Goal: Task Accomplishment & Management: Complete application form

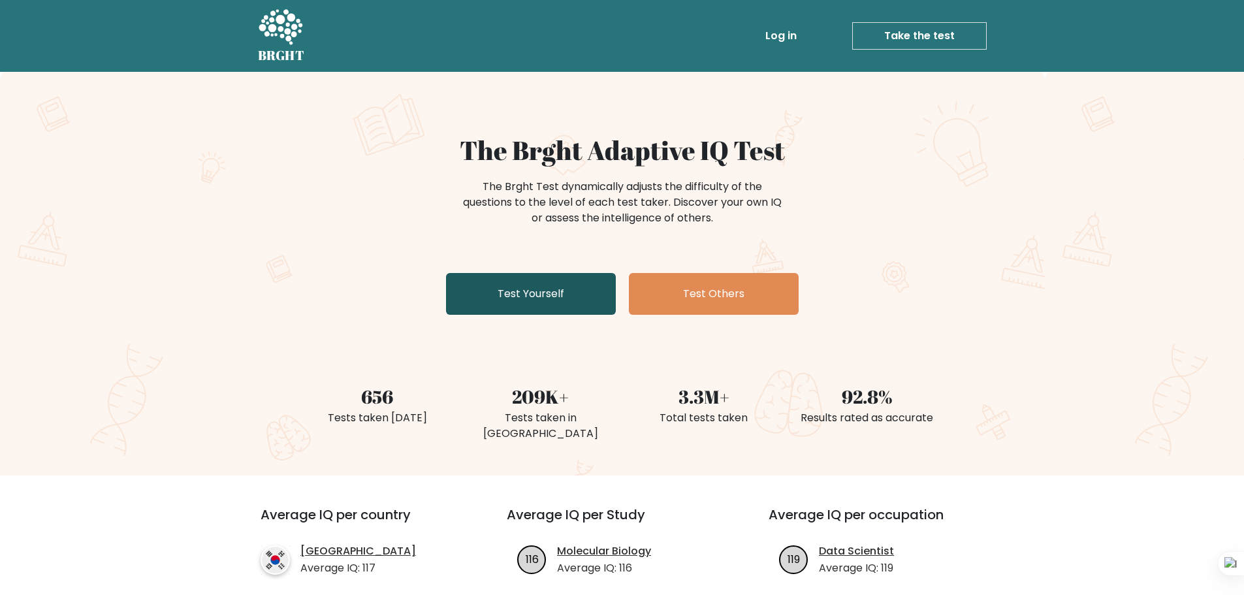
click at [564, 298] on link "Test Yourself" at bounding box center [531, 294] width 170 height 42
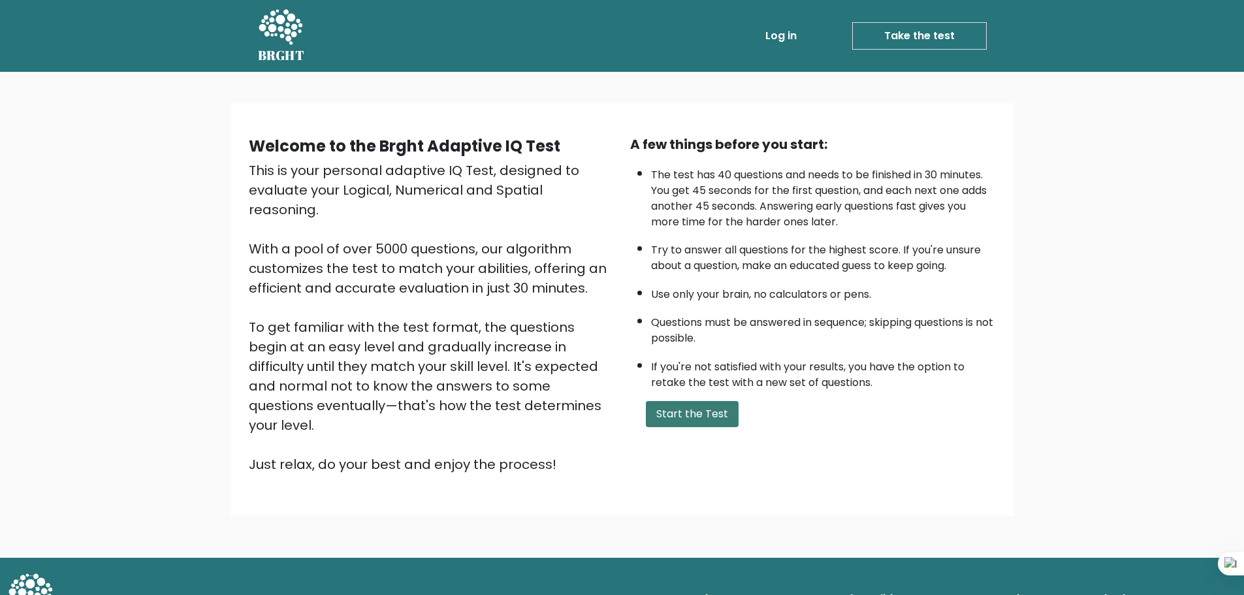
click at [682, 422] on button "Start the Test" at bounding box center [692, 414] width 93 height 26
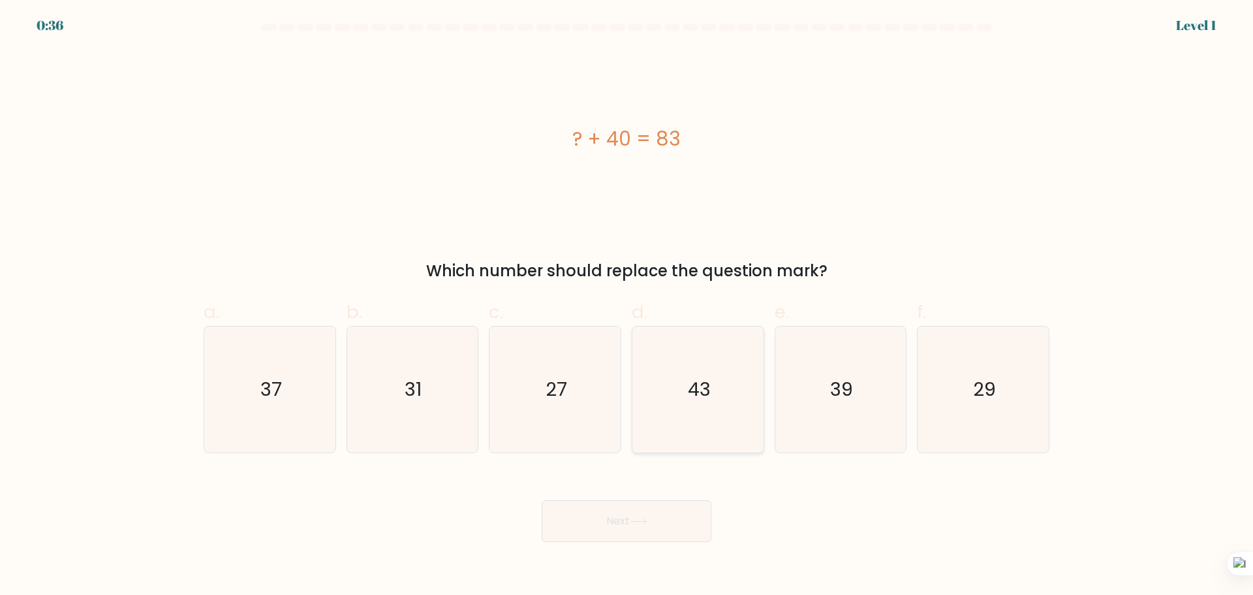
click at [699, 386] on text "43" at bounding box center [699, 389] width 23 height 26
click at [627, 306] on input "d. 43" at bounding box center [627, 302] width 1 height 8
radio input "true"
click at [670, 525] on button "Next" at bounding box center [627, 521] width 170 height 42
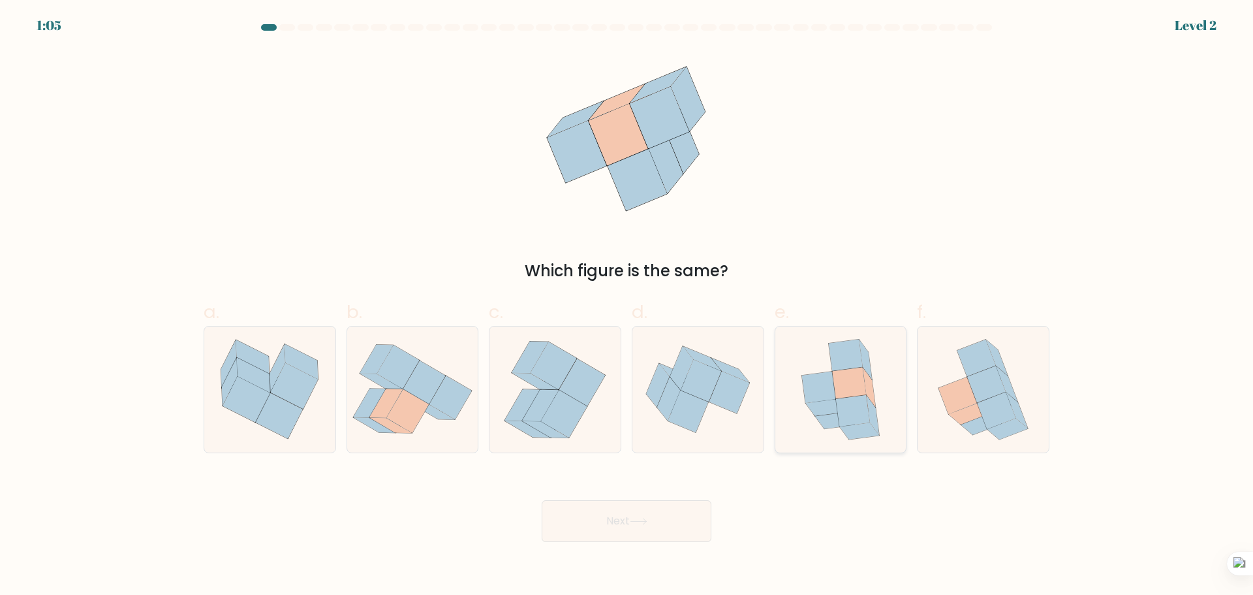
click at [801, 409] on icon at bounding box center [840, 389] width 103 height 126
click at [627, 306] on input "e." at bounding box center [627, 302] width 1 height 8
radio input "true"
click at [604, 522] on button "Next" at bounding box center [627, 521] width 170 height 42
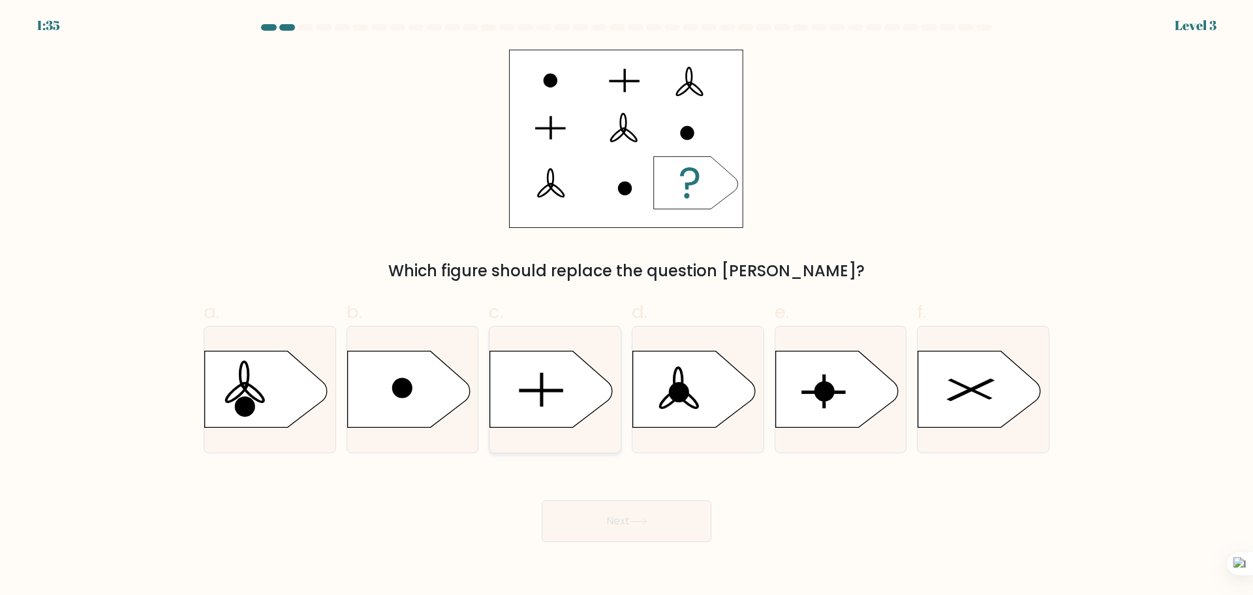
click at [561, 407] on icon at bounding box center [551, 389] width 123 height 76
click at [627, 306] on input "c." at bounding box center [627, 302] width 1 height 8
radio input "true"
click at [650, 525] on button "Next" at bounding box center [627, 521] width 170 height 42
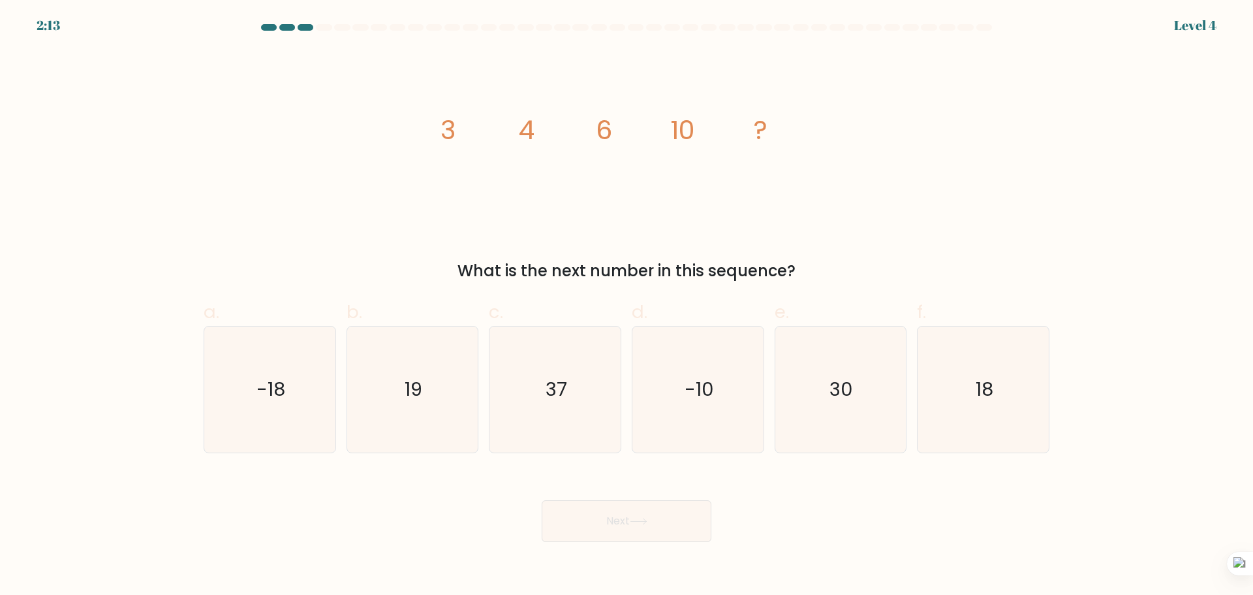
drag, startPoint x: 433, startPoint y: 127, endPoint x: 821, endPoint y: 270, distance: 413.9
click at [821, 270] on div "image/svg+xml 3 4 6 10 ? What is the next number in this sequence?" at bounding box center [627, 166] width 862 height 233
copy div "3 4 6 10 ? What is the next number in this sequence?"
click at [992, 418] on icon "18" at bounding box center [983, 389] width 126 height 126
click at [627, 306] on input "f. 18" at bounding box center [627, 302] width 1 height 8
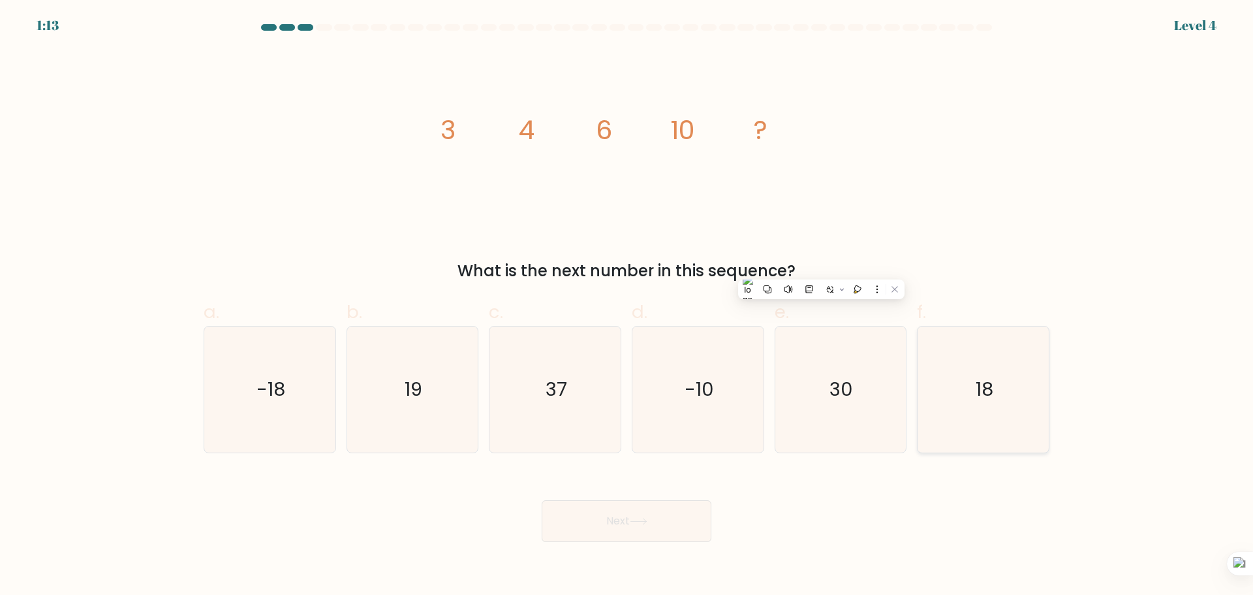
radio input "true"
click at [672, 509] on button "Next" at bounding box center [627, 521] width 170 height 42
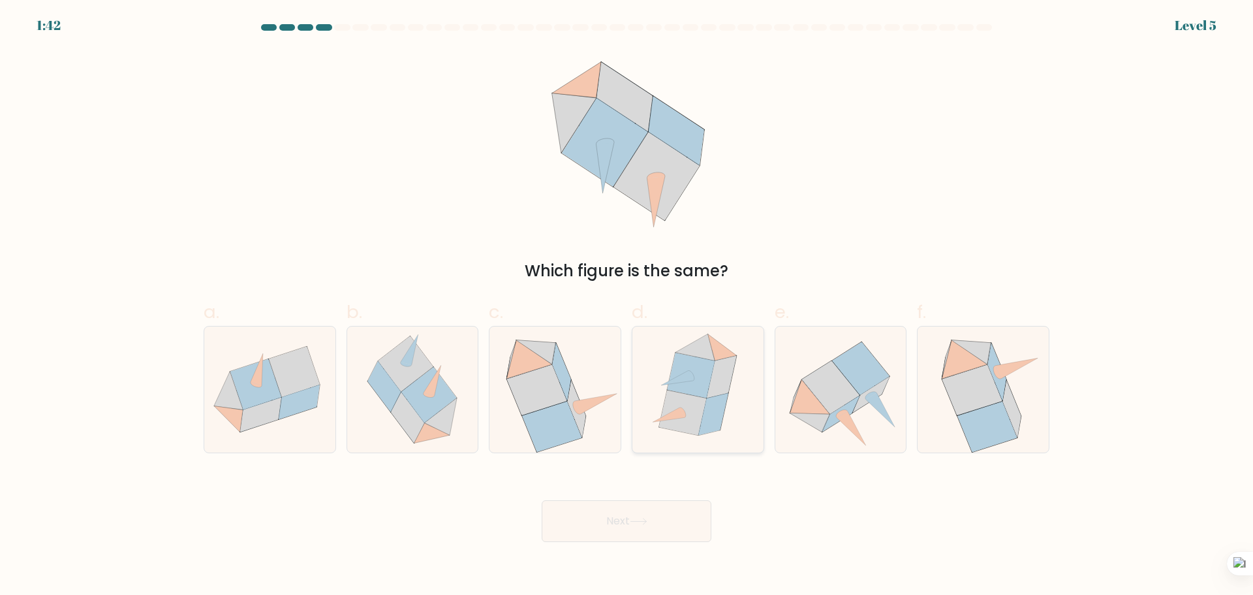
click at [696, 394] on icon at bounding box center [691, 375] width 48 height 45
click at [627, 306] on input "d." at bounding box center [627, 302] width 1 height 8
radio input "true"
click at [611, 525] on button "Next" at bounding box center [627, 521] width 170 height 42
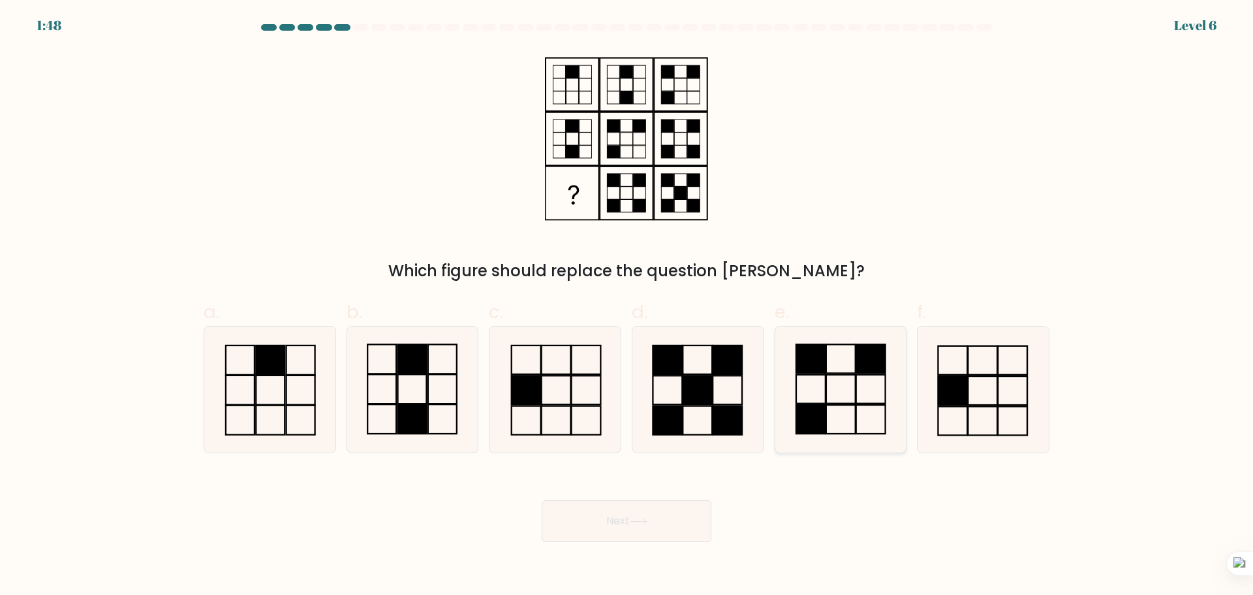
click at [871, 408] on icon at bounding box center [840, 389] width 126 height 126
click at [627, 306] on input "e." at bounding box center [627, 302] width 1 height 8
radio input "true"
click at [623, 522] on button "Next" at bounding box center [627, 521] width 170 height 42
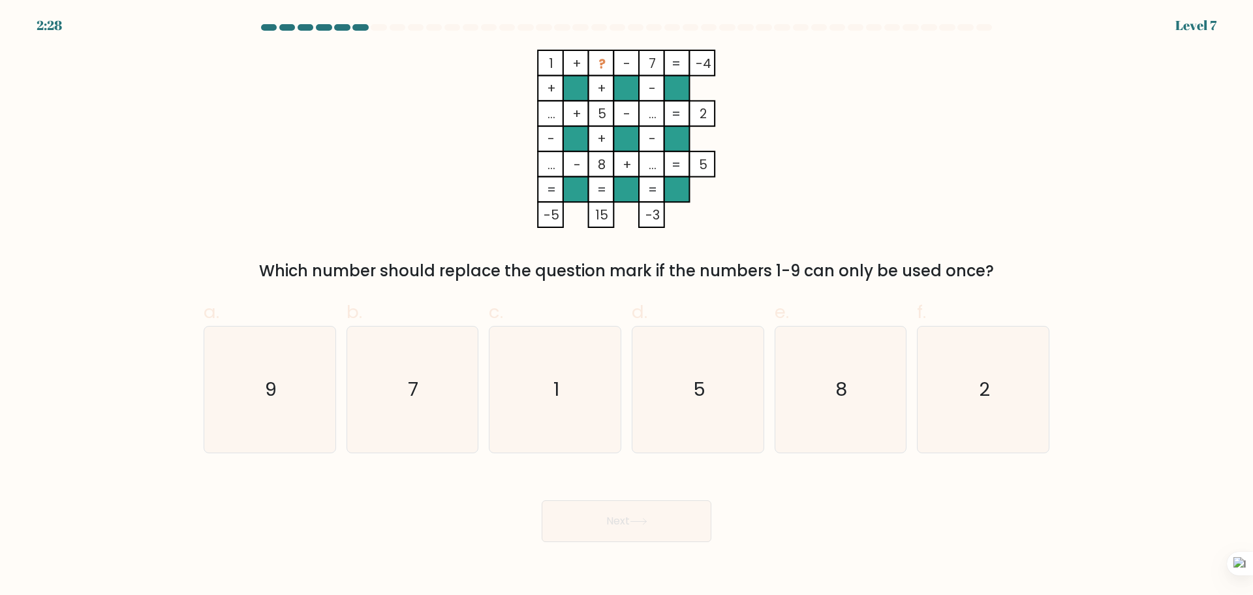
drag, startPoint x: 524, startPoint y: 55, endPoint x: 712, endPoint y: 63, distance: 188.8
click at [712, 63] on icon "1 + ? - 7 -4 + + - ... + 5 - ... 2 - + - ... - 8 + ... = 5 = = = = -5 15 -3 =" at bounding box center [627, 139] width 392 height 178
copy icon "1 + ? - 7 -4"
click at [977, 403] on icon "2" at bounding box center [983, 389] width 126 height 126
click at [627, 306] on input "f. 2" at bounding box center [627, 302] width 1 height 8
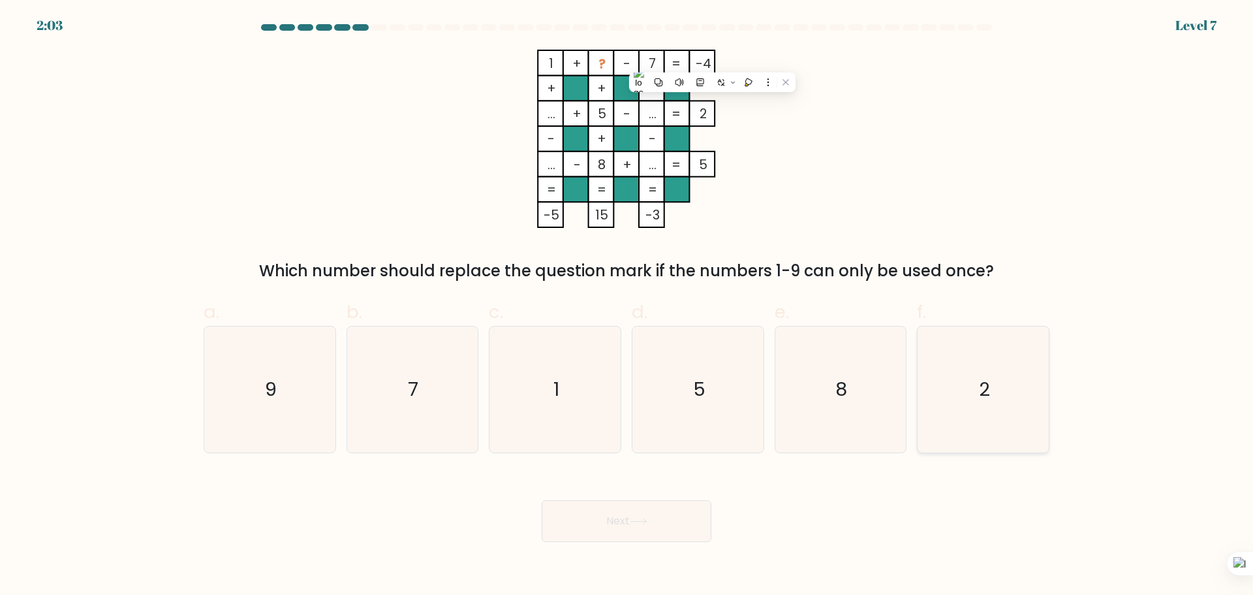
radio input "true"
click at [694, 537] on button "Next" at bounding box center [627, 521] width 170 height 42
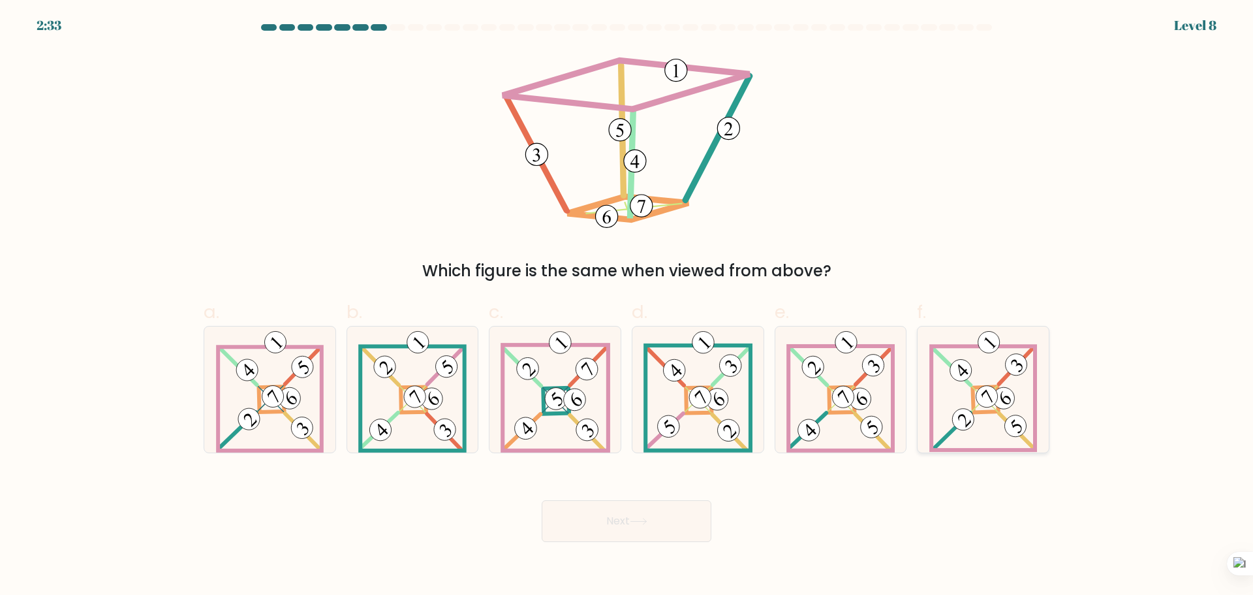
click at [982, 409] on icon at bounding box center [984, 389] width 108 height 126
click at [627, 306] on input "f." at bounding box center [627, 302] width 1 height 8
radio input "true"
click at [631, 542] on body "2:33 Level 8" at bounding box center [626, 297] width 1253 height 595
click at [633, 531] on button "Next" at bounding box center [627, 521] width 170 height 42
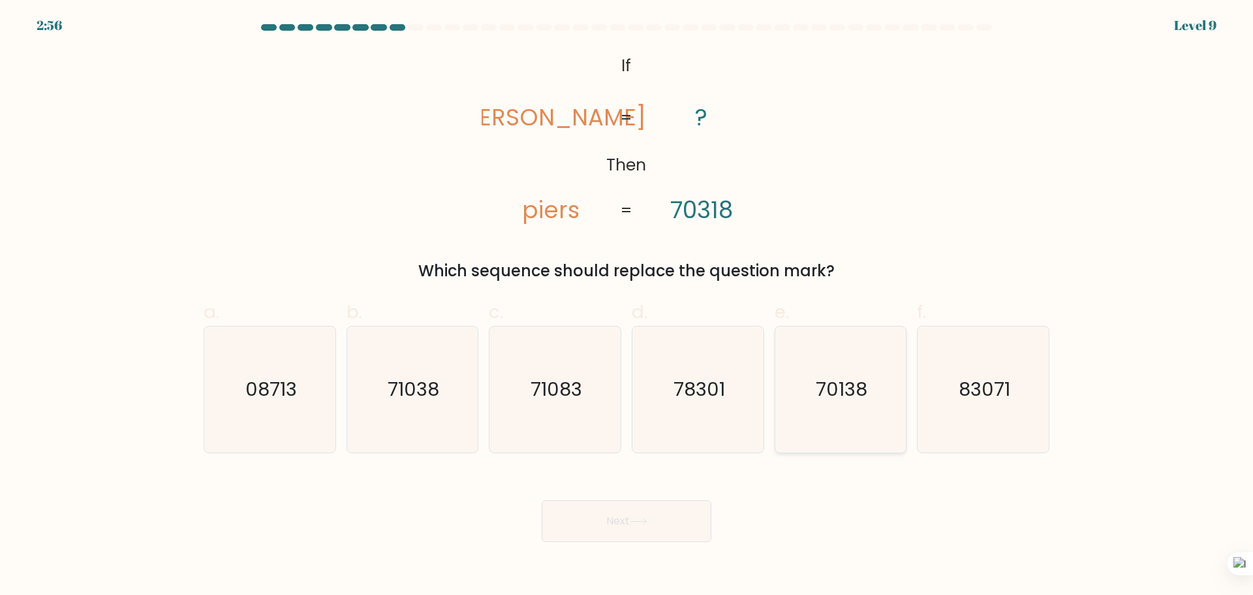
click at [872, 400] on icon "70138" at bounding box center [840, 389] width 126 height 126
click at [627, 306] on input "e. 70138" at bounding box center [627, 302] width 1 height 8
radio input "true"
click at [670, 528] on button "Next" at bounding box center [627, 521] width 170 height 42
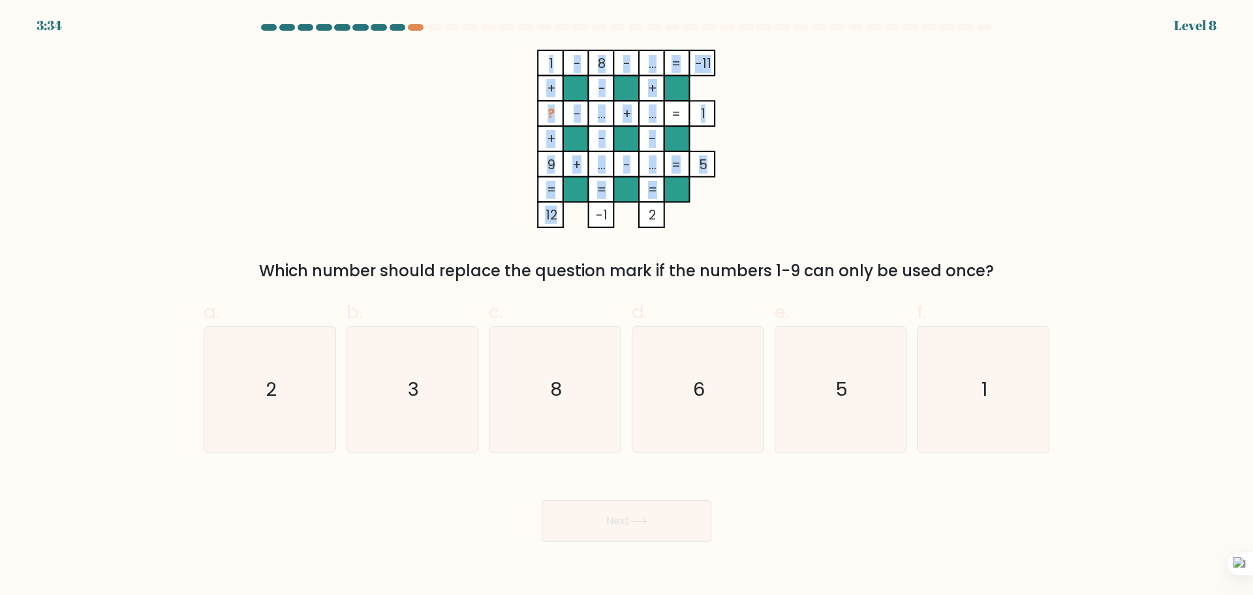
drag, startPoint x: 532, startPoint y: 46, endPoint x: 556, endPoint y: 223, distance: 178.5
click at [556, 223] on form at bounding box center [626, 283] width 1253 height 518
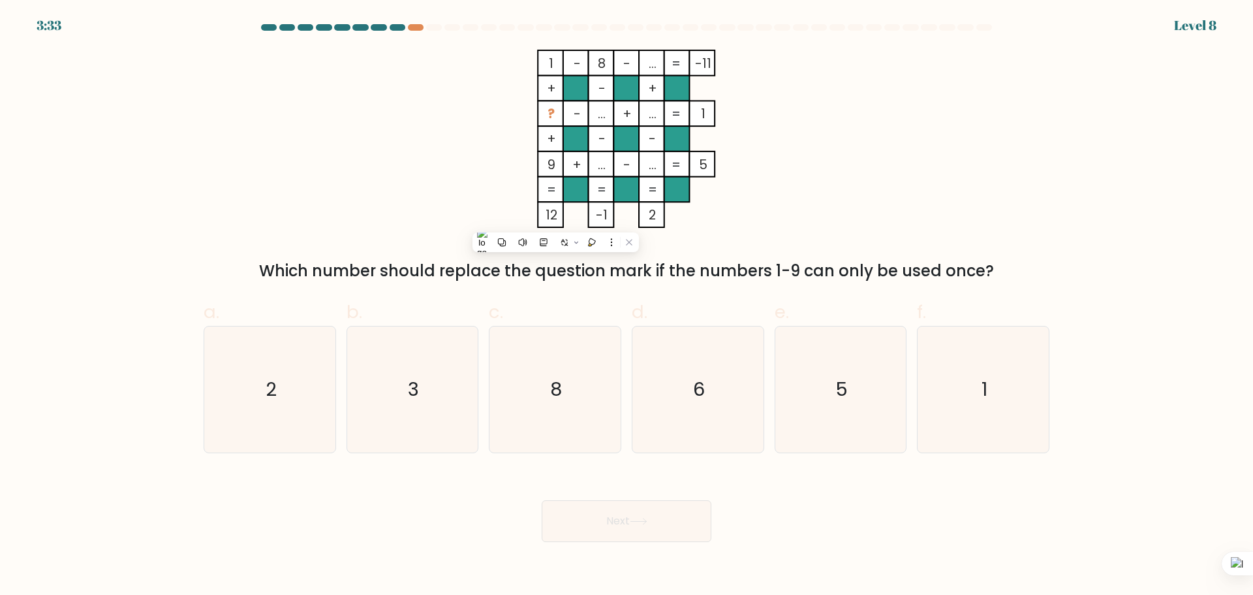
click at [568, 216] on icon "1 - 8 - ... -11 + - + ? - ... + ... 1 + - - 9 + ... - ... = 5 = = = = 12 -1 2 =" at bounding box center [627, 139] width 392 height 178
click at [255, 407] on icon "2" at bounding box center [270, 389] width 126 height 126
click at [627, 306] on input "a. 2" at bounding box center [627, 302] width 1 height 8
radio input "true"
click at [665, 531] on button "Next" at bounding box center [627, 521] width 170 height 42
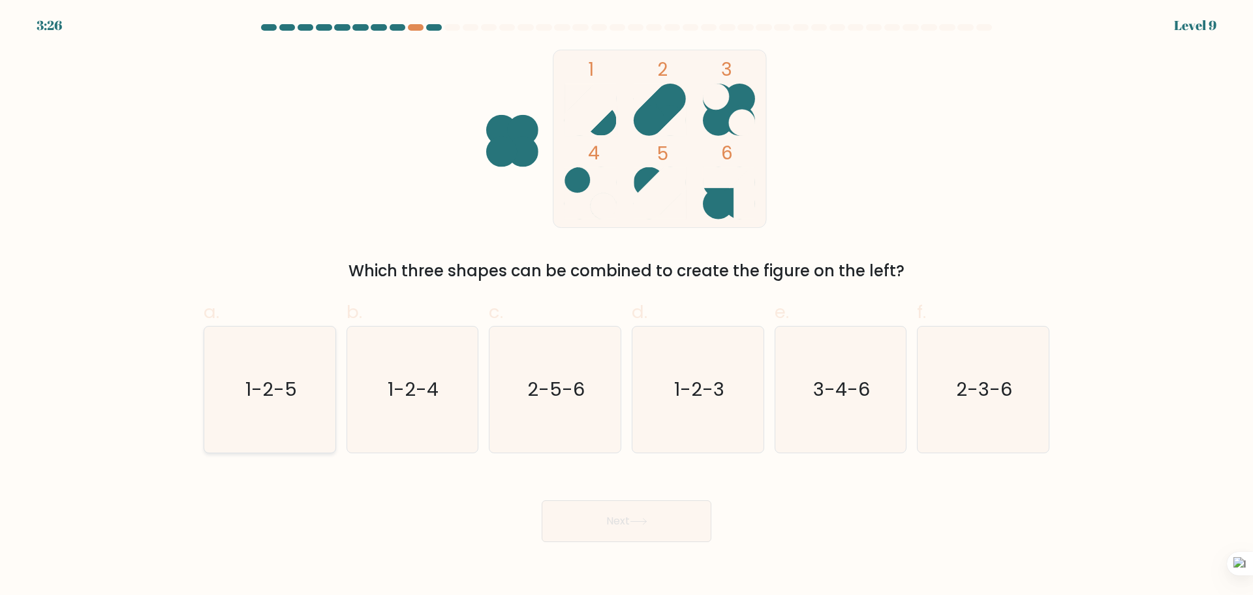
click at [288, 401] on text "1-2-5" at bounding box center [271, 389] width 52 height 26
click at [627, 306] on input "a. 1-2-5" at bounding box center [627, 302] width 1 height 8
radio input "true"
click at [651, 515] on button "Next" at bounding box center [627, 521] width 170 height 42
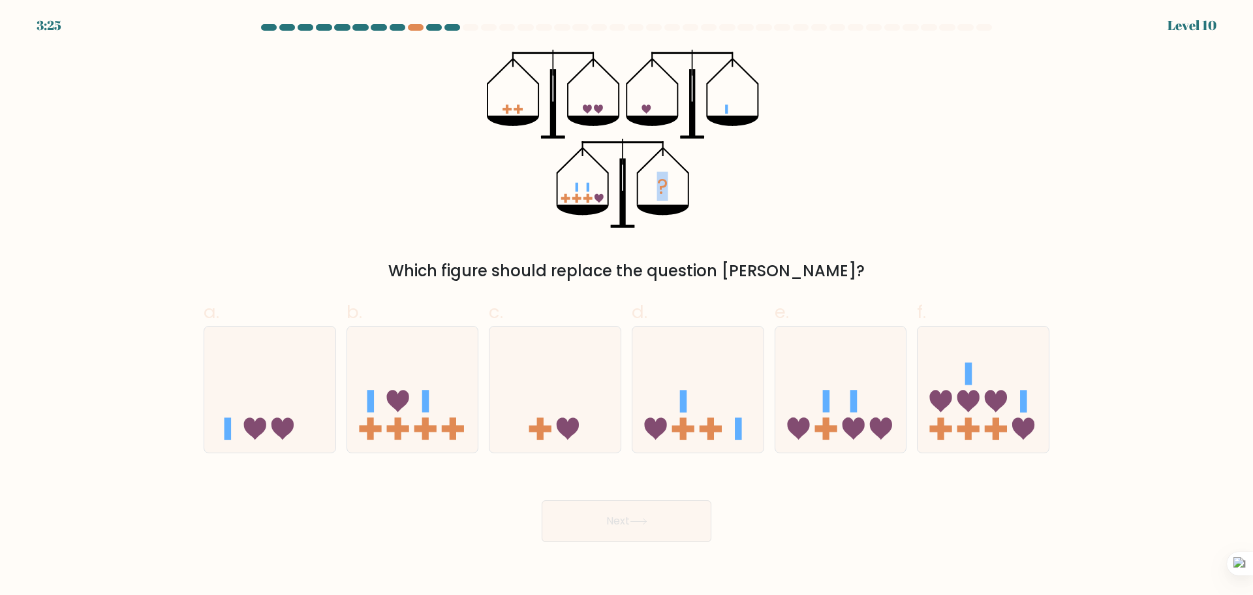
drag, startPoint x: 450, startPoint y: 61, endPoint x: 801, endPoint y: 180, distance: 370.3
click at [801, 180] on div "? Which figure should replace the question mark?" at bounding box center [627, 166] width 862 height 233
click at [842, 254] on div "? Which figure should replace the question mark?" at bounding box center [627, 166] width 862 height 233
click at [310, 266] on div "Which figure should replace the question mark?" at bounding box center [627, 271] width 830 height 24
click at [917, 97] on div "? Which figure should replace the question mark?" at bounding box center [627, 166] width 862 height 233
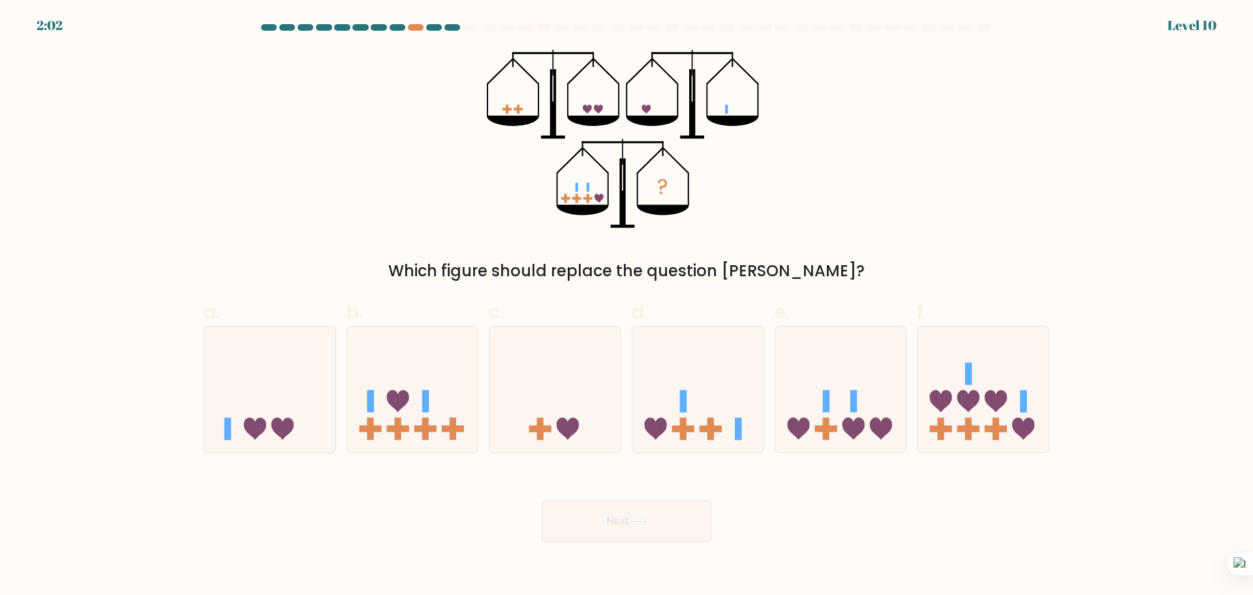
click at [610, 527] on button "Next" at bounding box center [627, 521] width 170 height 42
drag, startPoint x: 960, startPoint y: 433, endPoint x: 952, endPoint y: 441, distance: 12.0
click at [961, 433] on icon at bounding box center [983, 389] width 131 height 108
click at [627, 306] on input "f." at bounding box center [627, 302] width 1 height 8
radio input "true"
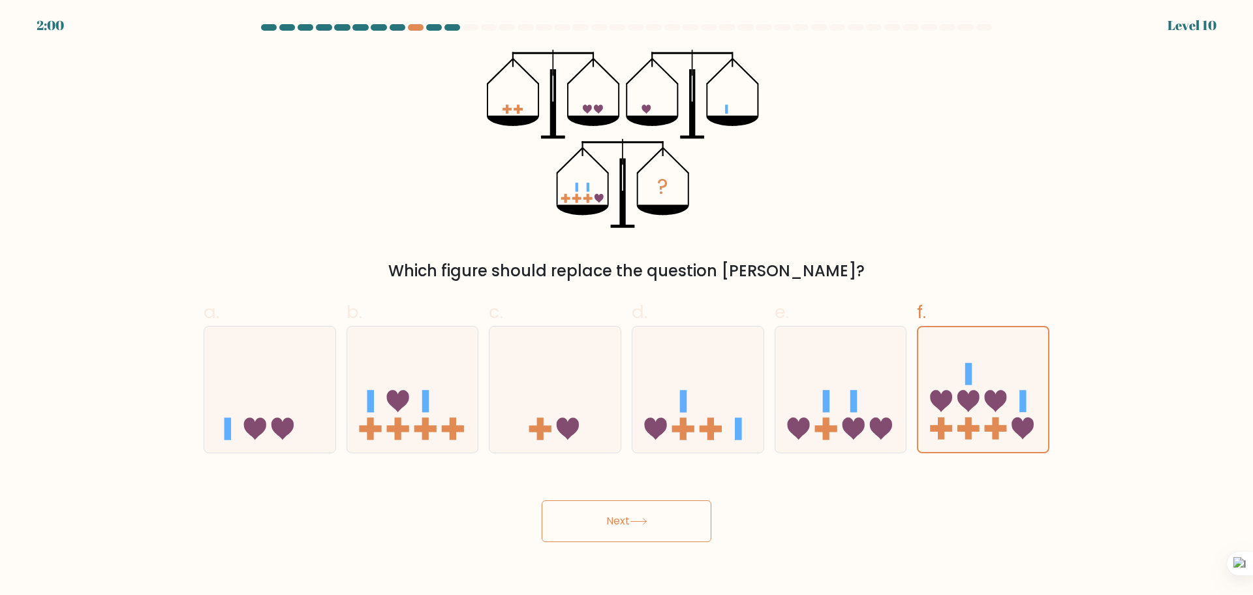
click at [565, 518] on button "Next" at bounding box center [627, 521] width 170 height 42
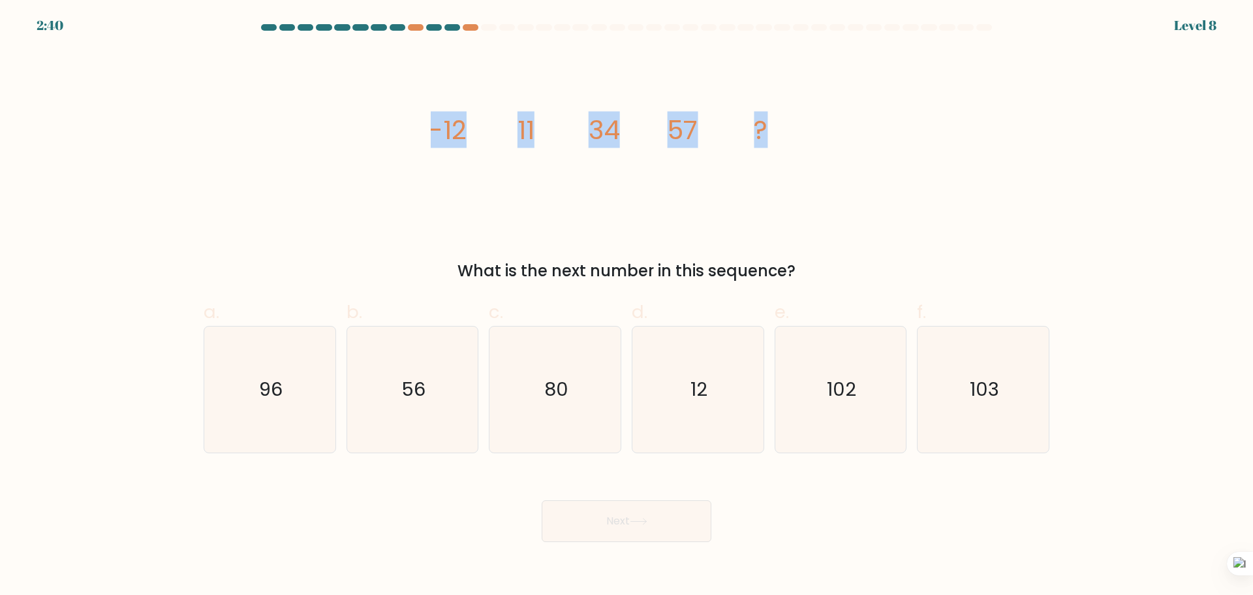
drag, startPoint x: 406, startPoint y: 111, endPoint x: 851, endPoint y: 144, distance: 446.4
click at [851, 144] on div "image/svg+xml -12 11 34 57 ? What is the next number in this sequence?" at bounding box center [627, 166] width 862 height 233
copy g "-12 11 34 57 ?"
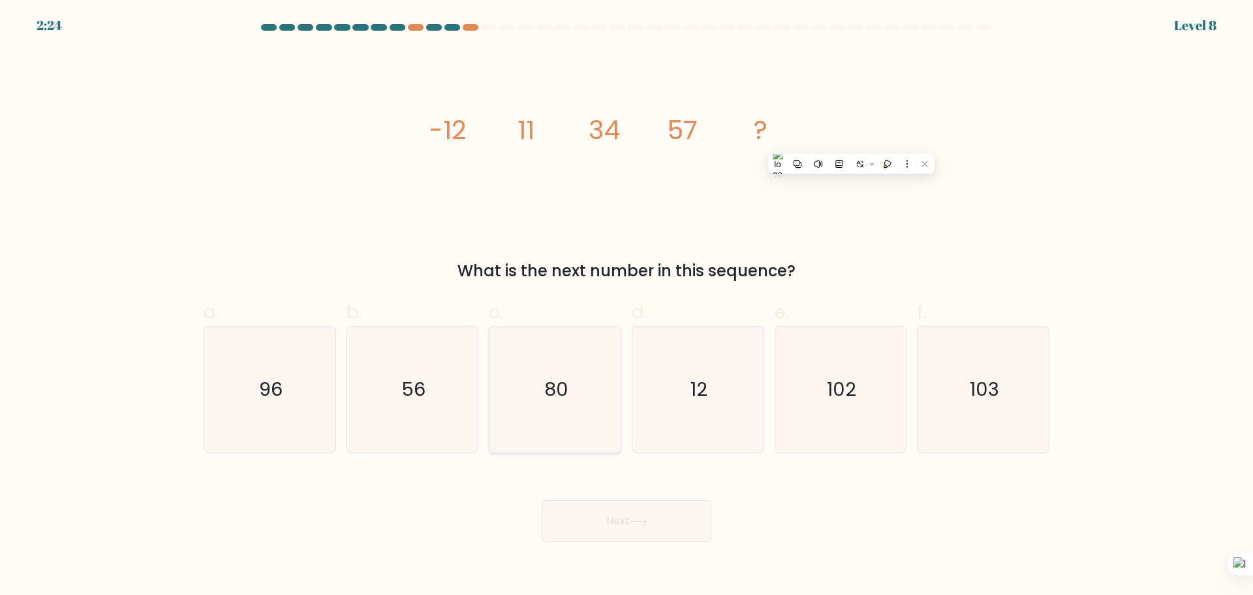
click at [493, 360] on icon "80" at bounding box center [555, 389] width 126 height 126
click at [627, 306] on input "c. 80" at bounding box center [627, 302] width 1 height 8
radio input "true"
click at [608, 527] on button "Next" at bounding box center [627, 521] width 170 height 42
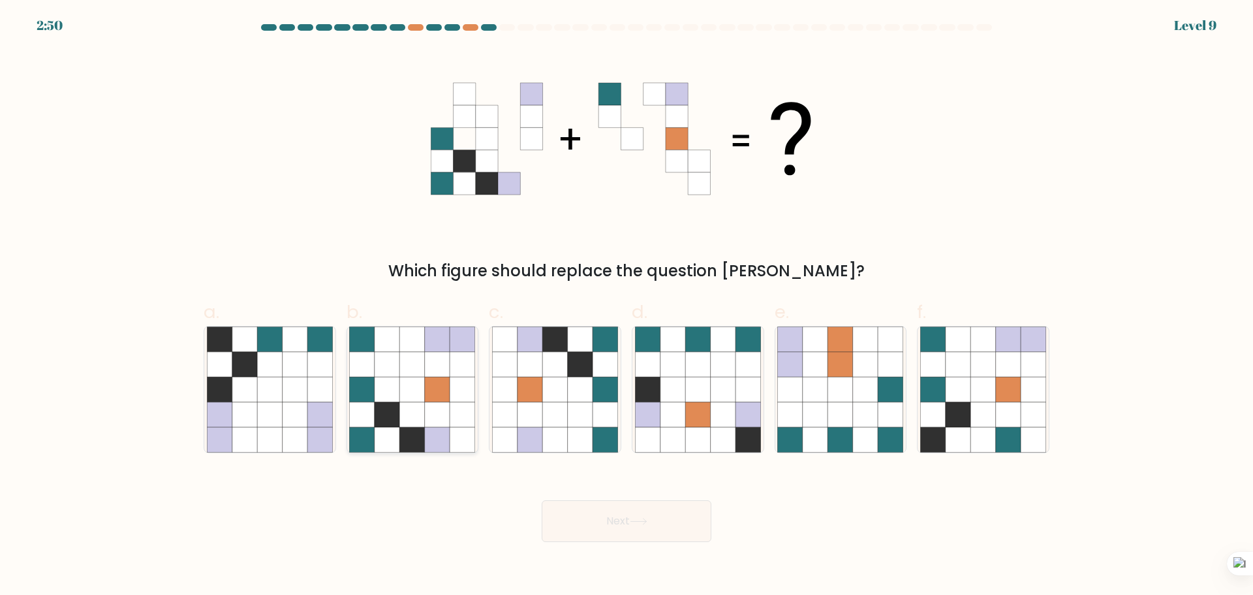
click at [374, 399] on icon at bounding box center [362, 389] width 25 height 25
click at [627, 306] on input "b." at bounding box center [627, 302] width 1 height 8
radio input "true"
click at [597, 535] on button "Next" at bounding box center [627, 521] width 170 height 42
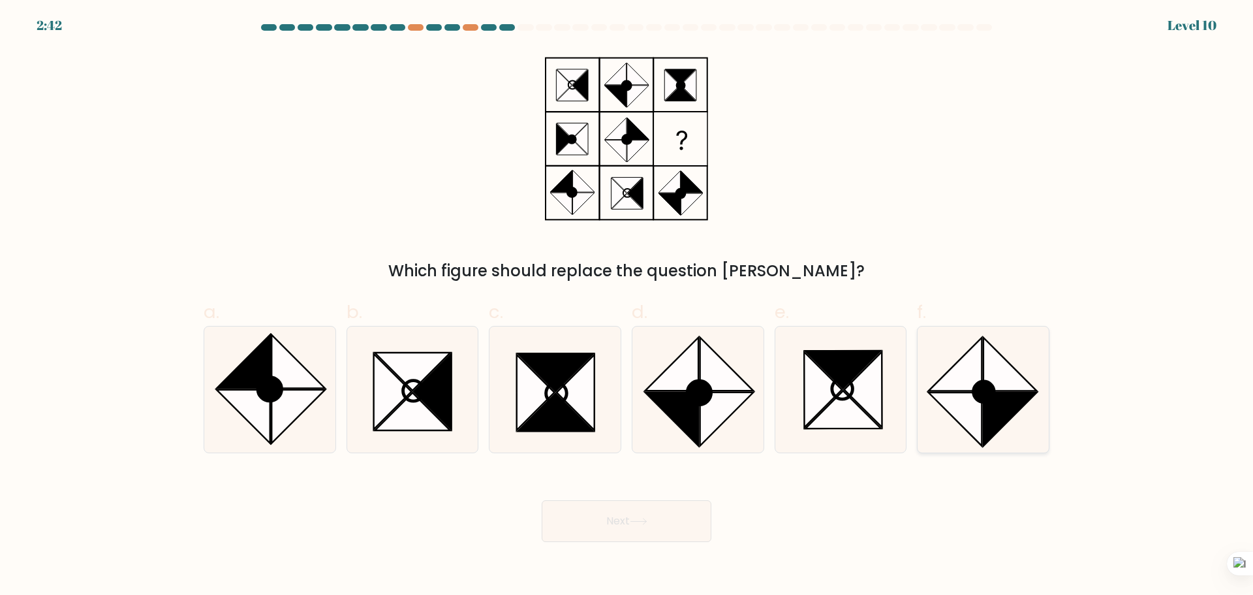
click at [984, 439] on icon at bounding box center [1011, 419] width 54 height 54
click at [627, 306] on input "f." at bounding box center [627, 302] width 1 height 8
radio input "true"
click at [563, 520] on button "Next" at bounding box center [627, 521] width 170 height 42
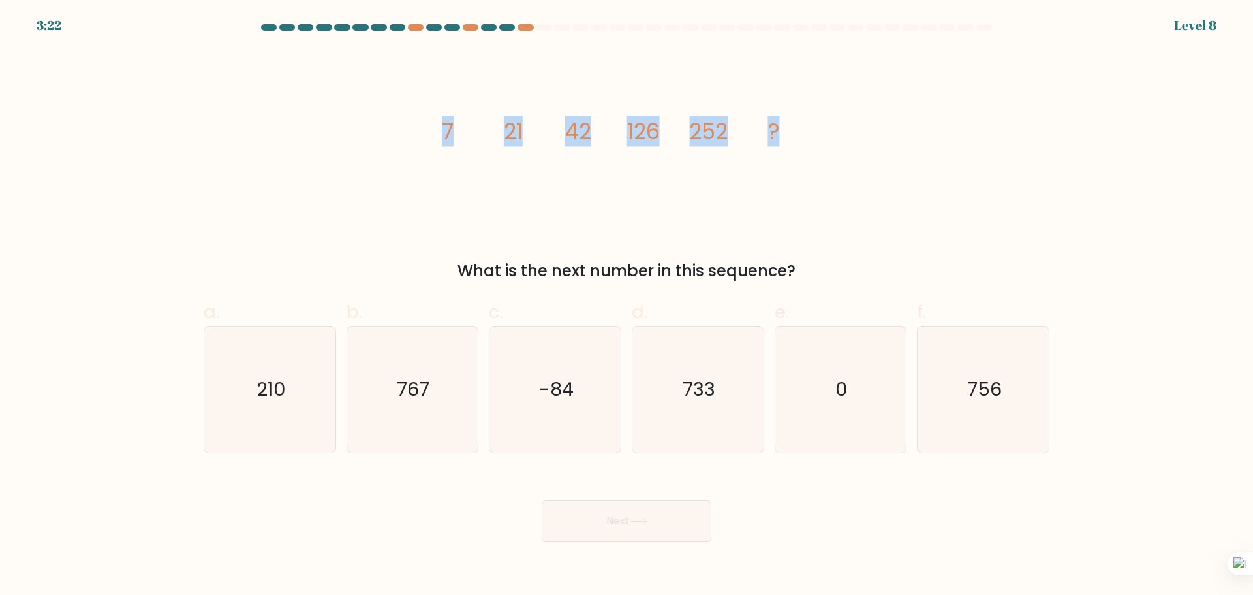
drag, startPoint x: 415, startPoint y: 128, endPoint x: 779, endPoint y: 144, distance: 364.6
click at [779, 144] on div "image/svg+xml 7 21 42 126 252 ? What is the next number in this sequence?" at bounding box center [627, 166] width 862 height 233
copy g "7 21 42 126 252 ?"
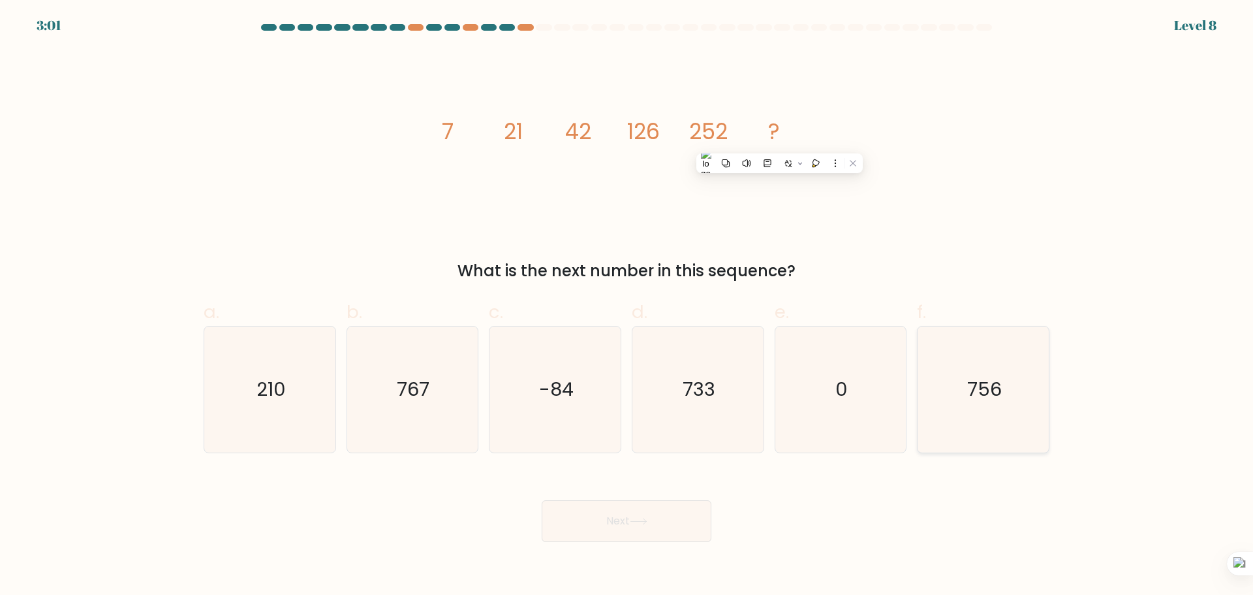
click at [958, 415] on icon "756" at bounding box center [983, 389] width 126 height 126
click at [627, 306] on input "f. 756" at bounding box center [627, 302] width 1 height 8
radio input "true"
click at [607, 504] on button "Next" at bounding box center [627, 521] width 170 height 42
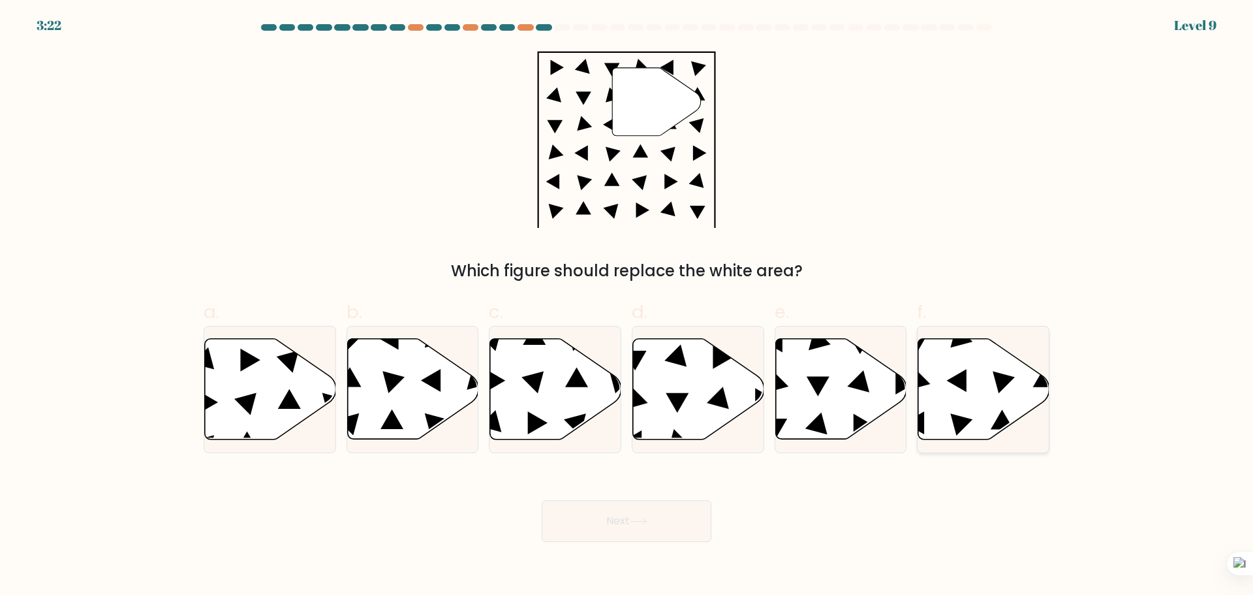
click at [929, 410] on icon at bounding box center [983, 388] width 131 height 101
click at [627, 306] on input "f." at bounding box center [627, 302] width 1 height 8
radio input "true"
click at [692, 512] on button "Next" at bounding box center [627, 521] width 170 height 42
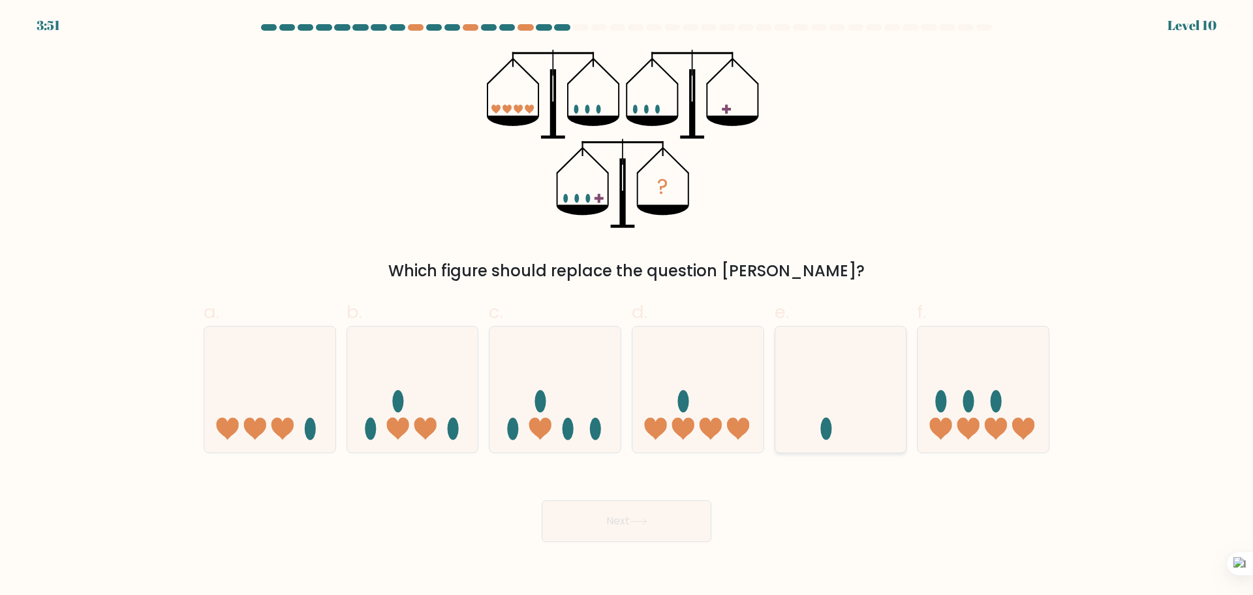
click at [905, 401] on icon at bounding box center [841, 389] width 131 height 108
click at [627, 306] on input "e." at bounding box center [627, 302] width 1 height 8
radio input "true"
click at [955, 401] on icon at bounding box center [983, 389] width 131 height 108
click at [627, 306] on input "f." at bounding box center [627, 302] width 1 height 8
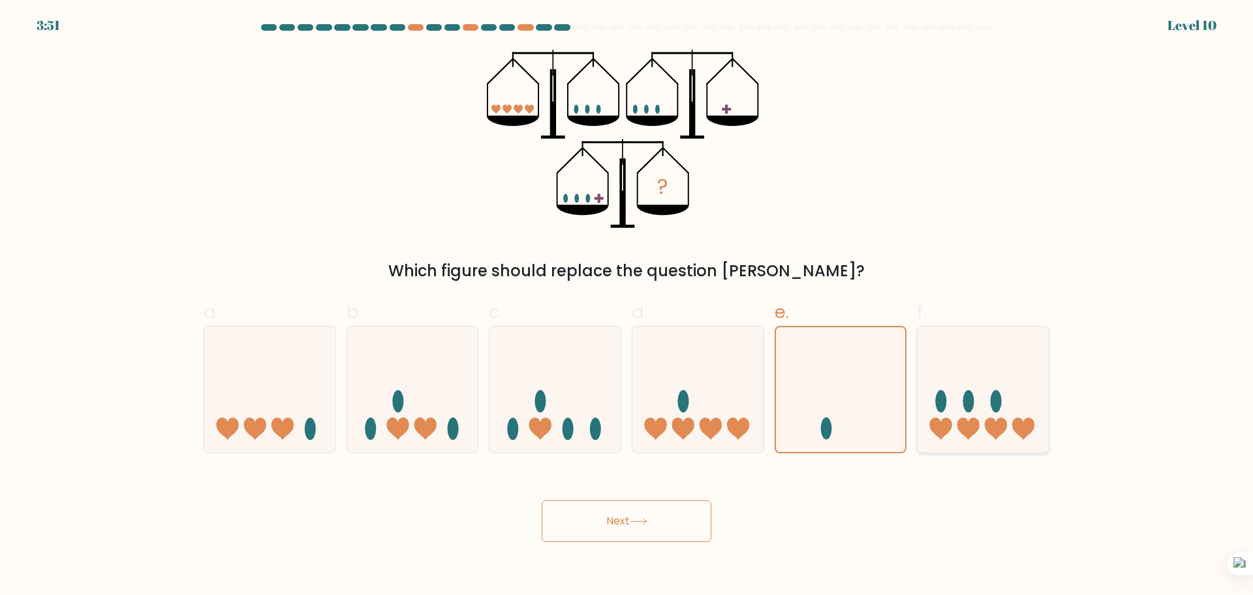
radio input "true"
click at [677, 527] on button "Next" at bounding box center [627, 521] width 170 height 42
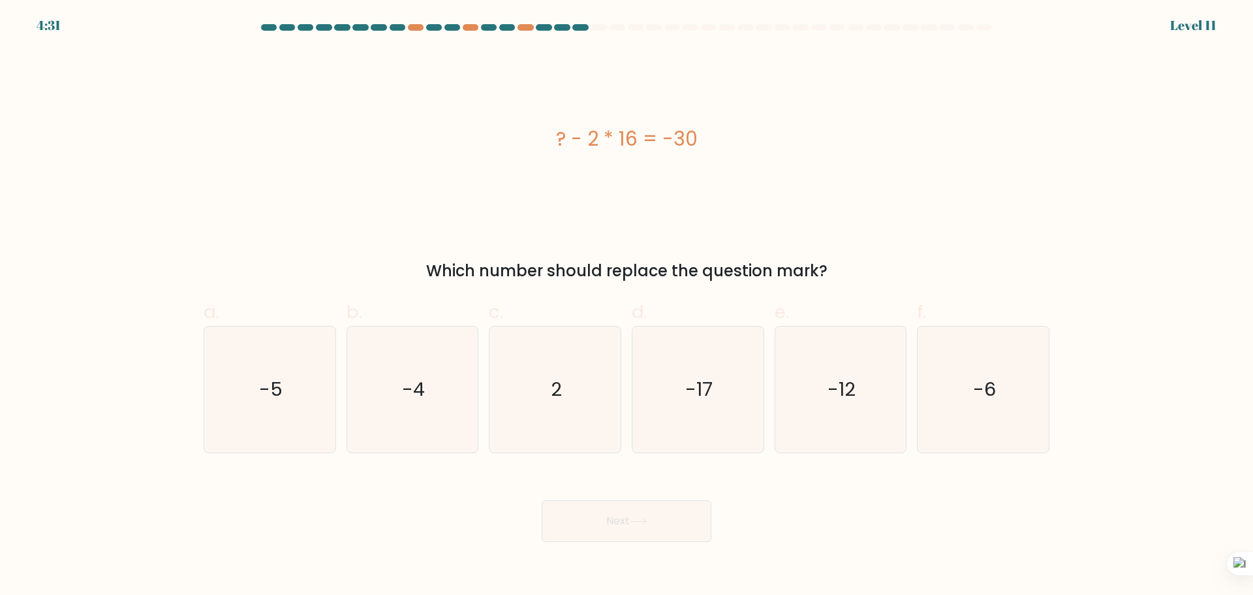
drag, startPoint x: 537, startPoint y: 140, endPoint x: 708, endPoint y: 119, distance: 172.3
click at [708, 119] on div "? - 2 * 16 = -30" at bounding box center [627, 139] width 846 height 178
copy div "? - 2 * 16 = -30"
click at [571, 392] on icon "2" at bounding box center [555, 389] width 126 height 126
click at [627, 306] on input "c. 2" at bounding box center [627, 302] width 1 height 8
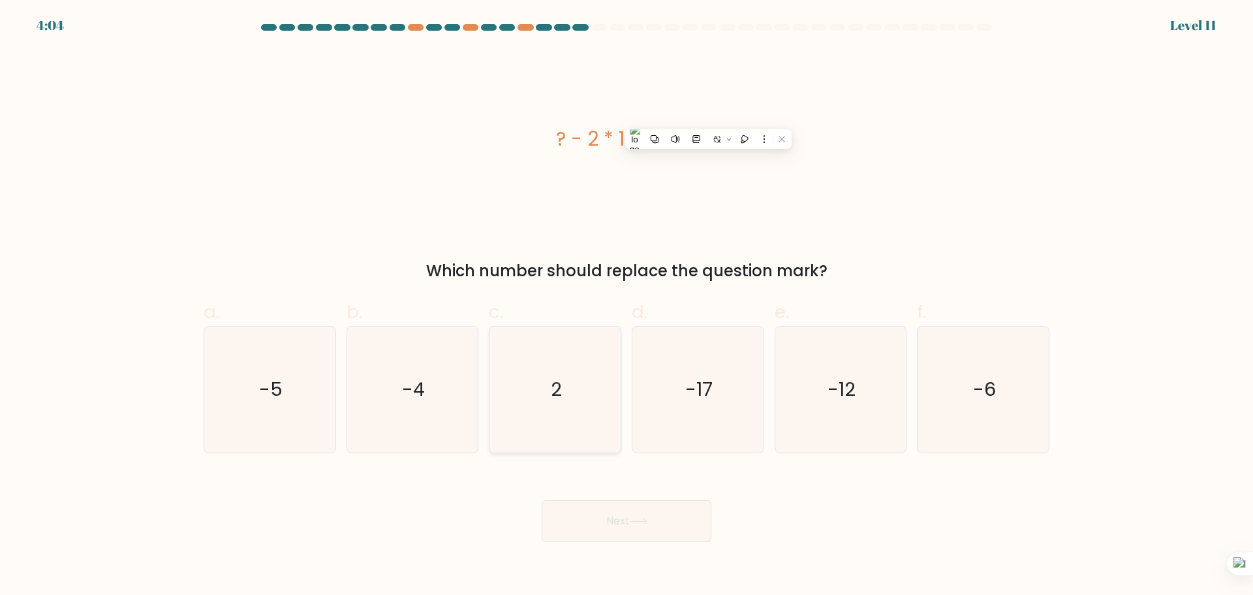
radio input "true"
click at [638, 529] on button "Next" at bounding box center [627, 521] width 170 height 42
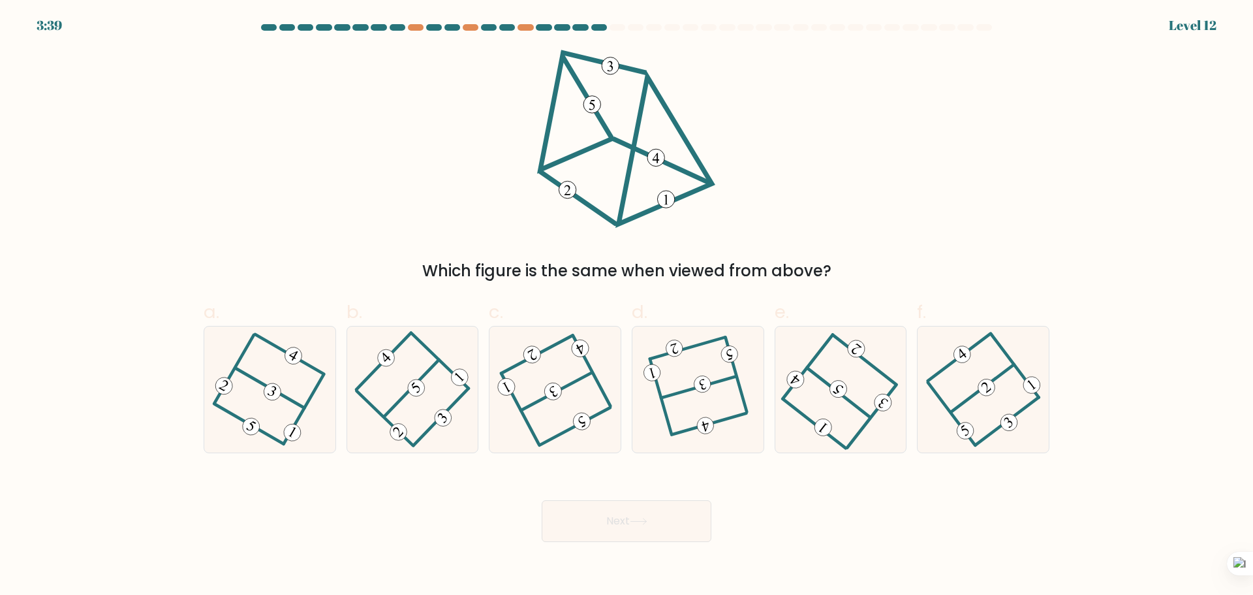
click at [341, 386] on div "b." at bounding box center [412, 375] width 143 height 154
click at [311, 387] on icon at bounding box center [270, 389] width 100 height 101
click at [627, 306] on input "a." at bounding box center [627, 302] width 1 height 8
radio input "true"
click at [609, 542] on body "3:37 Level 12" at bounding box center [626, 297] width 1253 height 595
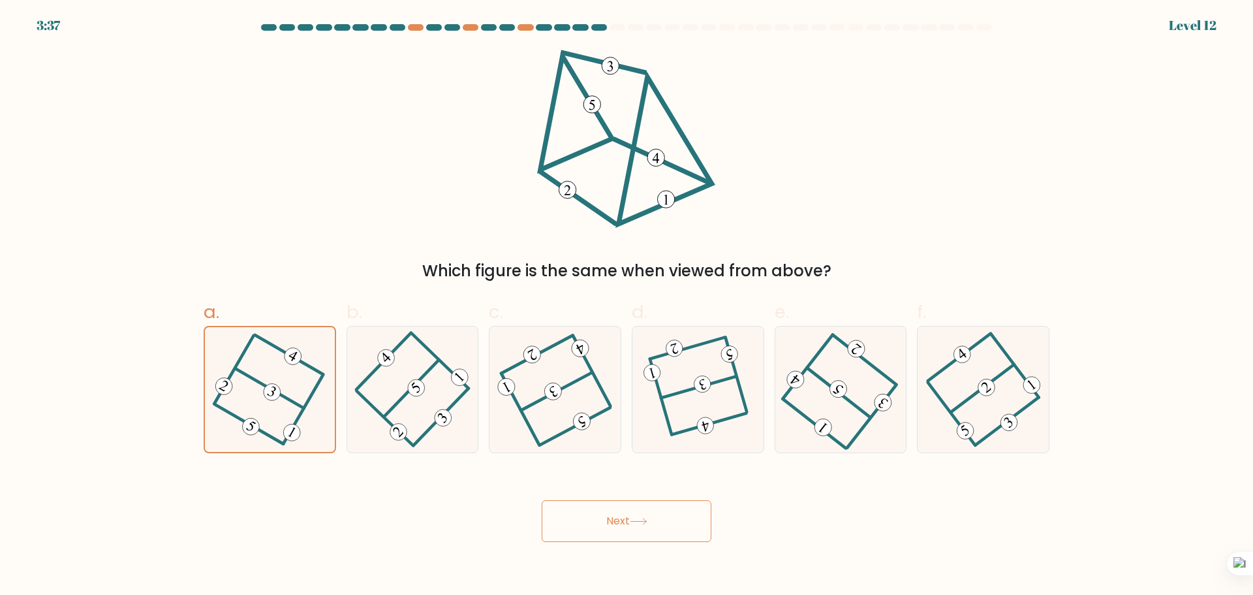
click at [608, 529] on button "Next" at bounding box center [627, 521] width 170 height 42
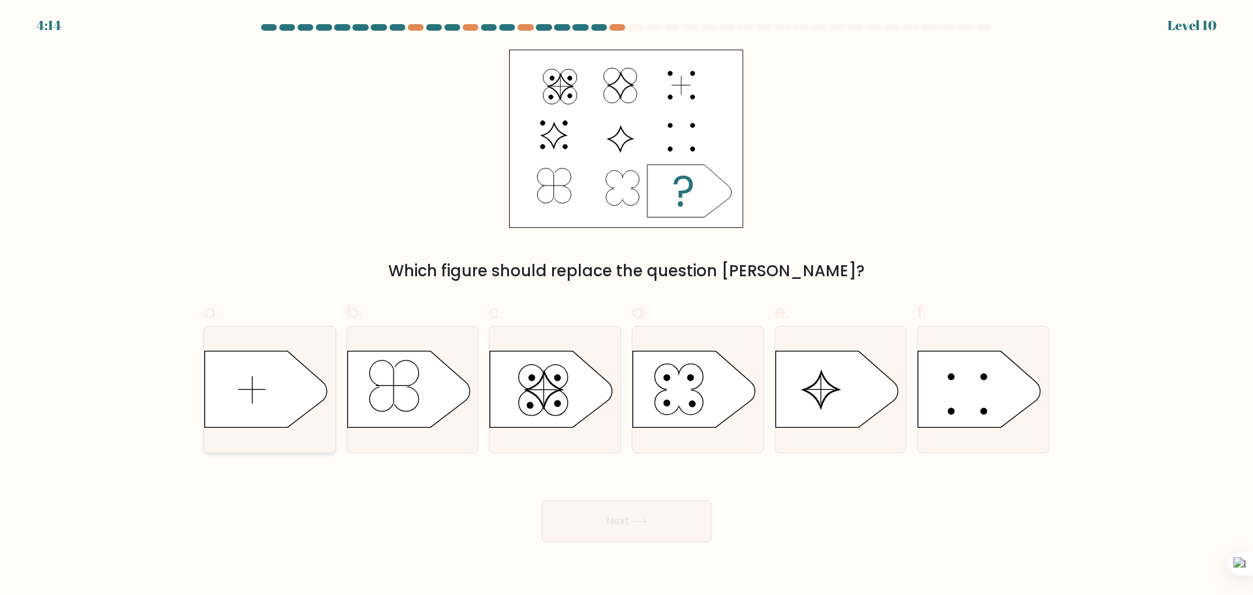
click at [242, 396] on icon at bounding box center [266, 389] width 123 height 76
click at [627, 306] on input "a." at bounding box center [627, 302] width 1 height 8
radio input "true"
click at [606, 524] on button "Next" at bounding box center [627, 521] width 170 height 42
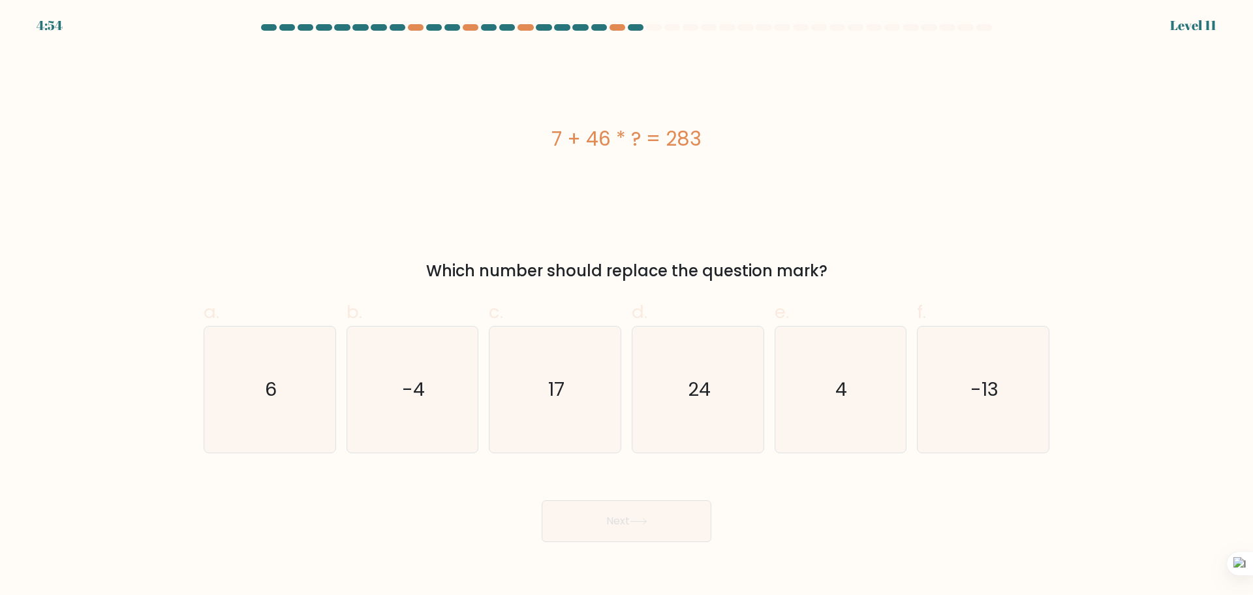
drag, startPoint x: 549, startPoint y: 125, endPoint x: 764, endPoint y: 131, distance: 214.9
click at [764, 131] on div "7 + 46 * ? = 283" at bounding box center [627, 138] width 846 height 29
copy div "7 + 46 * ? = 283"
click at [285, 407] on icon "6" at bounding box center [270, 389] width 126 height 126
click at [627, 306] on input "a. 6" at bounding box center [627, 302] width 1 height 8
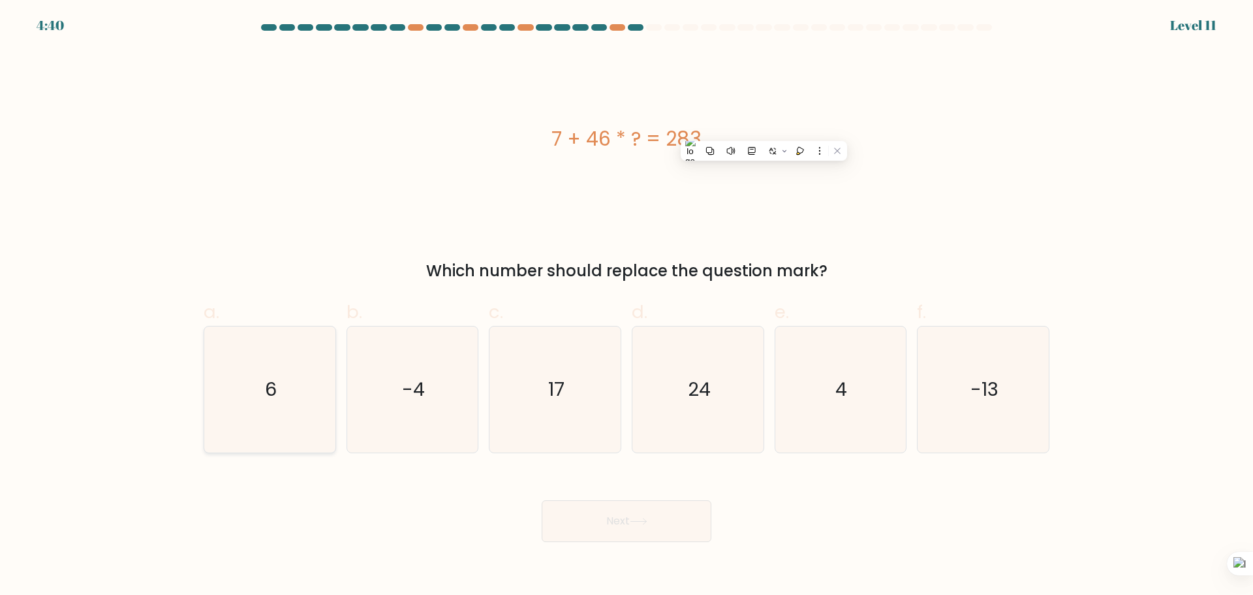
radio input "true"
click at [659, 534] on button "Next" at bounding box center [627, 521] width 170 height 42
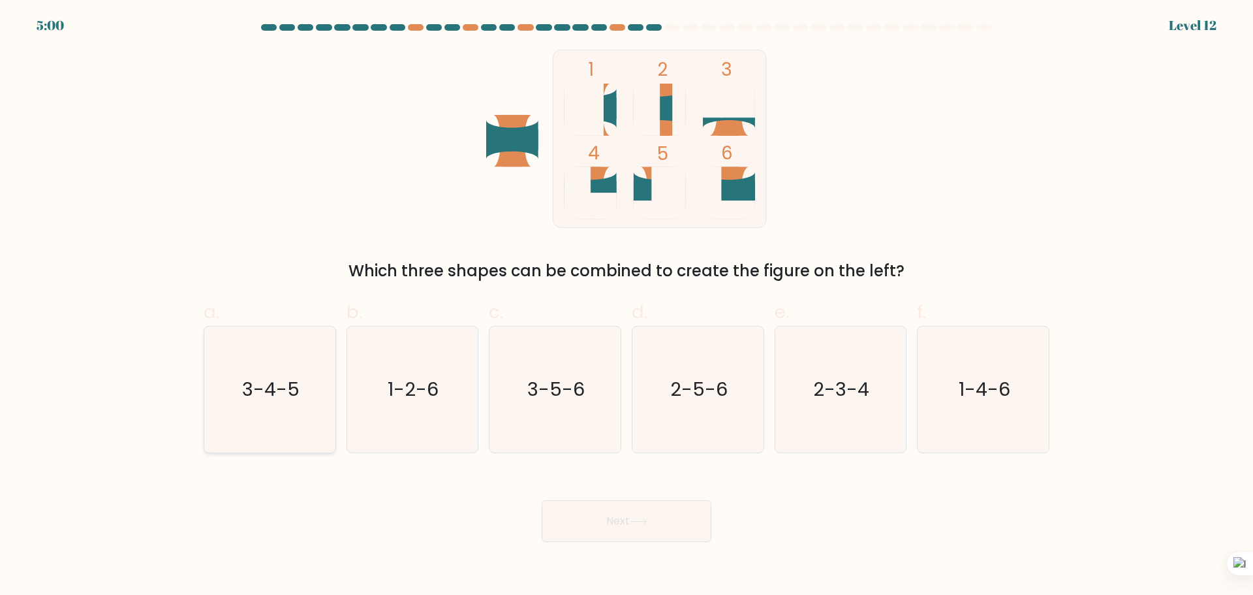
click at [255, 390] on text "3-4-5" at bounding box center [270, 389] width 57 height 26
click at [627, 306] on input "a. 3-4-5" at bounding box center [627, 302] width 1 height 8
radio input "true"
click at [602, 527] on button "Next" at bounding box center [627, 521] width 170 height 42
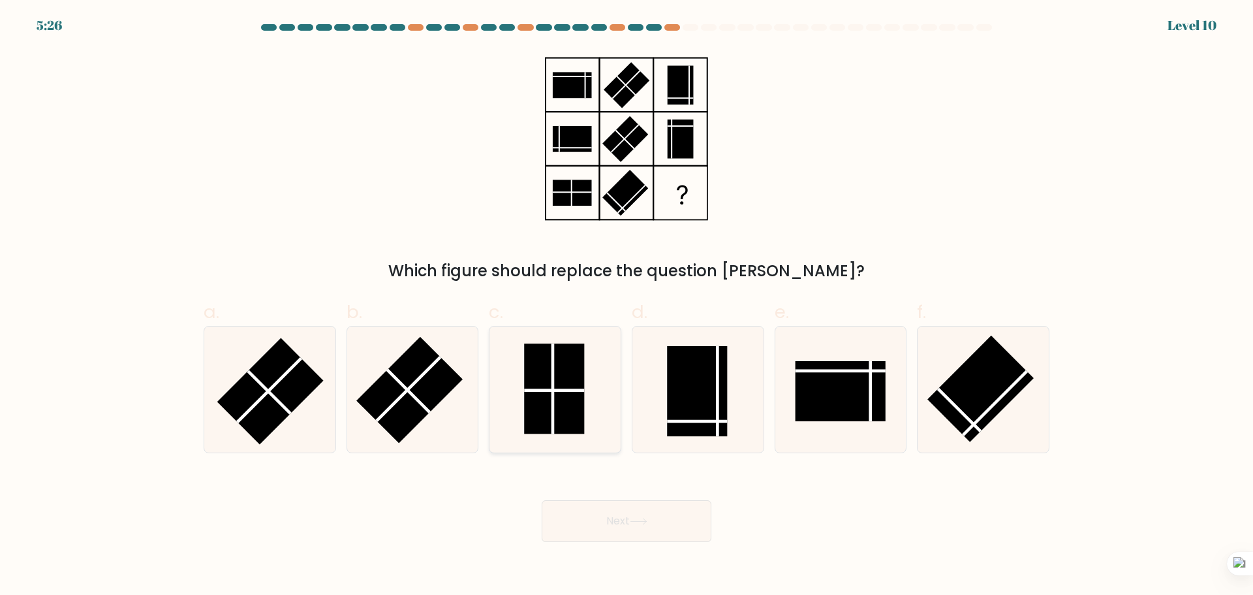
click at [557, 379] on rect at bounding box center [554, 388] width 60 height 90
click at [627, 306] on input "c." at bounding box center [627, 302] width 1 height 8
radio input "true"
click at [681, 513] on button "Next" at bounding box center [627, 521] width 170 height 42
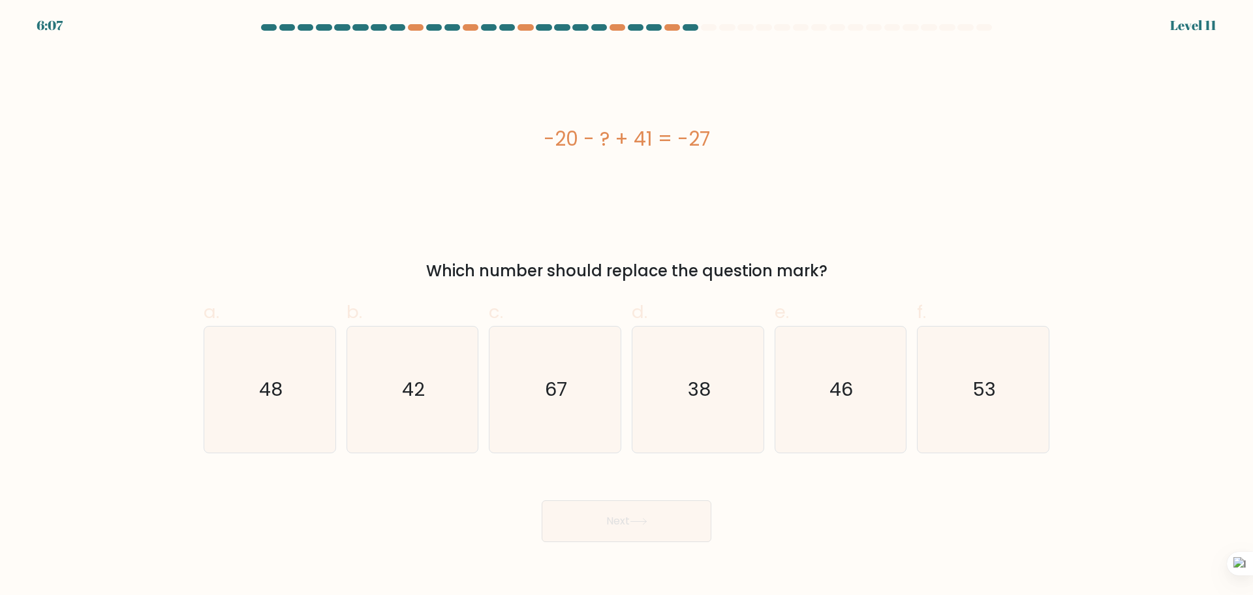
drag, startPoint x: 531, startPoint y: 145, endPoint x: 740, endPoint y: 131, distance: 209.4
click at [740, 131] on div "-20 - ? + 41 = -27" at bounding box center [627, 138] width 846 height 29
copy div "-20 - ? + 41 = -27"
click at [262, 422] on icon "48" at bounding box center [270, 389] width 126 height 126
click at [627, 306] on input "a. 48" at bounding box center [627, 302] width 1 height 8
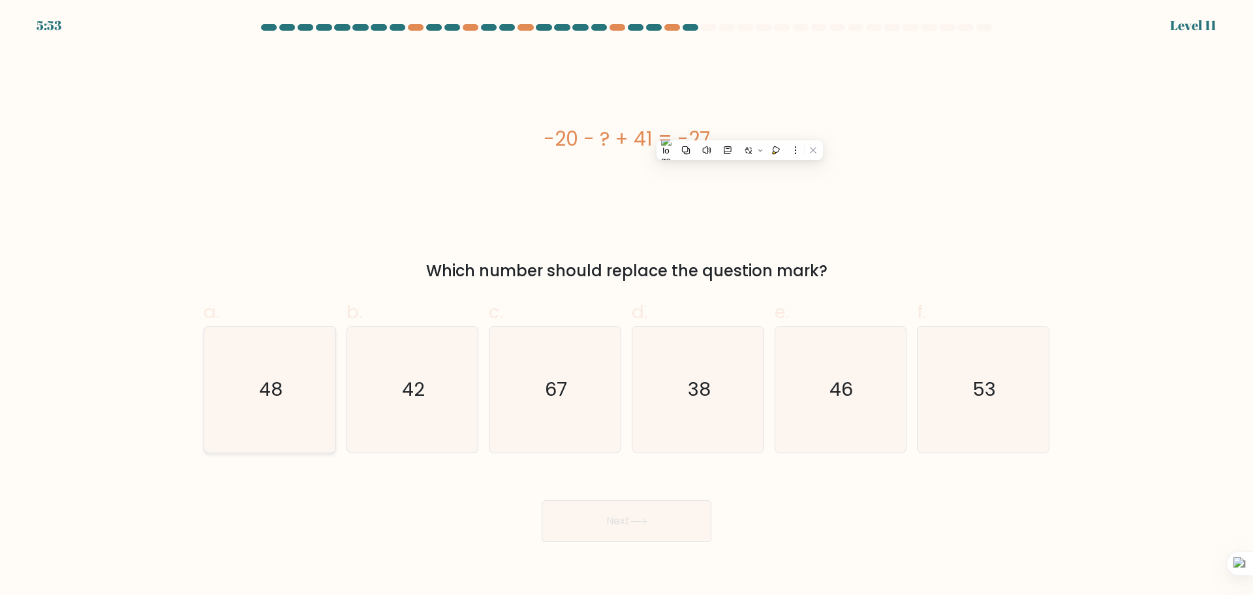
radio input "true"
click at [668, 525] on button "Next" at bounding box center [627, 521] width 170 height 42
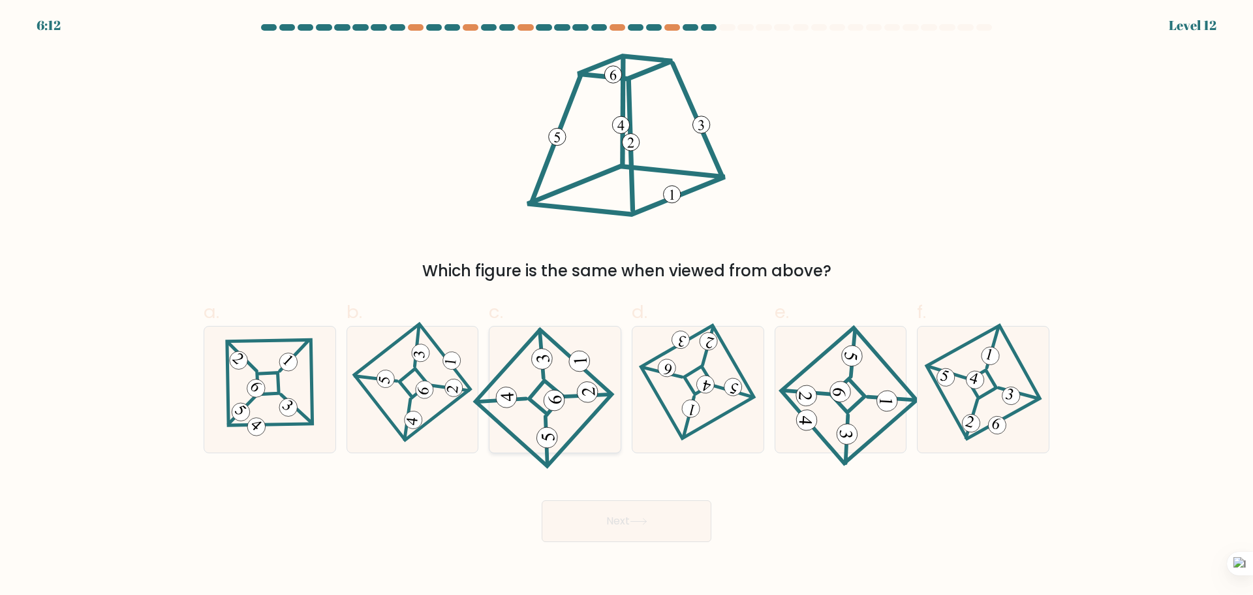
click at [524, 396] on icon at bounding box center [555, 389] width 117 height 101
click at [627, 306] on input "c." at bounding box center [627, 302] width 1 height 8
radio input "true"
click at [617, 513] on button "Next" at bounding box center [627, 521] width 170 height 42
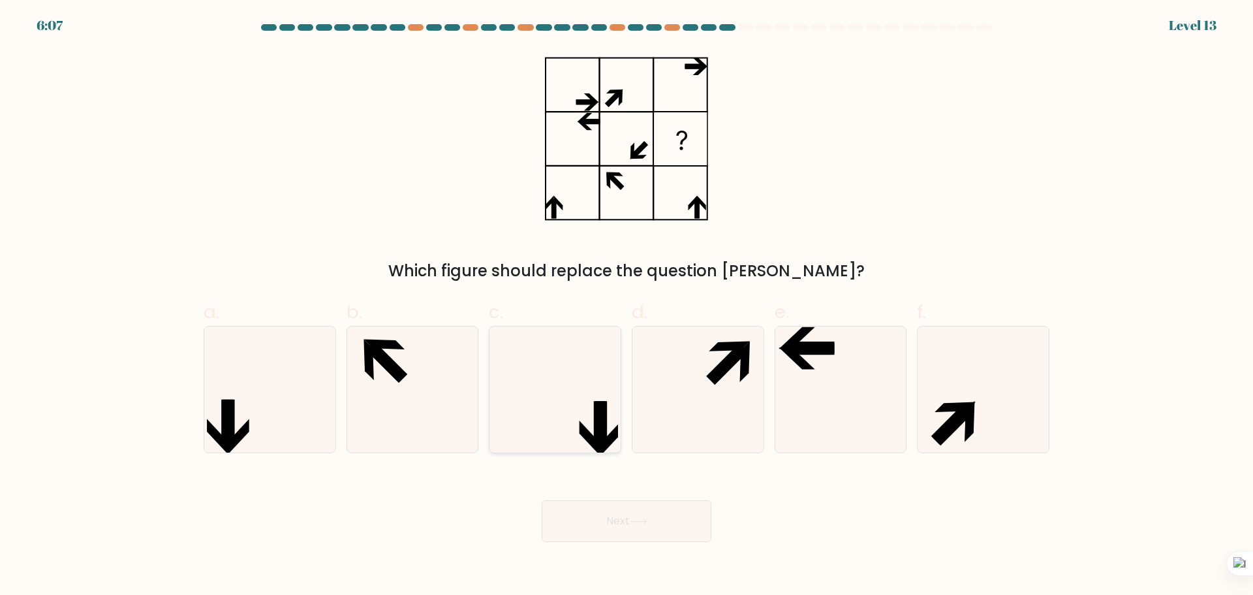
click at [591, 421] on icon at bounding box center [555, 389] width 126 height 126
click at [627, 306] on input "c." at bounding box center [627, 302] width 1 height 8
radio input "true"
click at [594, 494] on div "Next" at bounding box center [627, 505] width 862 height 73
click at [591, 530] on button "Next" at bounding box center [627, 521] width 170 height 42
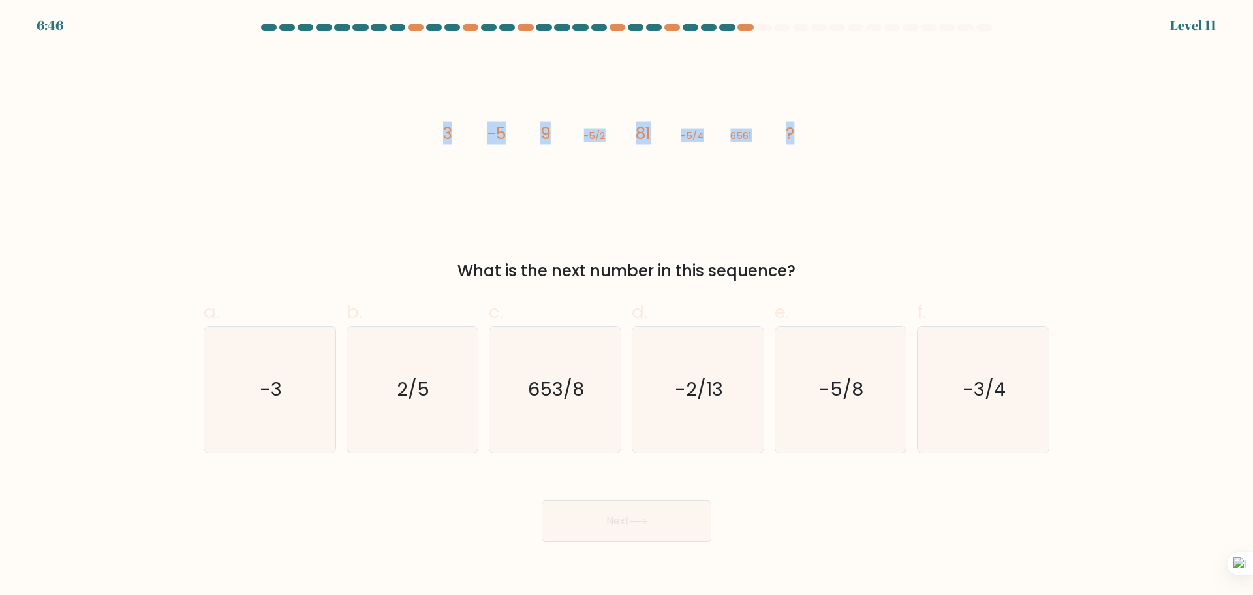
drag, startPoint x: 428, startPoint y: 132, endPoint x: 804, endPoint y: 121, distance: 375.5
click at [804, 121] on div "image/svg+xml 3 -5 9 -5/2 81 -5/4 6561 ? What is the next number in this sequen…" at bounding box center [627, 166] width 862 height 233
copy g "3 -5 9 -5/2 81 -5/4 6561 ?"
click at [885, 265] on div "What is the next number in this sequence?" at bounding box center [627, 271] width 830 height 24
click at [849, 427] on icon "-5/8" at bounding box center [840, 389] width 126 height 126
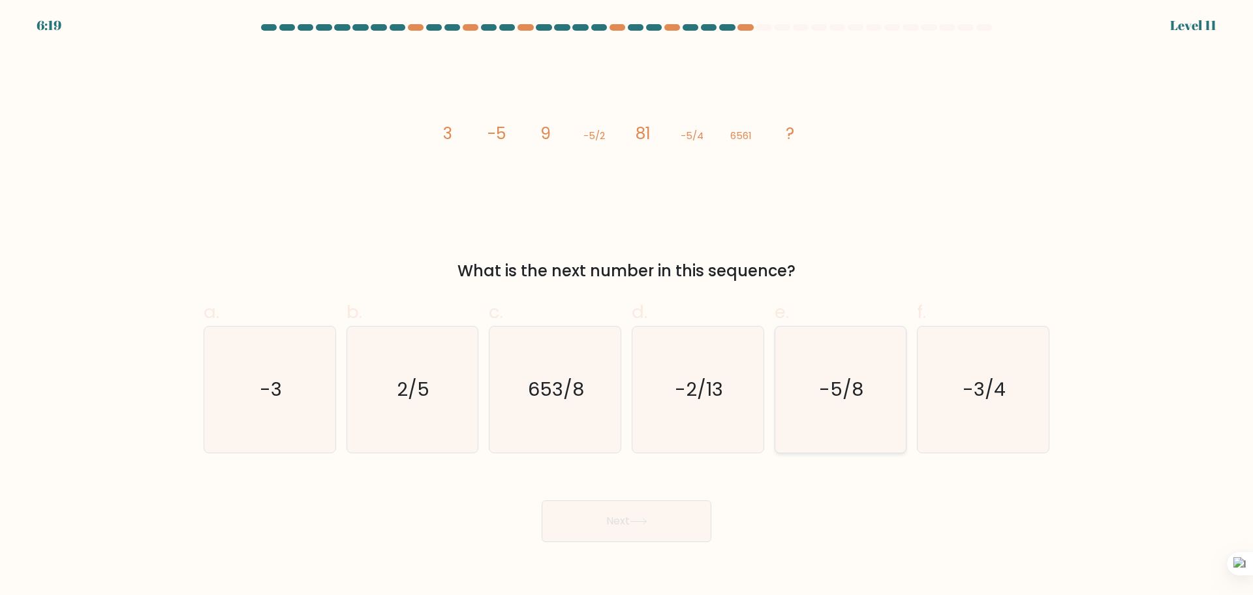
click at [627, 306] on input "e. -5/8" at bounding box center [627, 302] width 1 height 8
radio input "true"
click at [668, 516] on button "Next" at bounding box center [627, 521] width 170 height 42
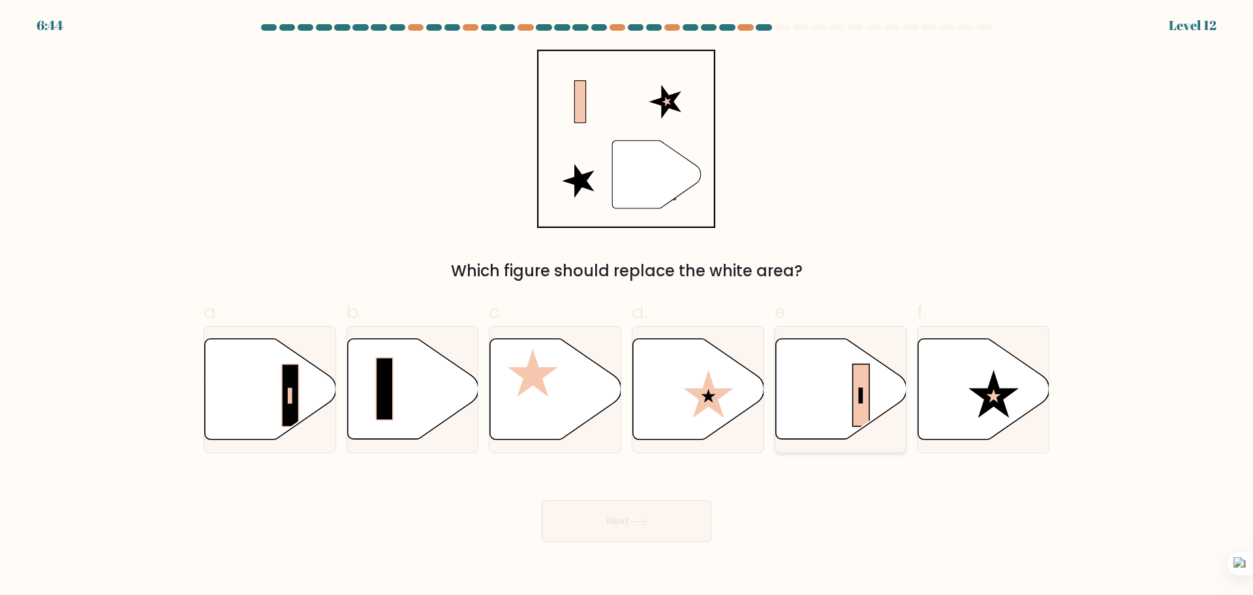
click at [837, 397] on icon at bounding box center [841, 388] width 131 height 101
click at [627, 306] on input "e." at bounding box center [627, 302] width 1 height 8
radio input "true"
click at [669, 525] on button "Next" at bounding box center [627, 521] width 170 height 42
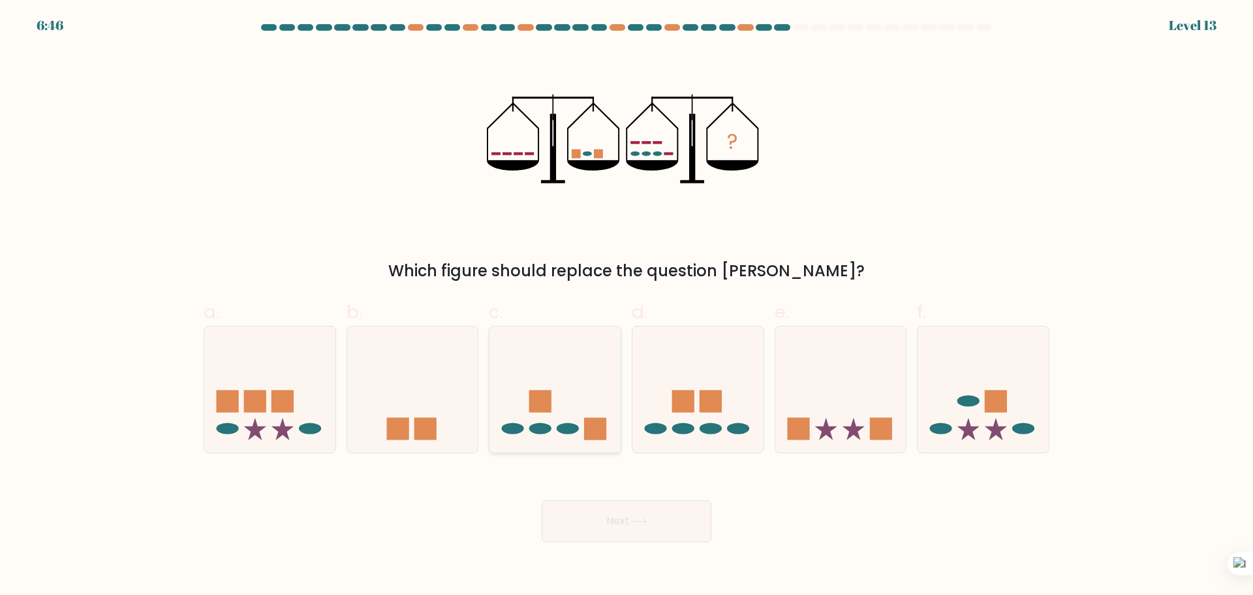
click at [552, 407] on icon at bounding box center [555, 389] width 131 height 108
click at [627, 306] on input "c." at bounding box center [627, 302] width 1 height 8
radio input "true"
click at [683, 401] on rect at bounding box center [683, 401] width 22 height 22
click at [627, 306] on input "d." at bounding box center [627, 302] width 1 height 8
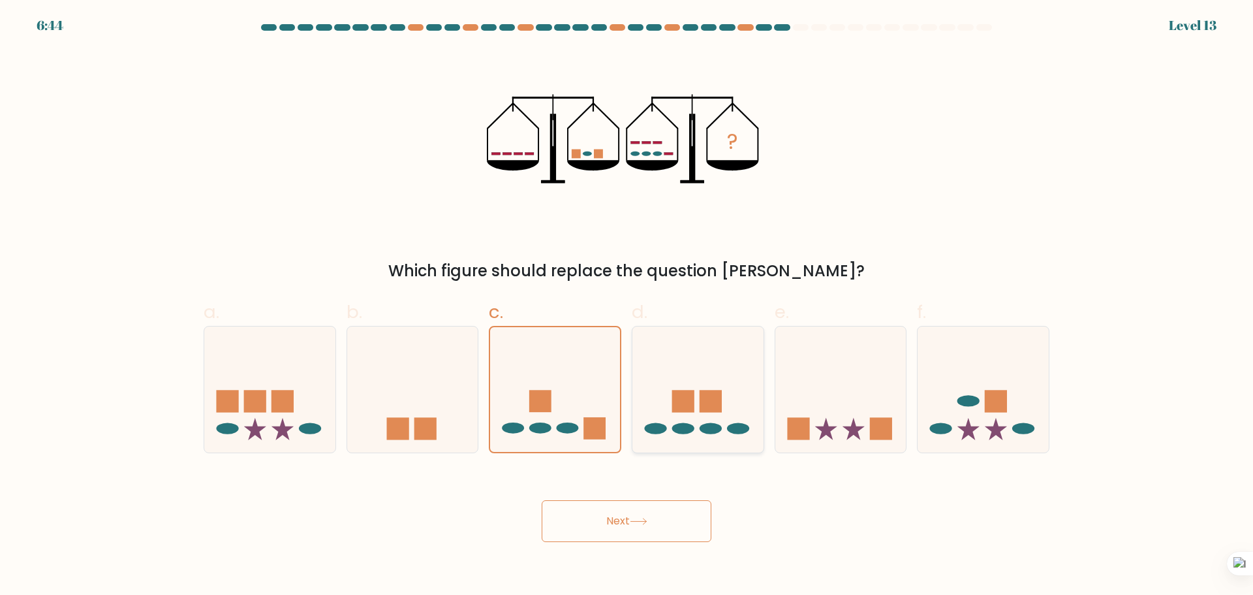
radio input "true"
click at [619, 527] on button "Next" at bounding box center [627, 521] width 170 height 42
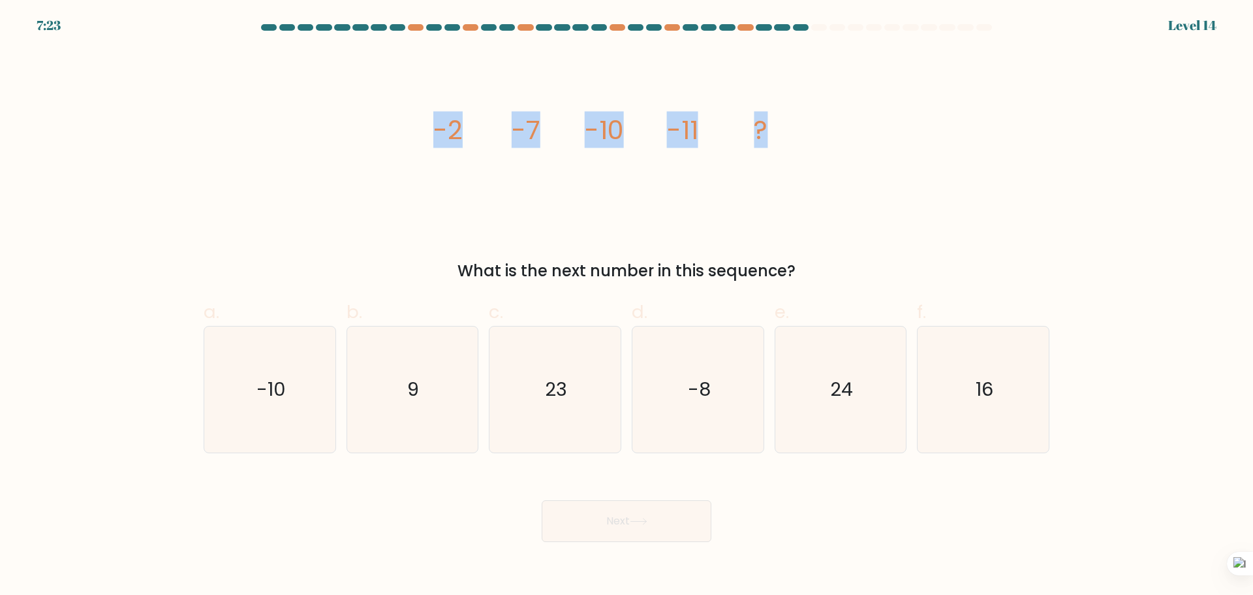
drag, startPoint x: 427, startPoint y: 133, endPoint x: 777, endPoint y: 129, distance: 349.9
click at [777, 129] on div "image/svg+xml -2 -7 -10 -11 ? What is the next number in this sequence?" at bounding box center [627, 166] width 862 height 233
copy g "-2 -7 -10 -11 ?"
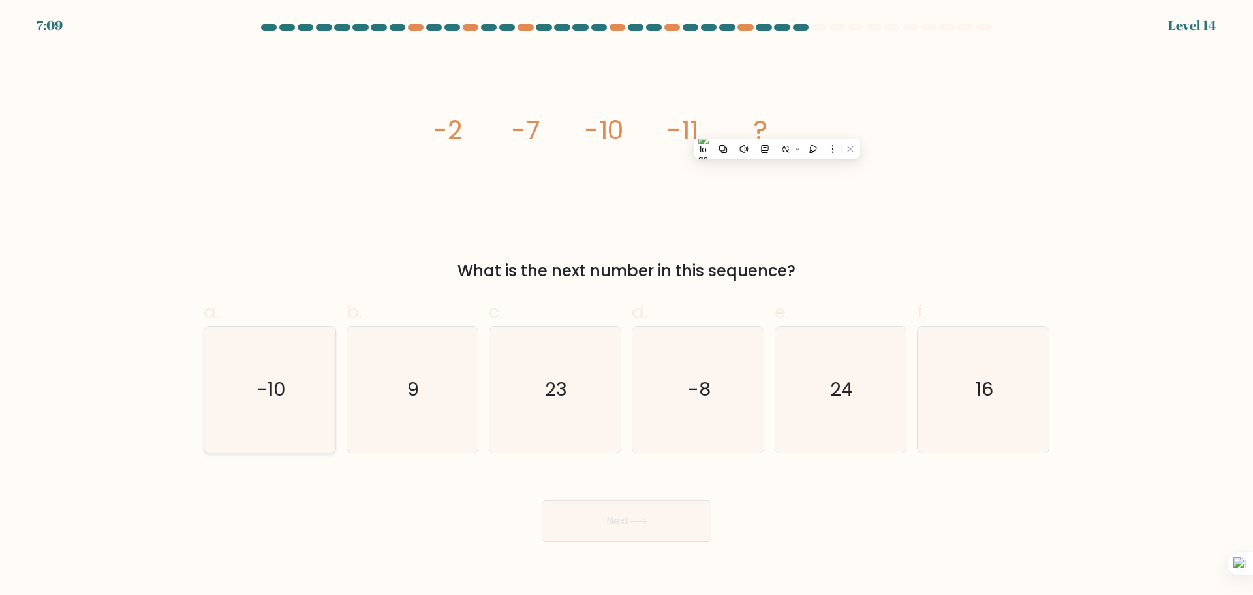
click at [214, 414] on icon "-10" at bounding box center [270, 389] width 126 height 126
click at [627, 306] on input "a. -10" at bounding box center [627, 302] width 1 height 8
radio input "true"
click at [578, 518] on button "Next" at bounding box center [627, 521] width 170 height 42
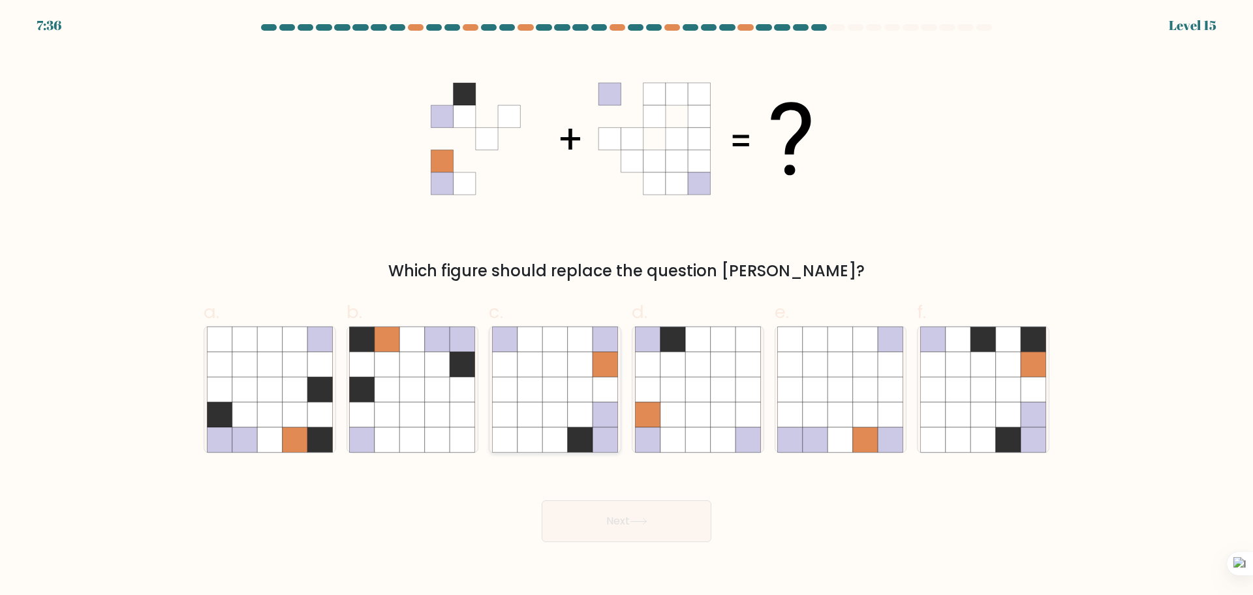
click at [567, 416] on icon at bounding box center [554, 413] width 25 height 25
click at [627, 306] on input "c." at bounding box center [627, 302] width 1 height 8
radio input "true"
click at [624, 518] on button "Next" at bounding box center [627, 521] width 170 height 42
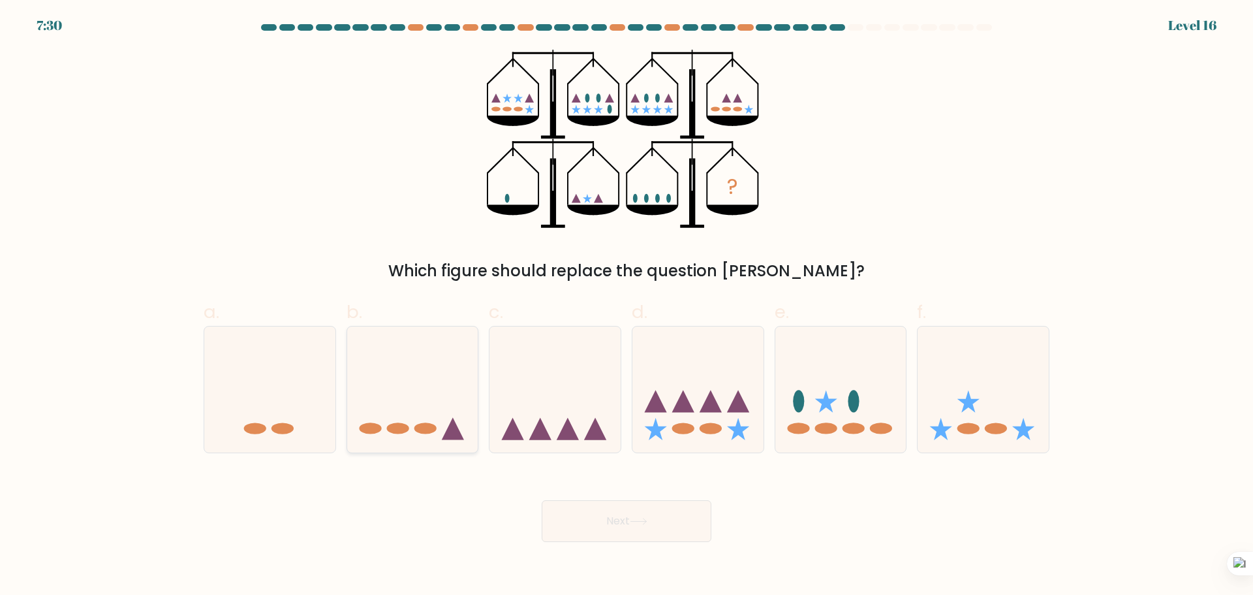
click at [431, 383] on icon at bounding box center [412, 389] width 131 height 108
click at [627, 306] on input "b." at bounding box center [627, 302] width 1 height 8
radio input "true"
click at [611, 524] on button "Next" at bounding box center [627, 521] width 170 height 42
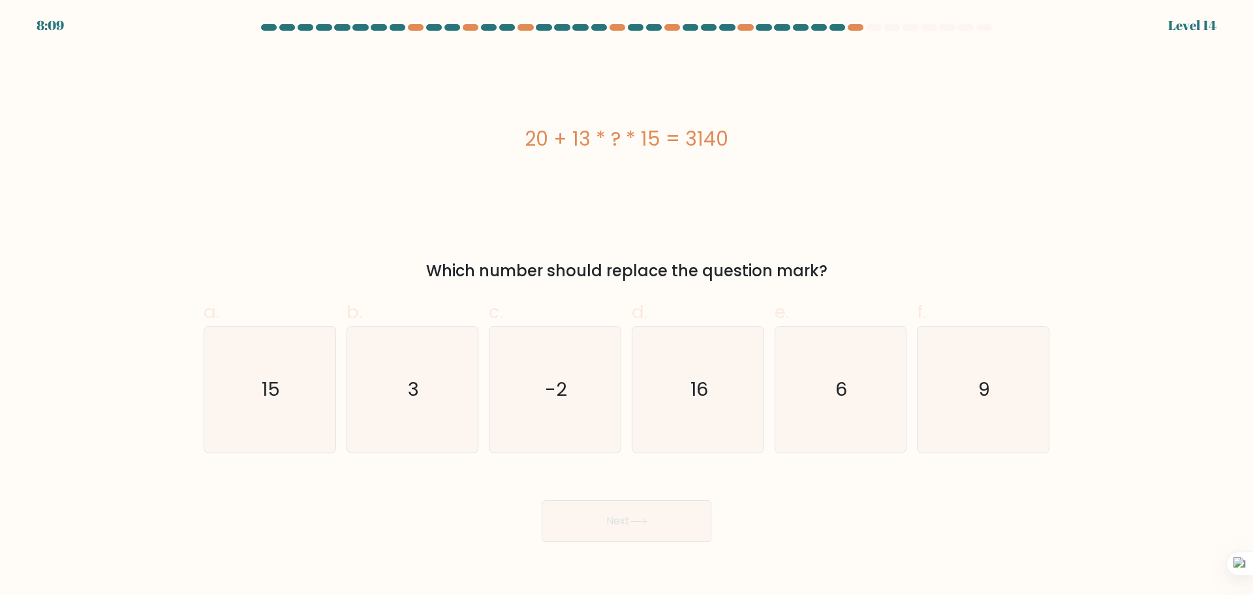
drag, startPoint x: 529, startPoint y: 132, endPoint x: 768, endPoint y: 140, distance: 239.0
click at [768, 140] on div "20 + 13 * ? * 15 = 3140" at bounding box center [627, 138] width 846 height 29
copy div "20 + 13 * ? * 15 = 3140"
click at [782, 376] on icon "6" at bounding box center [840, 389] width 126 height 126
click at [627, 306] on input "e. 6" at bounding box center [627, 302] width 1 height 8
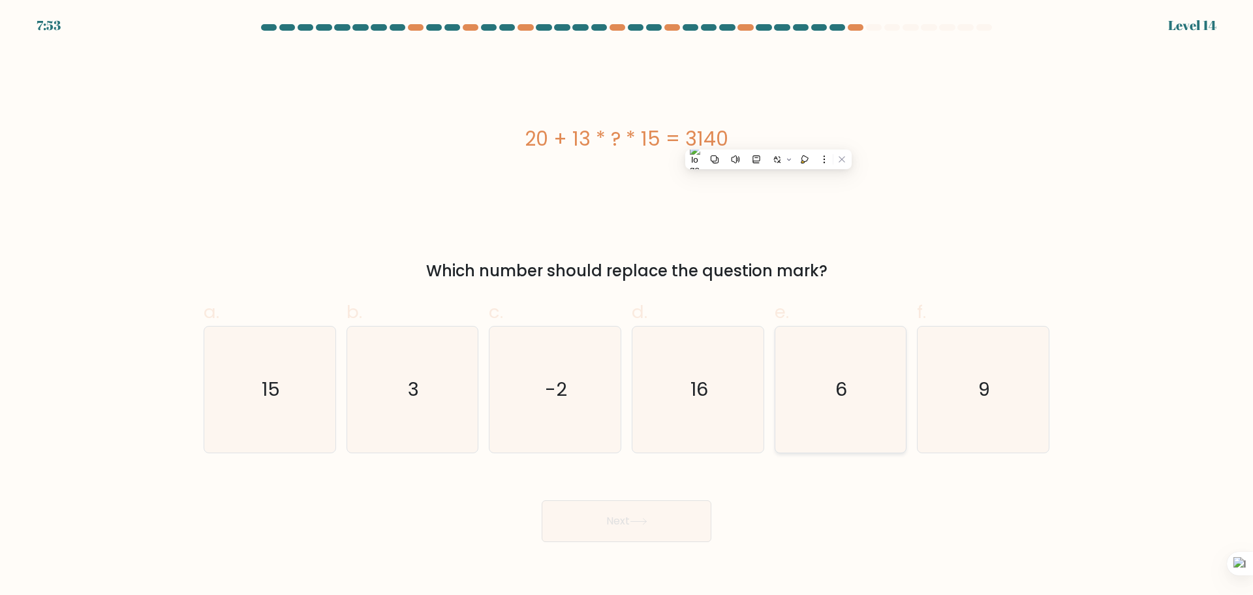
radio input "true"
click at [712, 382] on icon "16" at bounding box center [698, 389] width 126 height 126
click at [627, 306] on input "d. 16" at bounding box center [627, 302] width 1 height 8
radio input "true"
click at [673, 537] on button "Next" at bounding box center [627, 521] width 170 height 42
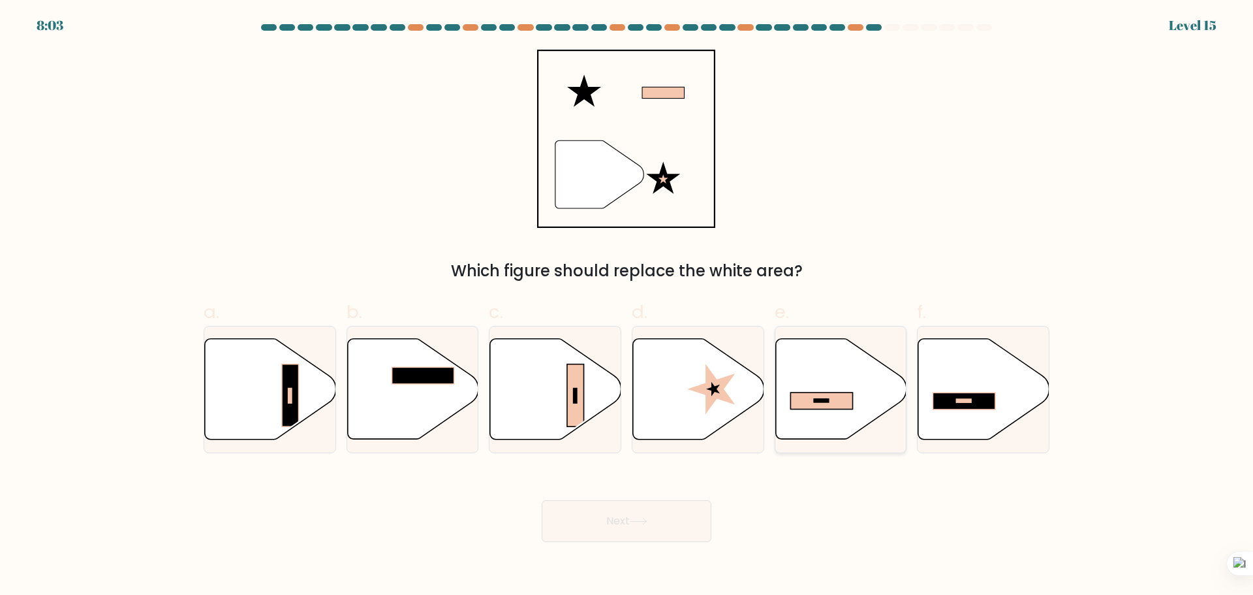
click at [832, 400] on rect at bounding box center [822, 400] width 62 height 17
click at [627, 306] on input "e." at bounding box center [627, 302] width 1 height 8
radio input "true"
click at [697, 518] on button "Next" at bounding box center [627, 521] width 170 height 42
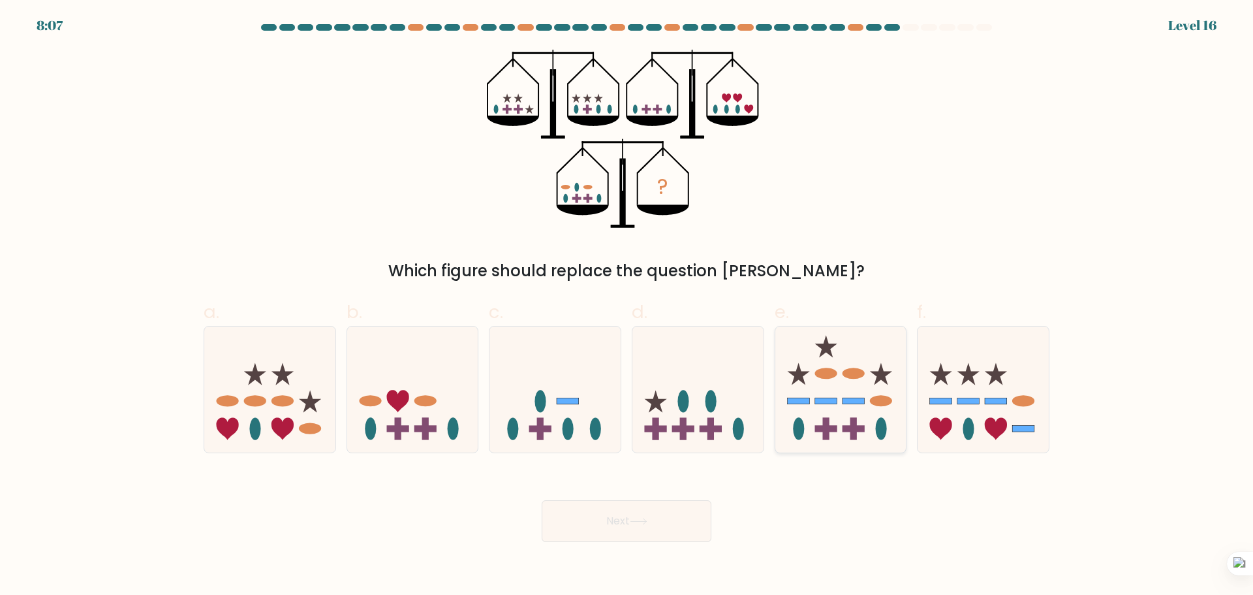
click at [851, 419] on rect at bounding box center [854, 429] width 7 height 22
click at [627, 306] on input "e." at bounding box center [627, 302] width 1 height 8
radio input "true"
click at [601, 513] on button "Next" at bounding box center [627, 521] width 170 height 42
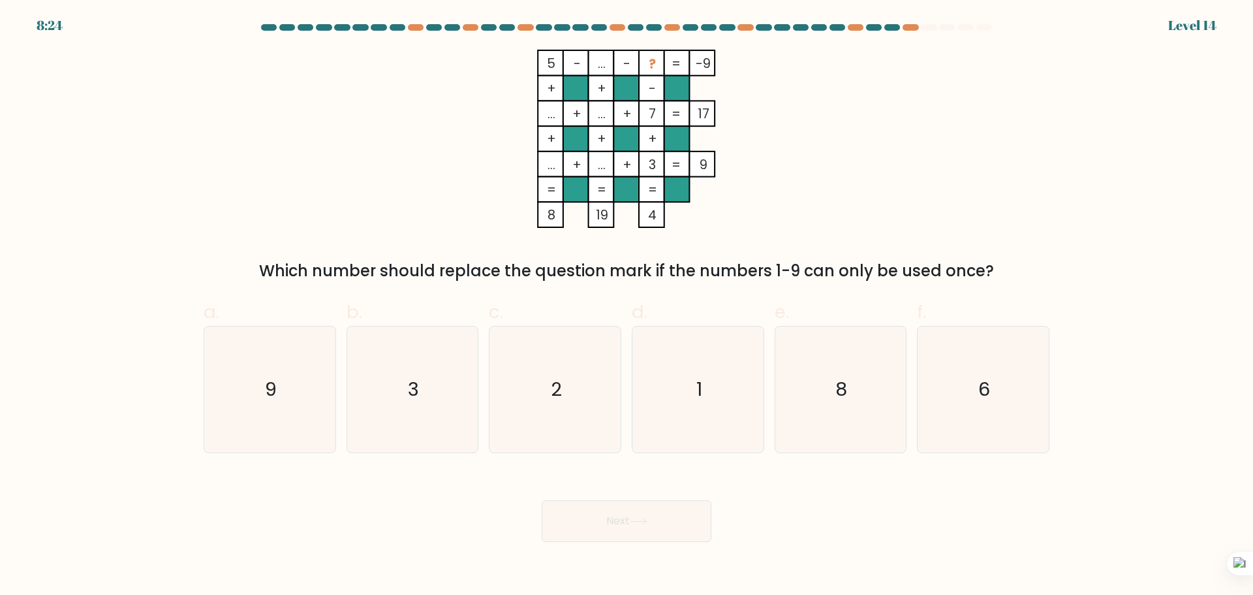
drag, startPoint x: 541, startPoint y: 59, endPoint x: 719, endPoint y: 65, distance: 177.7
click at [719, 65] on icon "5 - ... - ? -9 + + - ... + ... + 7 17 + + + ... + ... + 3 = 9 = = = = 8 19 4 =" at bounding box center [627, 139] width 392 height 178
drag, startPoint x: 258, startPoint y: 259, endPoint x: 1014, endPoint y: 236, distance: 756.9
click at [1014, 236] on div "5 - ... - ? -9 + + - ... + ... + 7 17 + + + ... + ... + 3 = 9 = = = = 8 19 4 = …" at bounding box center [627, 166] width 862 height 233
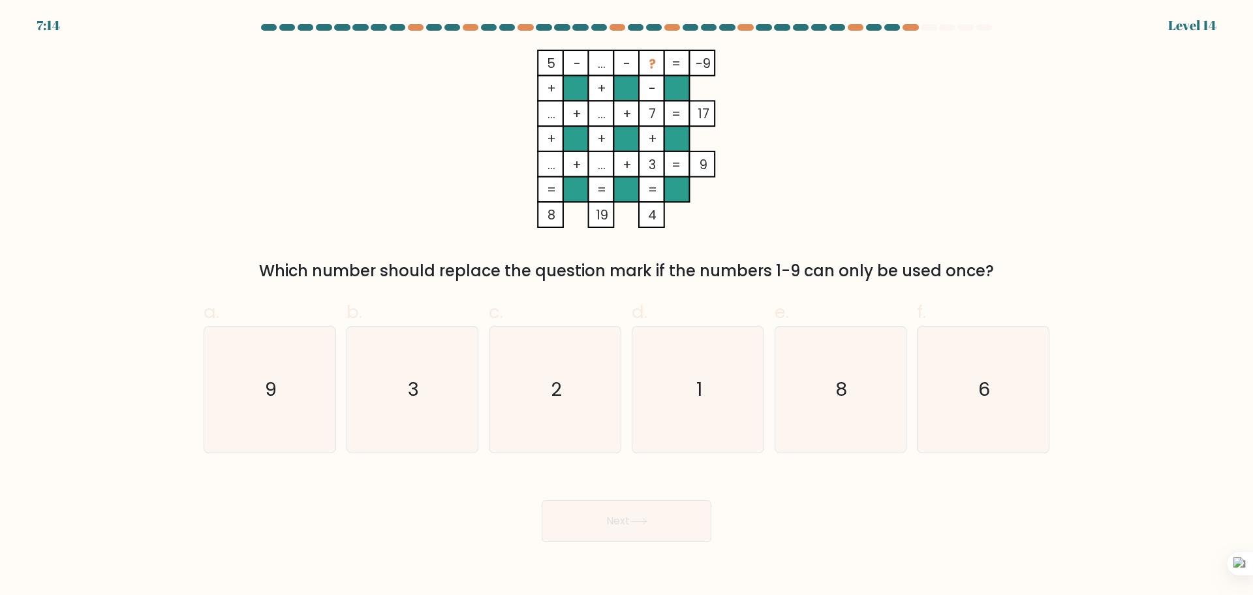
drag, startPoint x: 266, startPoint y: 271, endPoint x: 1093, endPoint y: 264, distance: 827.1
click at [1093, 264] on form at bounding box center [626, 283] width 1253 height 518
click at [937, 399] on icon "6" at bounding box center [983, 389] width 126 height 126
click at [627, 306] on input "f. 6" at bounding box center [627, 302] width 1 height 8
radio input "true"
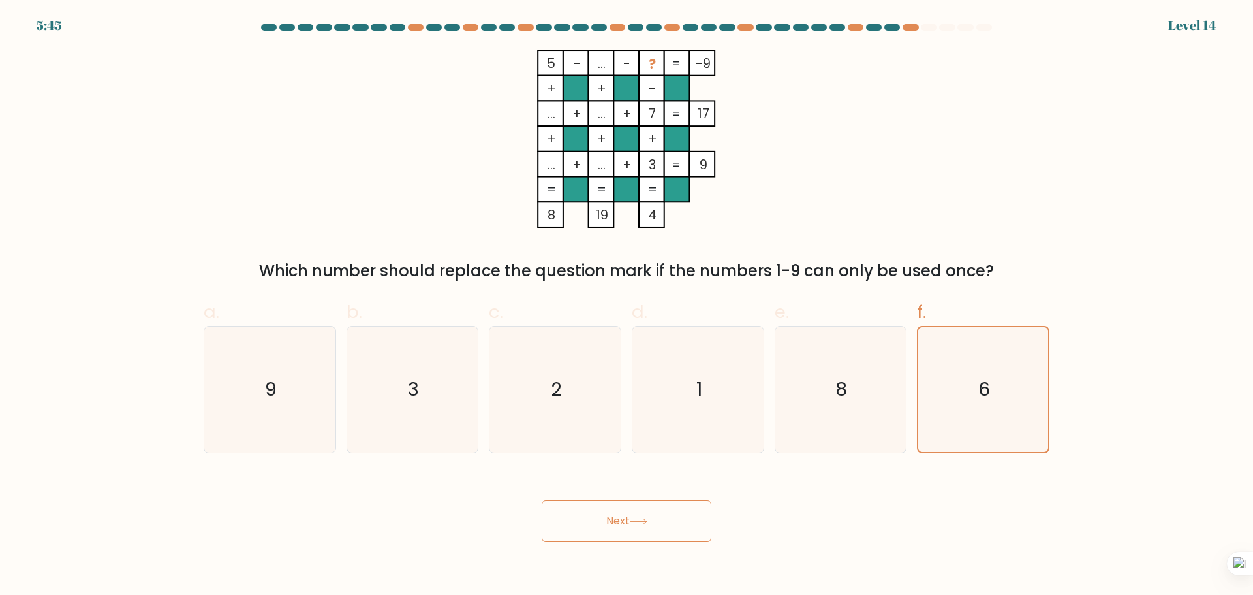
click at [592, 525] on button "Next" at bounding box center [627, 521] width 170 height 42
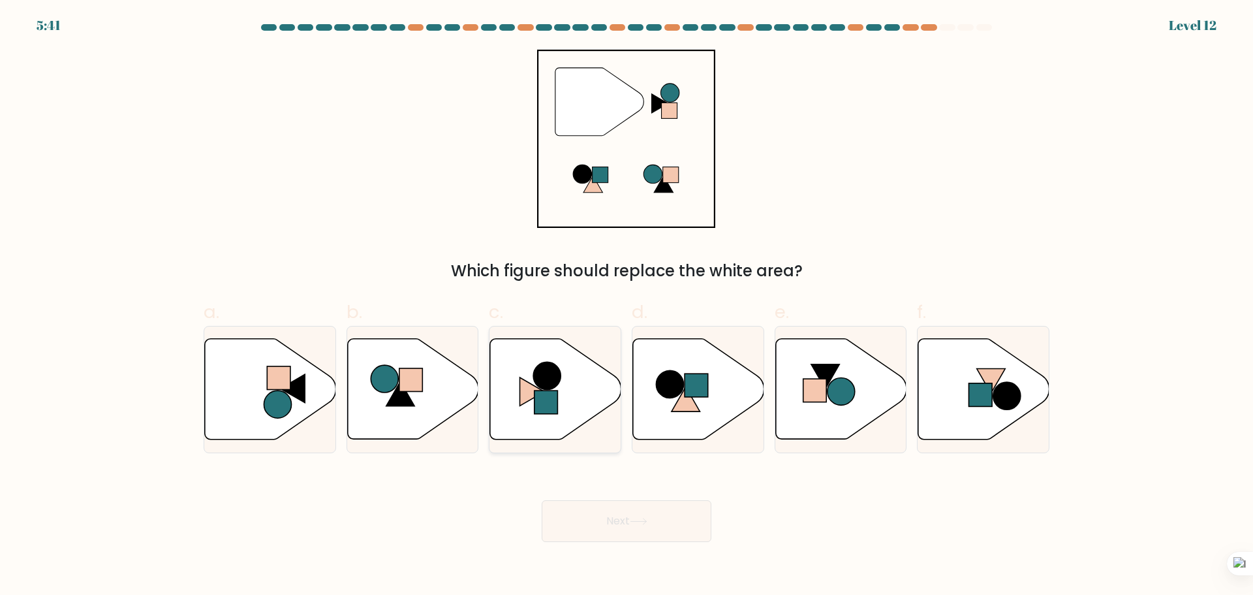
click at [534, 391] on icon at bounding box center [532, 391] width 25 height 28
click at [627, 306] on input "c." at bounding box center [627, 302] width 1 height 8
radio input "true"
click at [580, 514] on button "Next" at bounding box center [627, 521] width 170 height 42
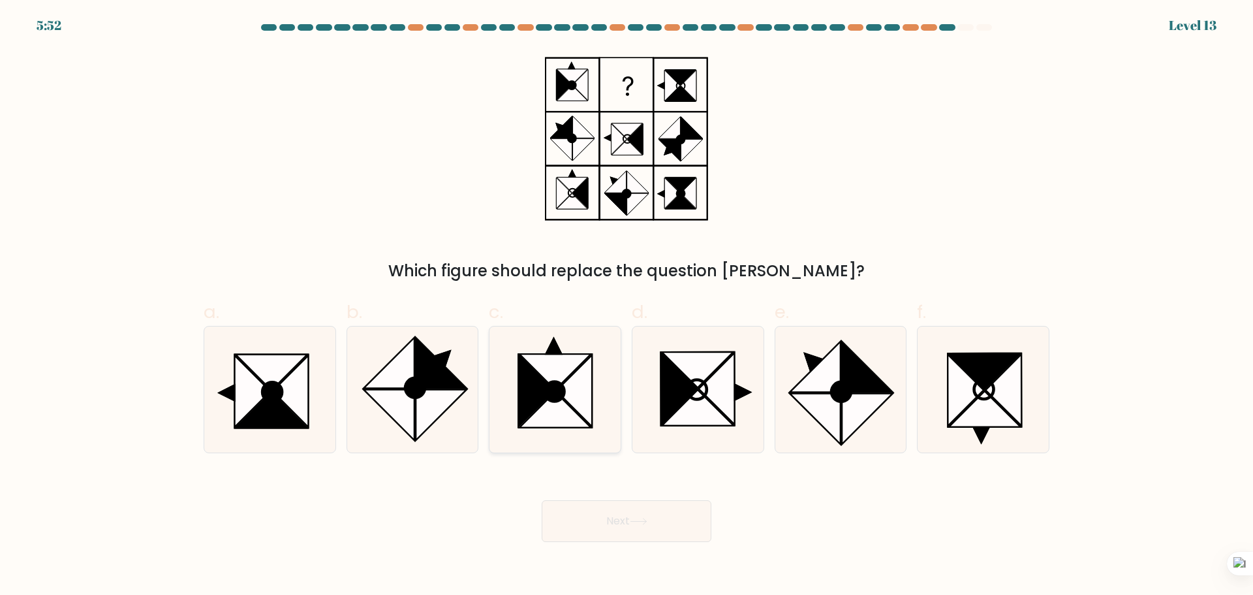
click at [563, 376] on icon at bounding box center [556, 372] width 72 height 36
click at [627, 306] on input "c." at bounding box center [627, 302] width 1 height 8
radio input "true"
click at [603, 505] on button "Next" at bounding box center [627, 521] width 170 height 42
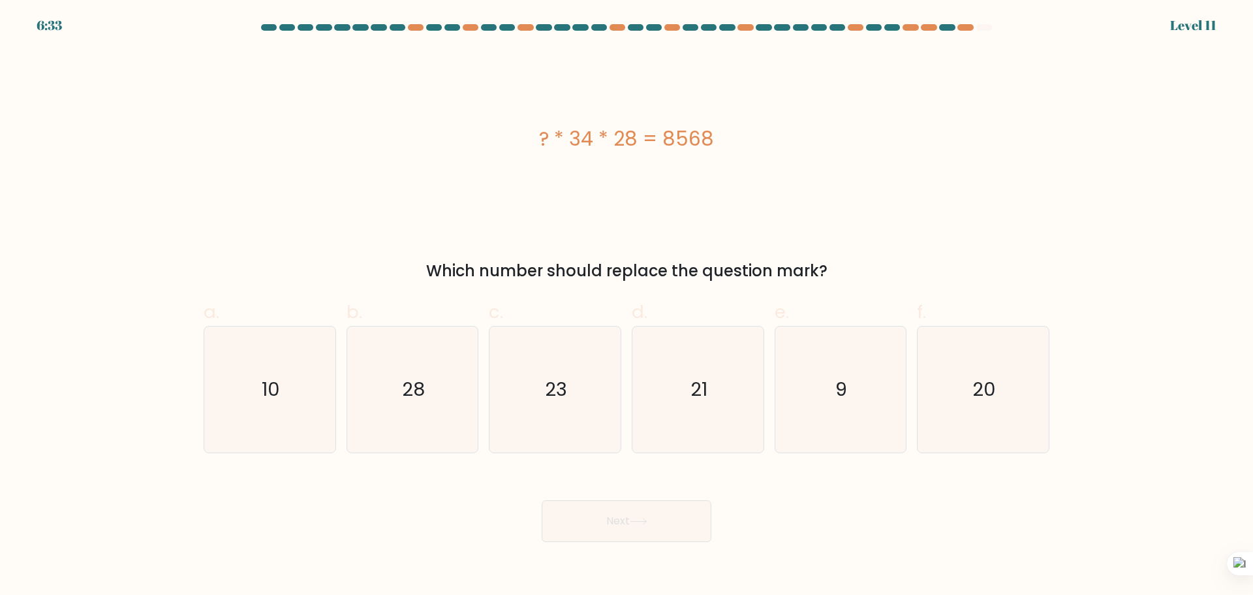
drag, startPoint x: 541, startPoint y: 156, endPoint x: 721, endPoint y: 157, distance: 180.2
click at [721, 157] on div "? * 34 * 28 = 8568" at bounding box center [627, 139] width 846 height 178
click at [874, 415] on icon "9" at bounding box center [840, 389] width 126 height 126
click at [627, 306] on input "e. 9" at bounding box center [627, 302] width 1 height 8
radio input "true"
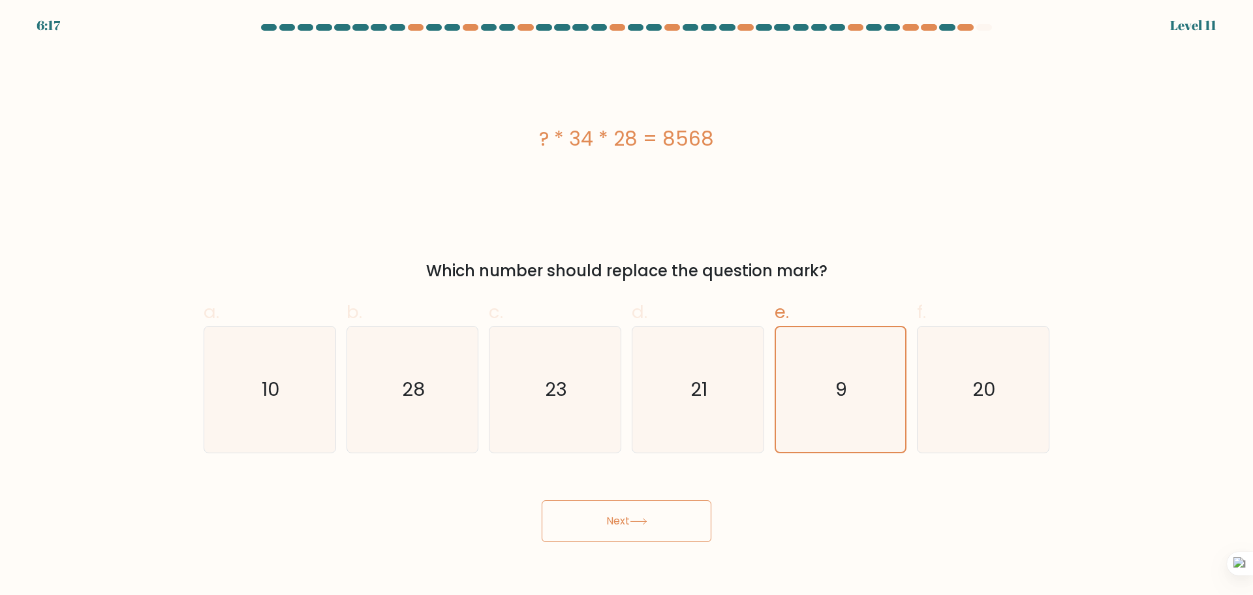
click at [622, 512] on button "Next" at bounding box center [627, 521] width 170 height 42
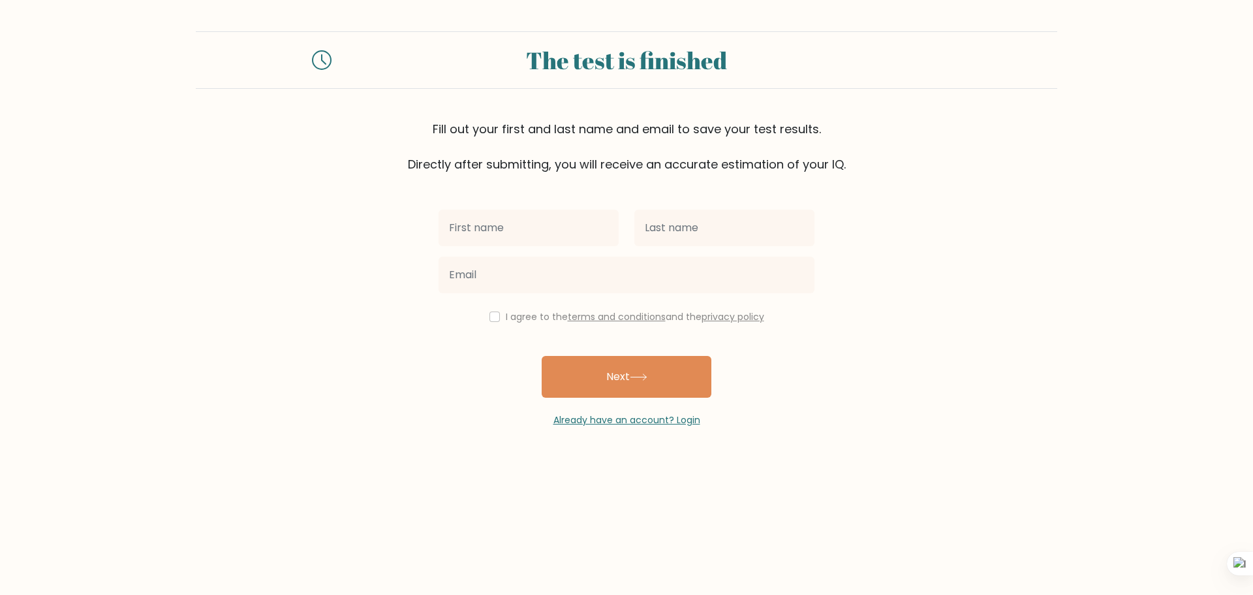
type input "G"
type input "Marie Frenchesqa"
type input "Garrido"
click at [486, 319] on div "I agree to the terms and conditions and the privacy policy" at bounding box center [627, 317] width 392 height 16
click at [490, 317] on input "checkbox" at bounding box center [495, 316] width 10 height 10
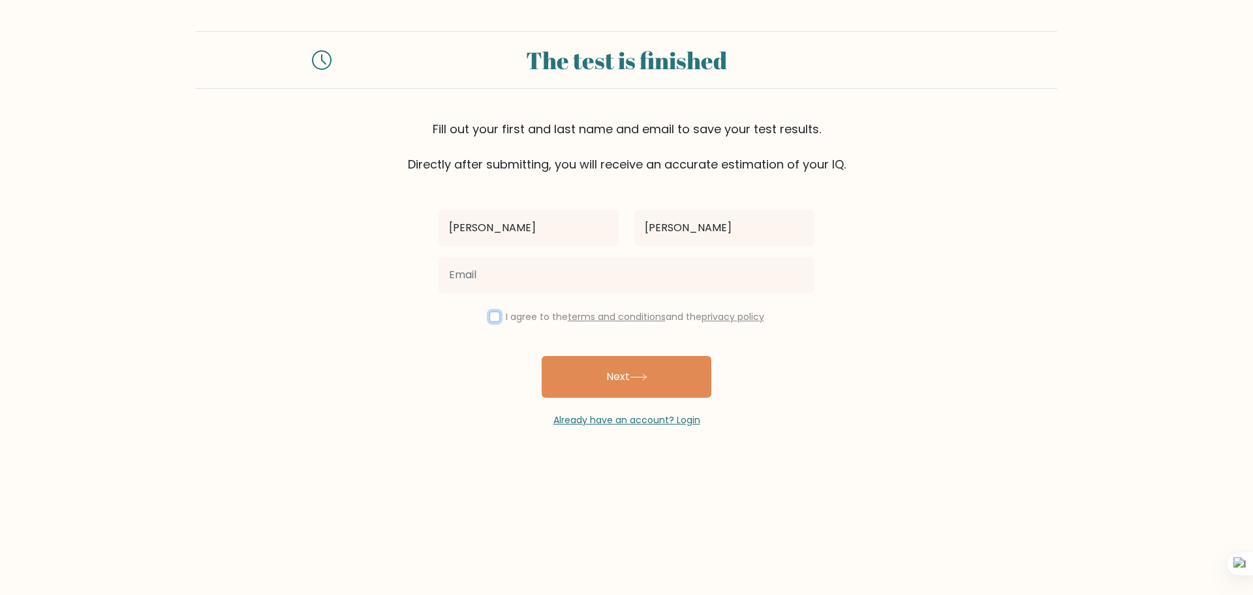
checkbox input "true"
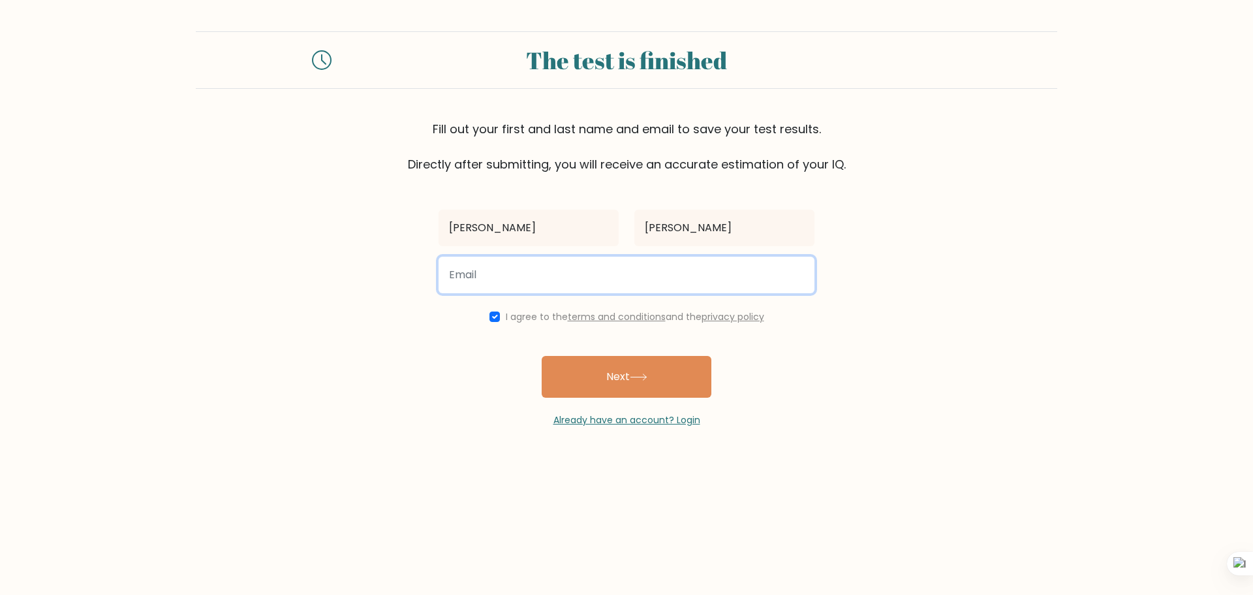
click at [503, 281] on input "email" at bounding box center [627, 275] width 376 height 37
type input "frenchesqa@yahoo.com"
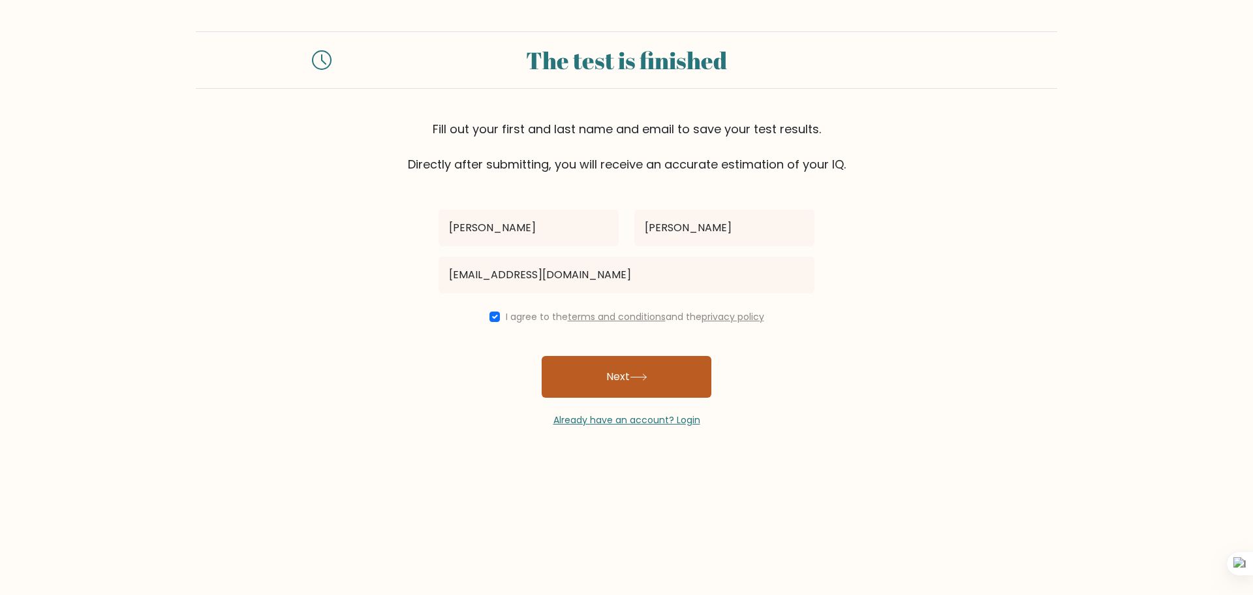
click at [665, 381] on button "Next" at bounding box center [627, 377] width 170 height 42
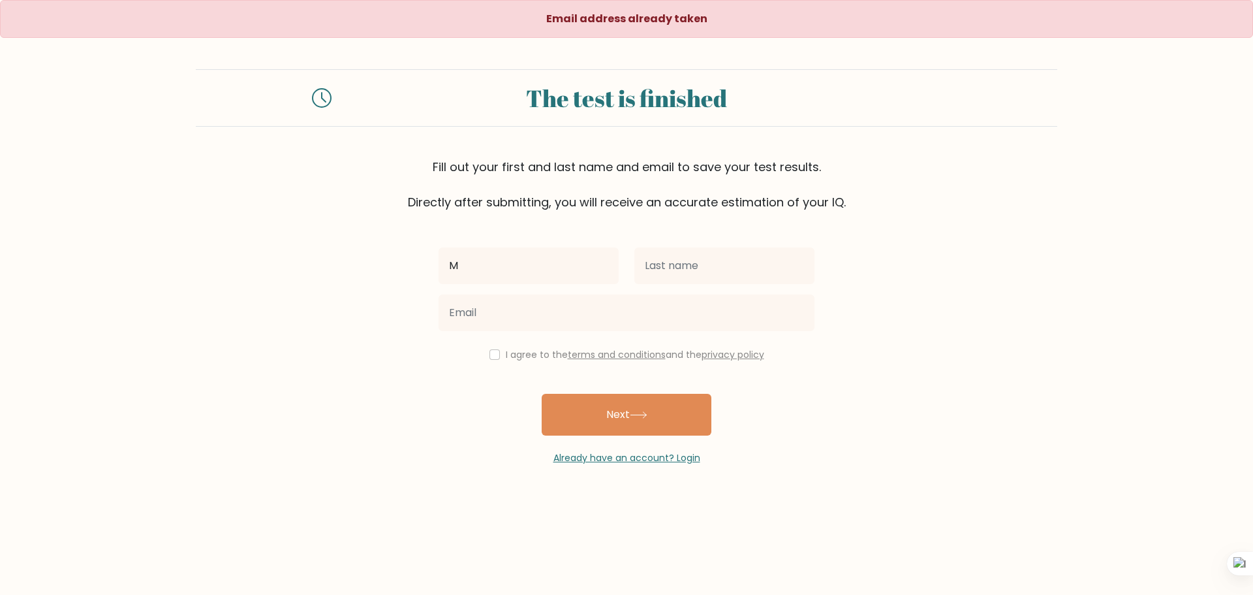
type input "[PERSON_NAME]"
click at [772, 279] on input "text" at bounding box center [725, 265] width 180 height 37
type input "[PERSON_NAME]"
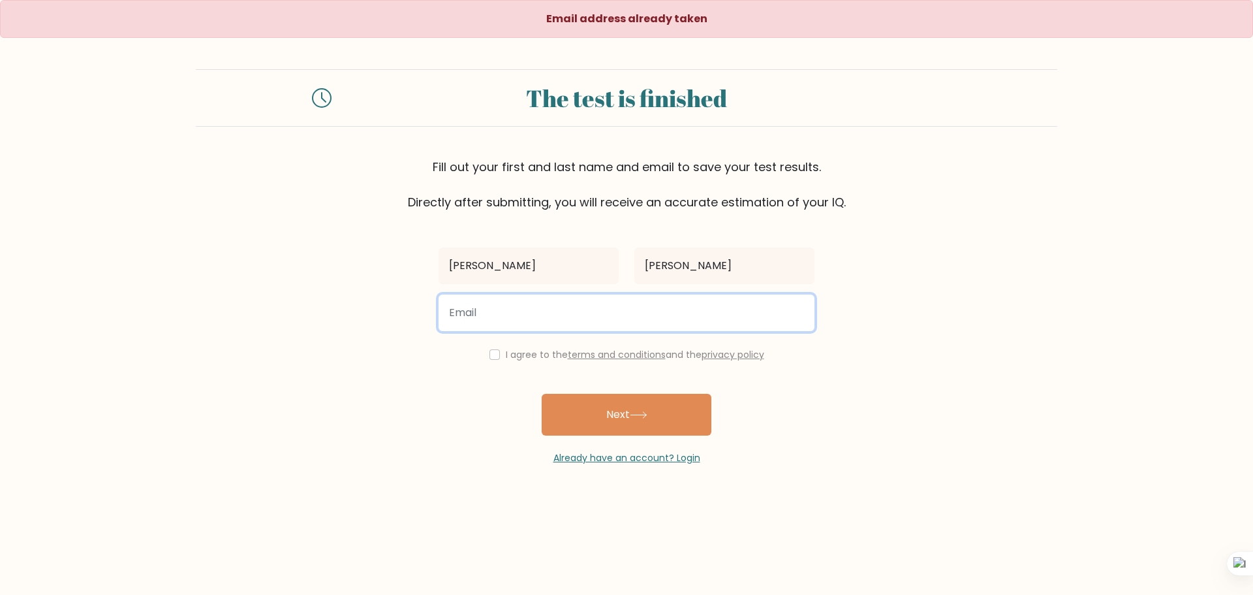
click at [509, 328] on input "email" at bounding box center [627, 312] width 376 height 37
type input "m.frenchesqa@yahoo.com"
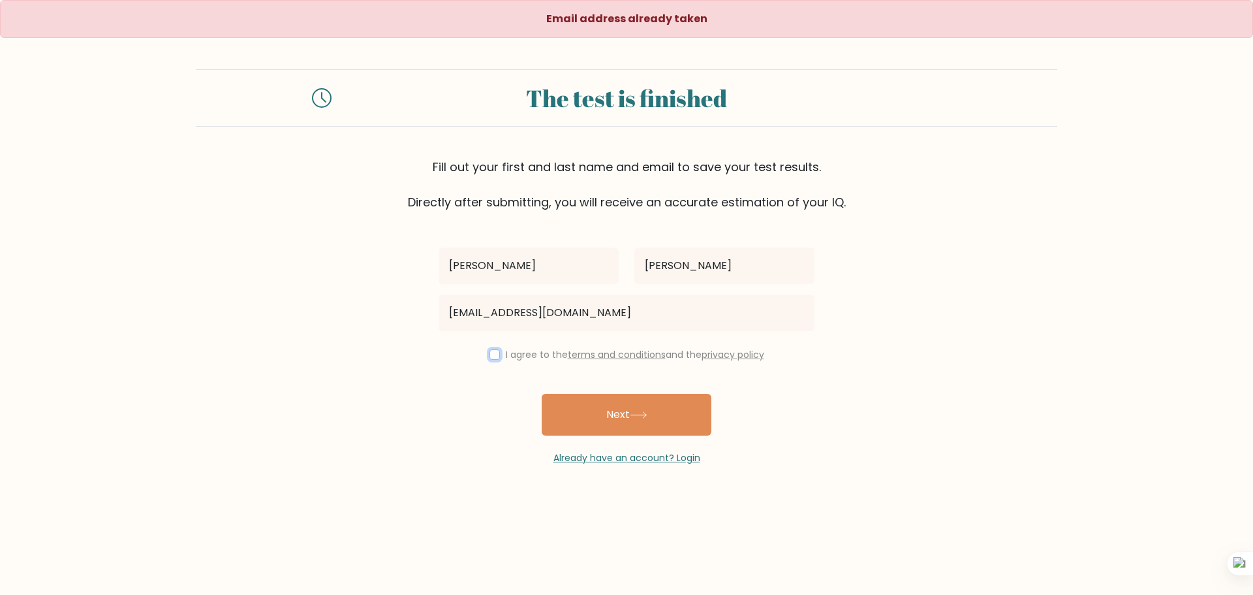
click at [490, 354] on input "checkbox" at bounding box center [495, 354] width 10 height 10
checkbox input "true"
click at [576, 398] on button "Next" at bounding box center [627, 415] width 170 height 42
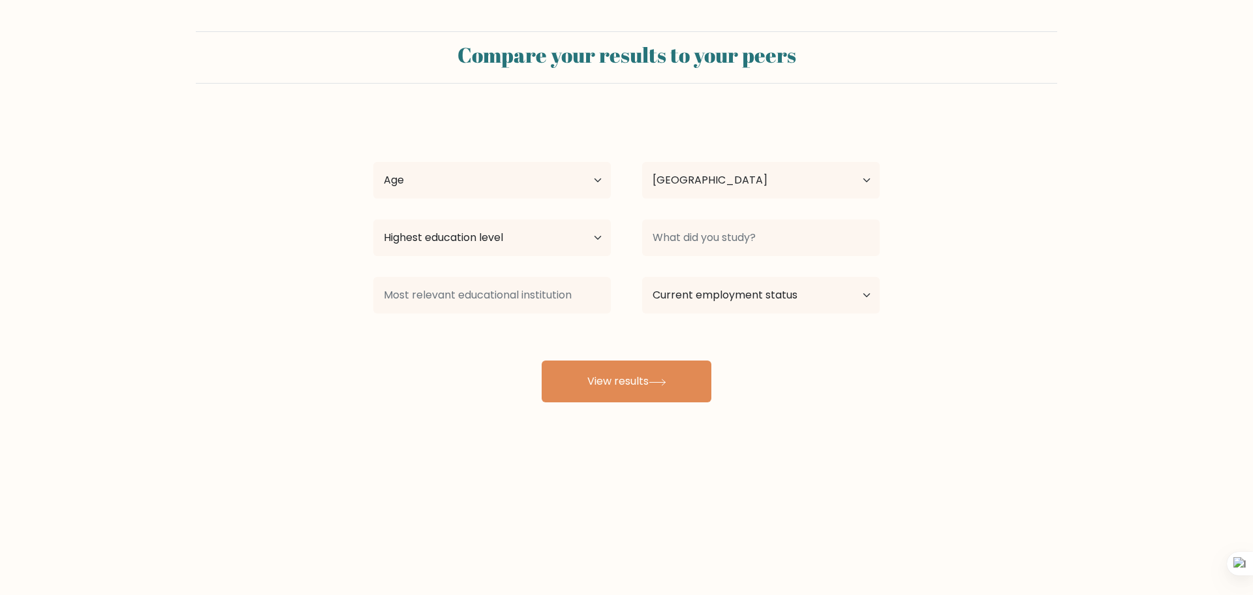
select select "PH"
click at [569, 192] on select "Age Under [DEMOGRAPHIC_DATA] [DEMOGRAPHIC_DATA] [DEMOGRAPHIC_DATA] [DEMOGRAPHIC…" at bounding box center [492, 180] width 238 height 37
select select "35_44"
click at [373, 162] on select "Age Under [DEMOGRAPHIC_DATA] [DEMOGRAPHIC_DATA] [DEMOGRAPHIC_DATA] [DEMOGRAPHIC…" at bounding box center [492, 180] width 238 height 37
click at [548, 242] on select "Highest education level No schooling Primary Lower Secondary Upper Secondary Oc…" at bounding box center [492, 237] width 238 height 37
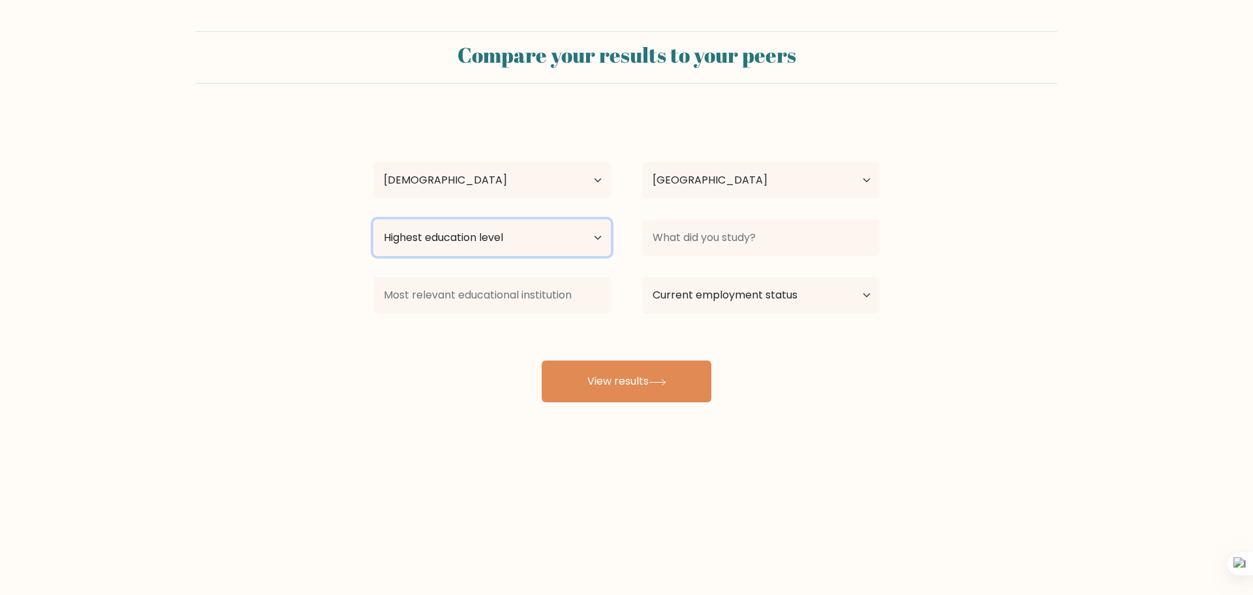
select select "bachelors_degree"
click at [373, 219] on select "Highest education level No schooling Primary Lower Secondary Upper Secondary Oc…" at bounding box center [492, 237] width 238 height 37
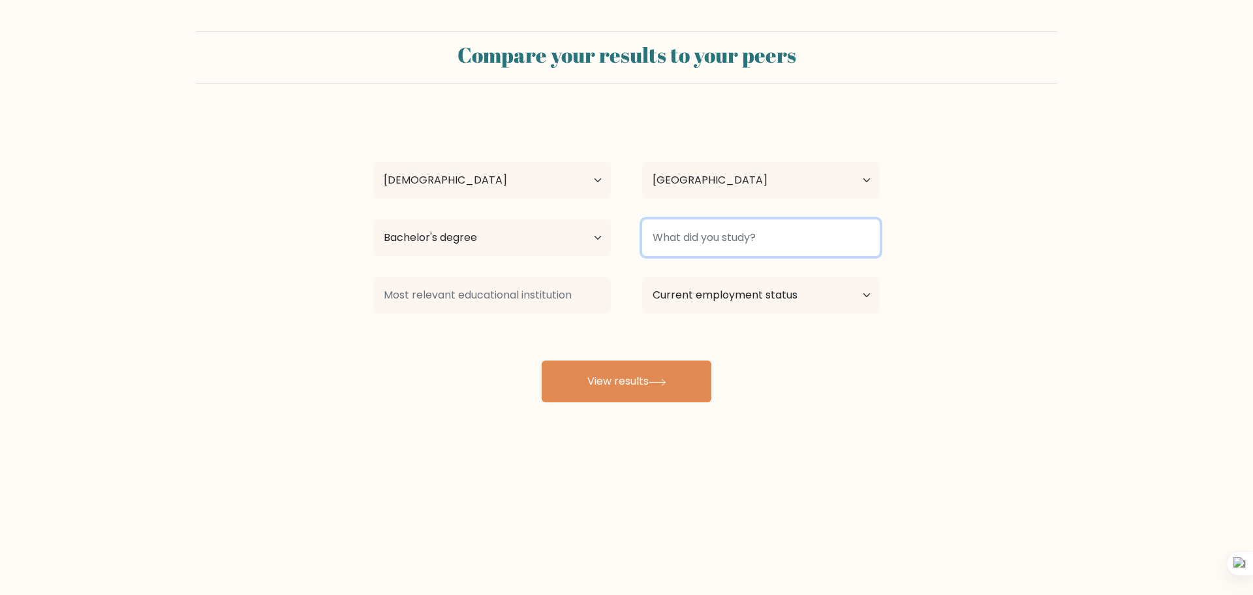
click at [750, 236] on input at bounding box center [761, 237] width 238 height 37
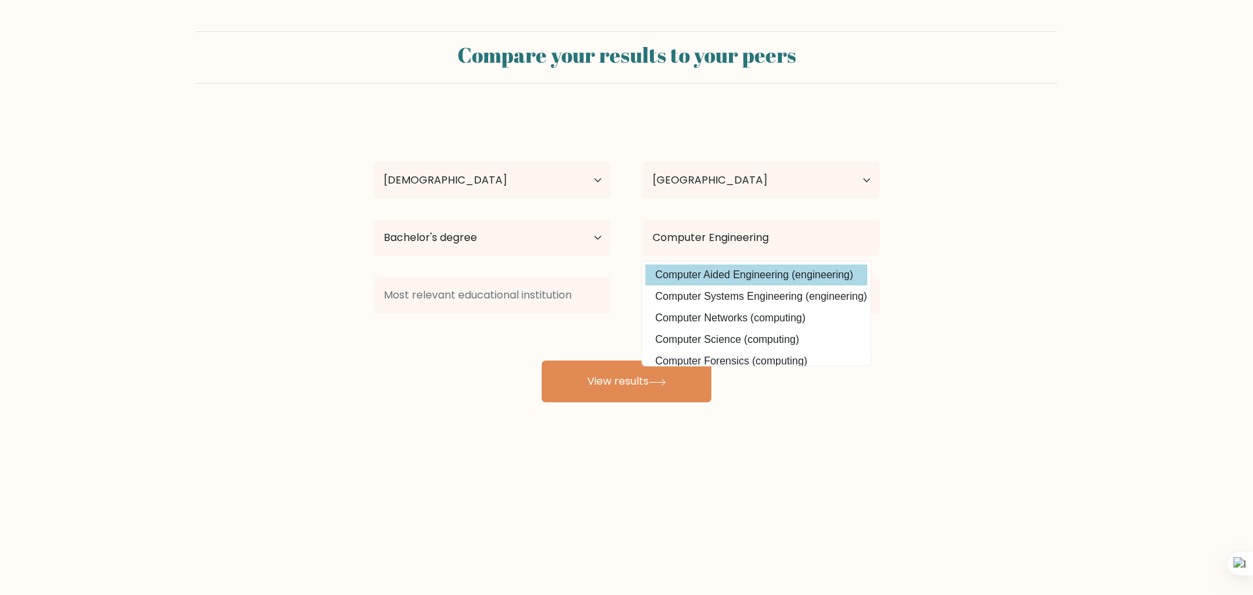
click at [787, 270] on option "Computer Aided Engineering (engineering)" at bounding box center [757, 274] width 222 height 21
type input "Computer Aided Engineering"
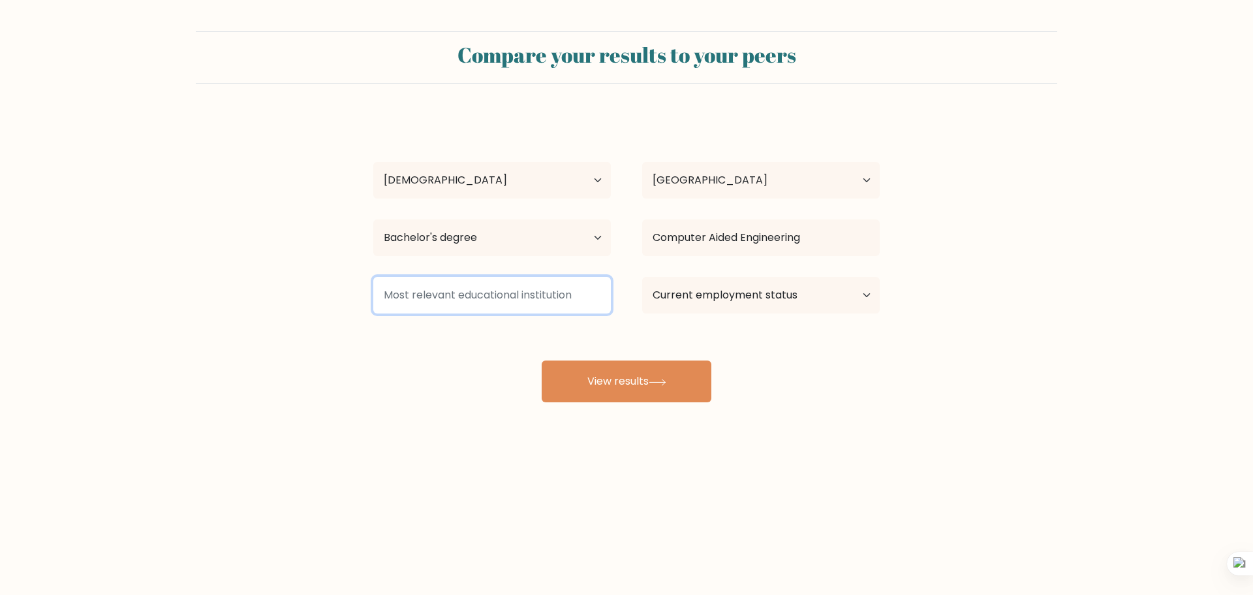
click at [481, 306] on input at bounding box center [492, 295] width 238 height 37
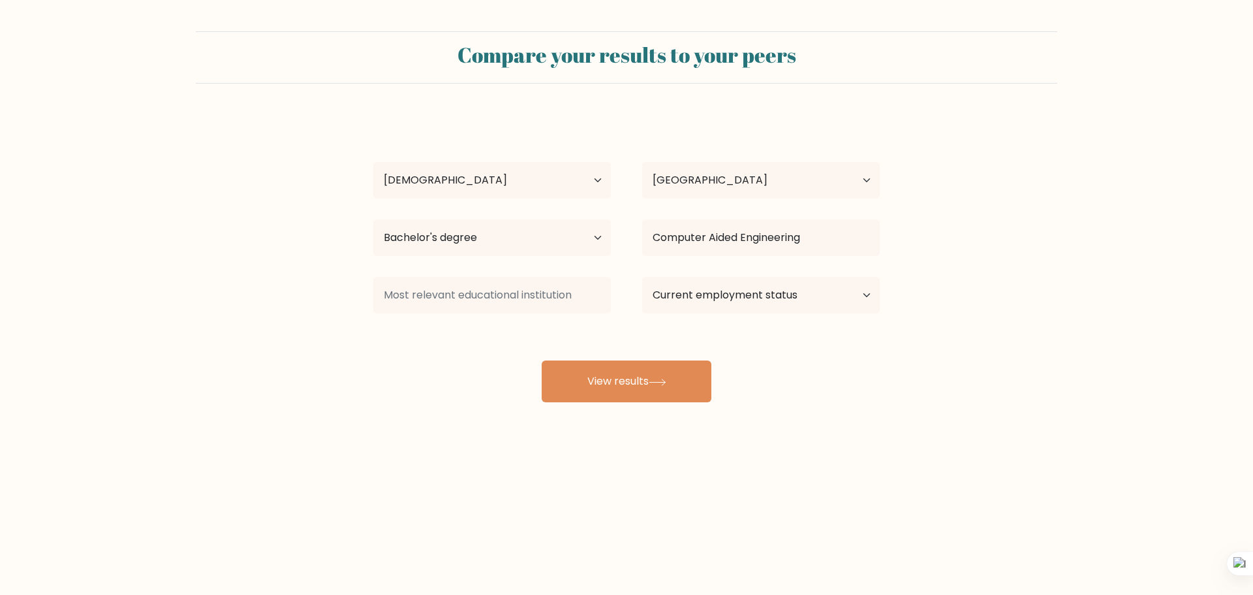
click at [748, 331] on div "Marie Frenchesqa Garrido Age Under 18 years old 18-24 years old 25-34 years old…" at bounding box center [627, 258] width 522 height 287
click at [763, 306] on select "Current employment status Employed Student Retired Other / prefer not to answer" at bounding box center [761, 295] width 238 height 37
click at [941, 311] on form "Compare your results to your peers Marie Frenchesqa Garrido Age Under 18 years …" at bounding box center [626, 216] width 1253 height 371
click at [754, 306] on select "Current employment status Employed Student Retired Other / prefer not to answer" at bounding box center [761, 295] width 238 height 37
select select "employed"
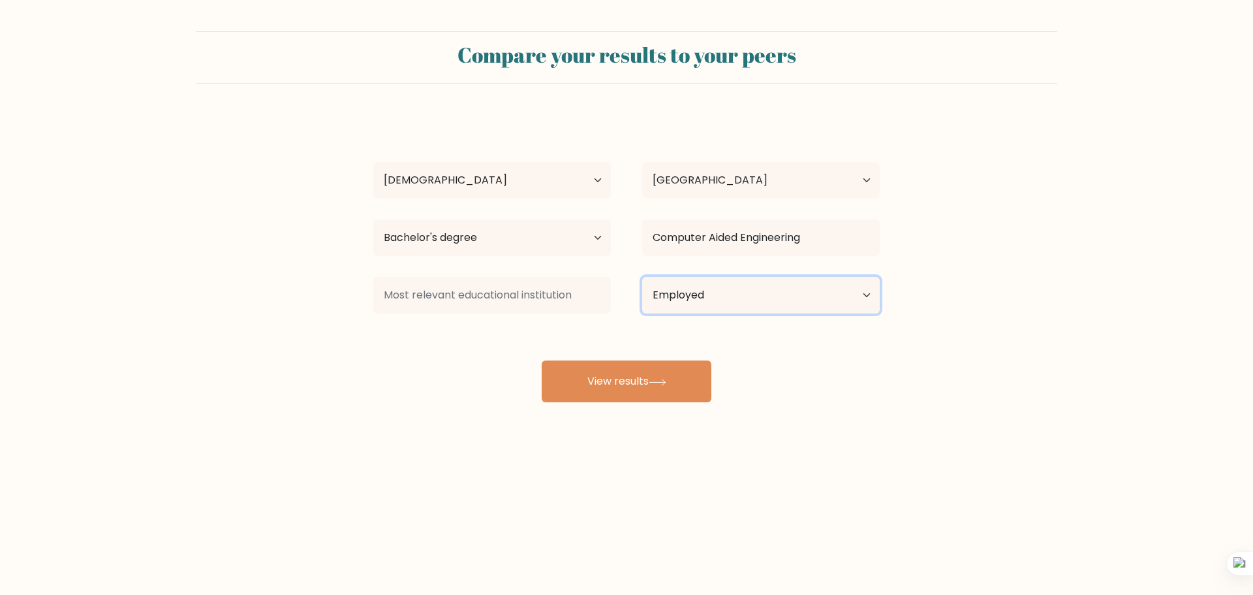
click at [642, 277] on select "Current employment status Employed Student Retired Other / prefer not to answer" at bounding box center [761, 295] width 238 height 37
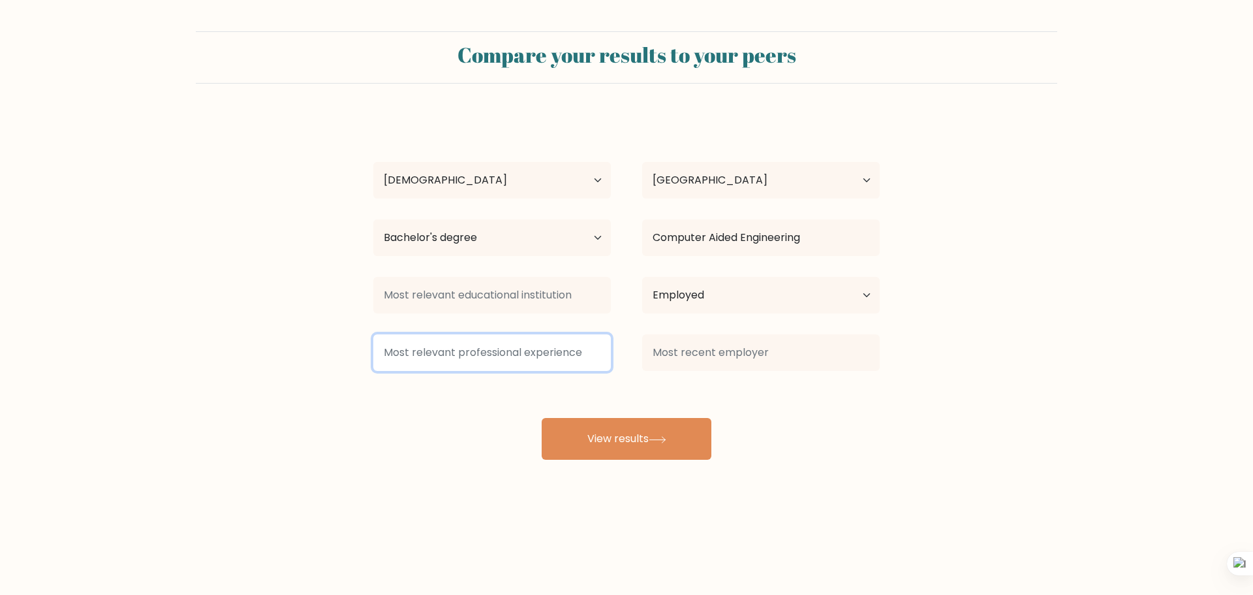
click at [564, 342] on input at bounding box center [492, 352] width 238 height 37
click at [578, 352] on input at bounding box center [492, 352] width 238 height 37
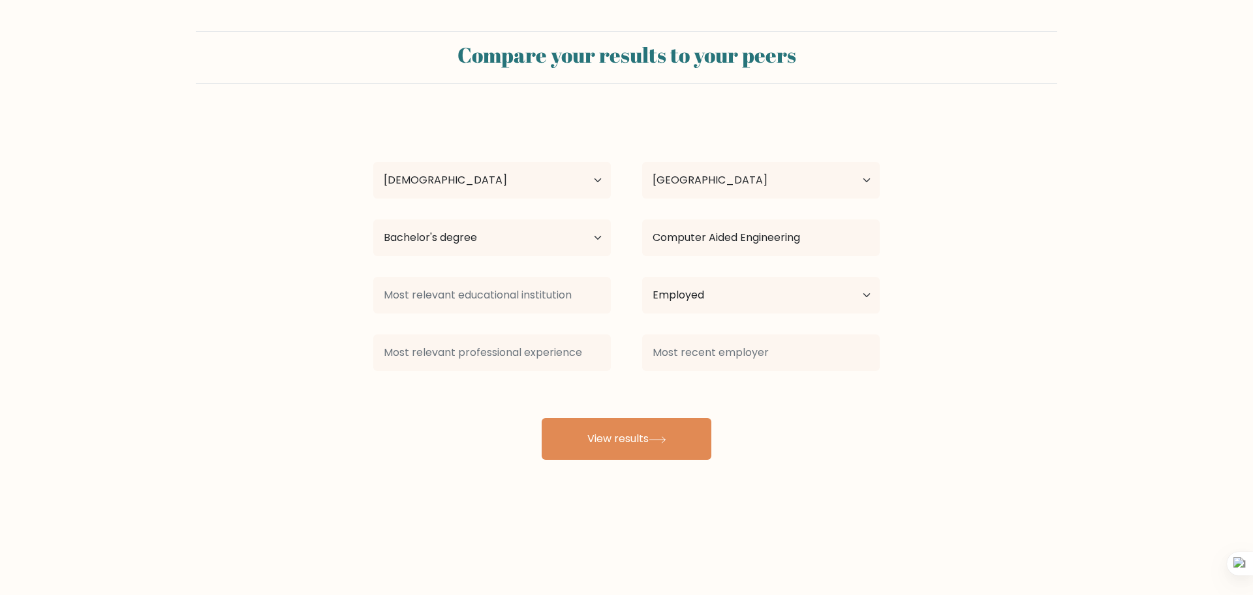
click at [702, 371] on div at bounding box center [761, 352] width 269 height 47
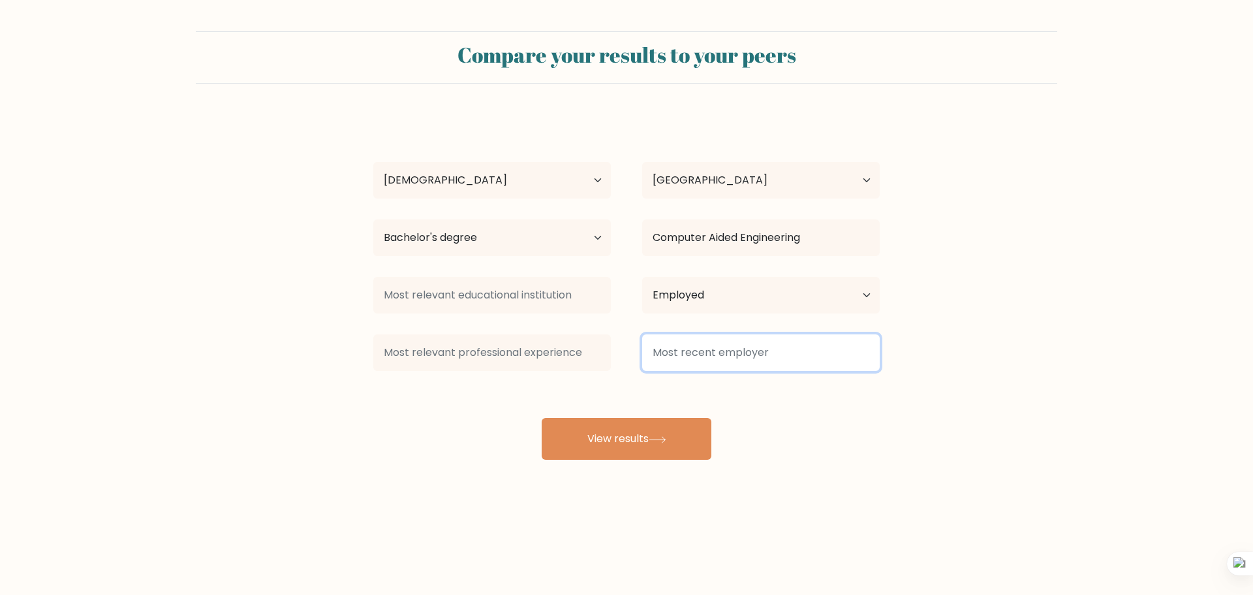
click at [712, 358] on input at bounding box center [761, 352] width 238 height 37
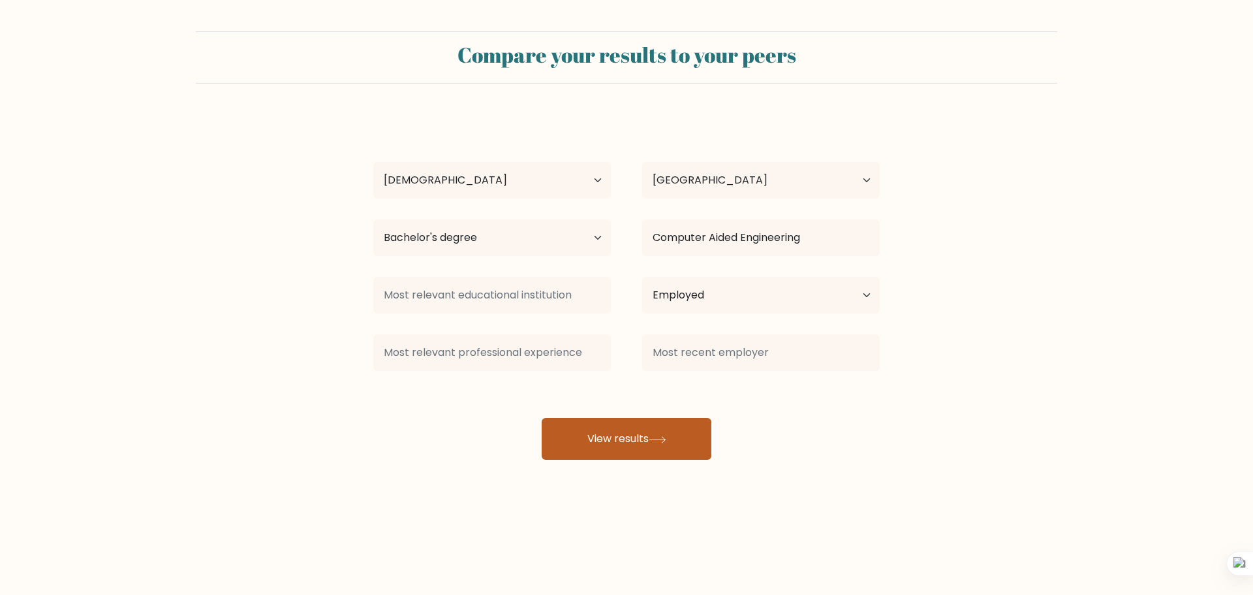
click at [679, 452] on button "View results" at bounding box center [627, 439] width 170 height 42
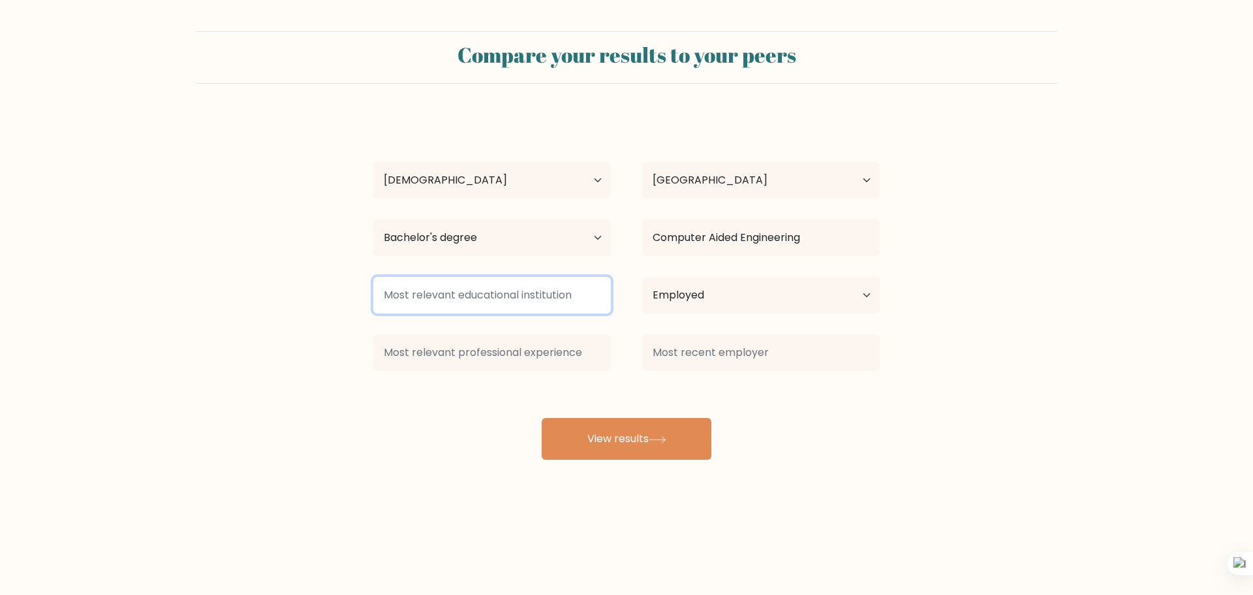
click at [558, 300] on input at bounding box center [492, 295] width 238 height 37
type input "Adamson"
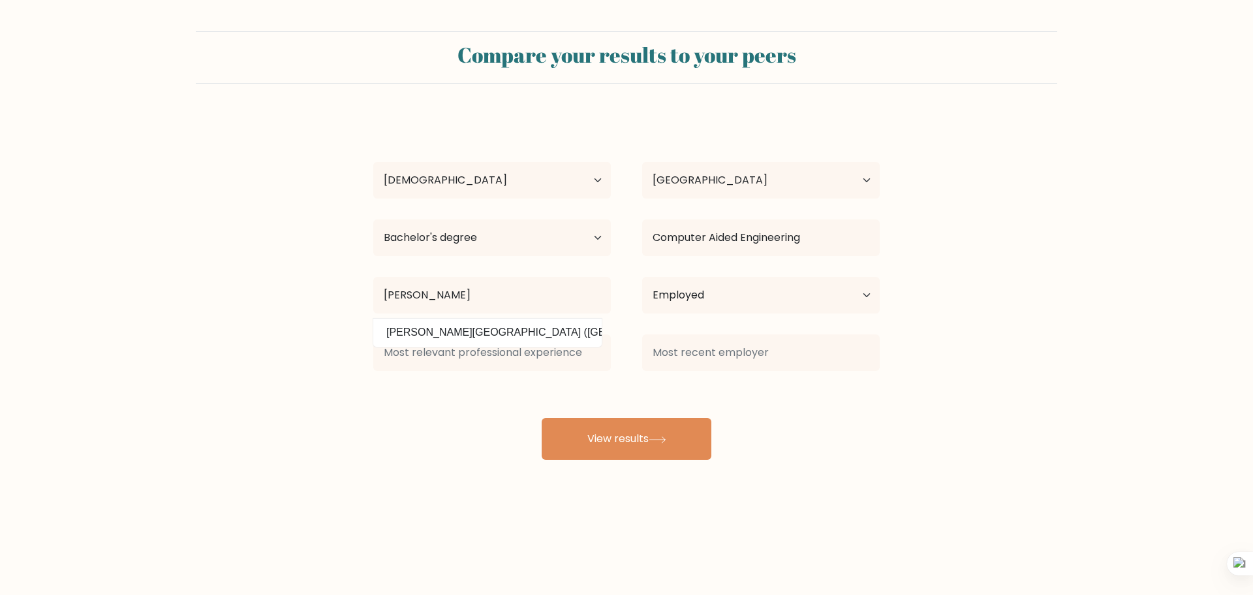
click at [570, 336] on div "Marie Frenchesqa Garrido Age Under 18 years old 18-24 years old 25-34 years old…" at bounding box center [627, 287] width 522 height 345
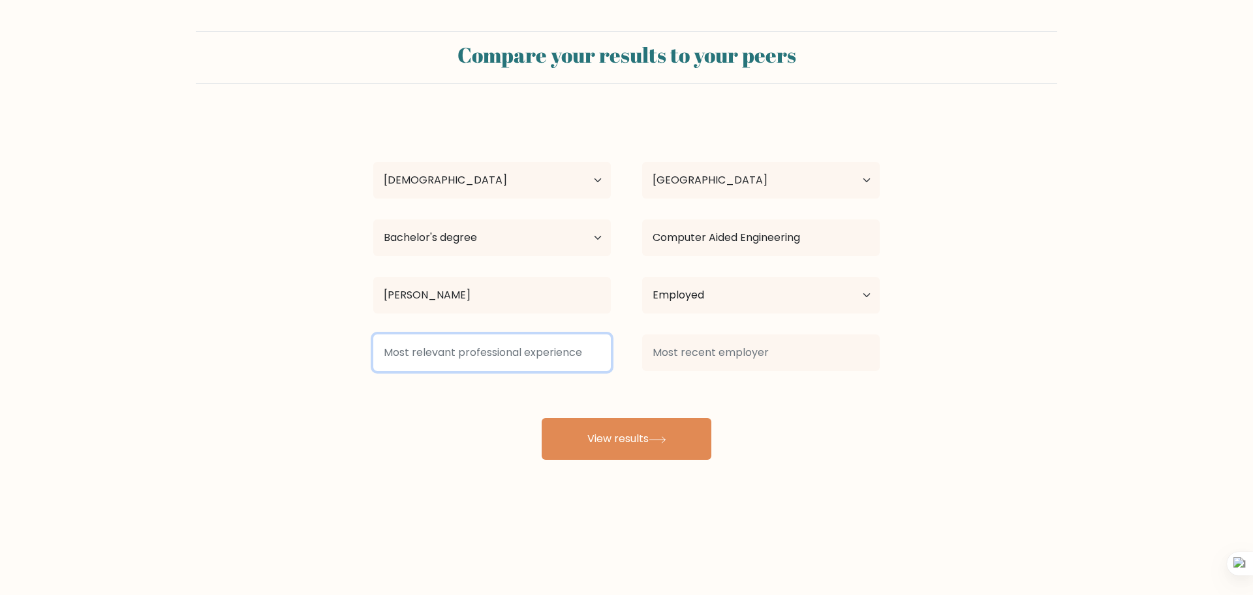
click at [509, 362] on input at bounding box center [492, 352] width 238 height 37
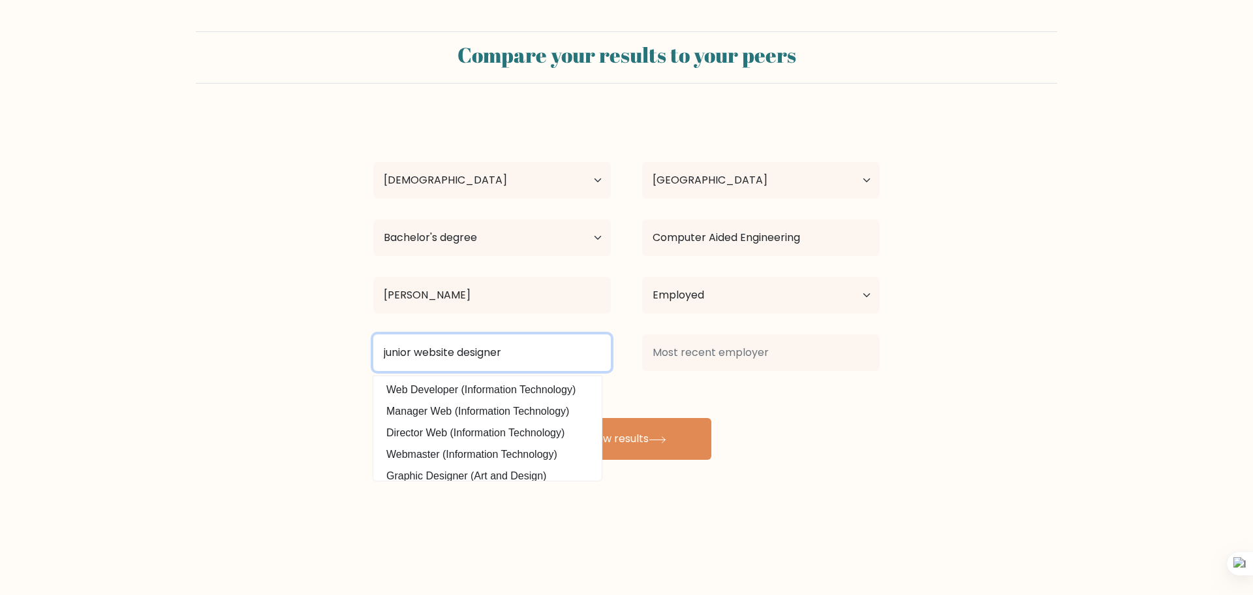
drag, startPoint x: 416, startPoint y: 353, endPoint x: 307, endPoint y: 346, distance: 109.9
click at [309, 346] on form "Compare your results to your peers Marie Frenchesqa Garrido Age Under 18 years …" at bounding box center [626, 245] width 1253 height 428
click at [486, 346] on input "website designer" at bounding box center [492, 352] width 238 height 37
type input "website designer"
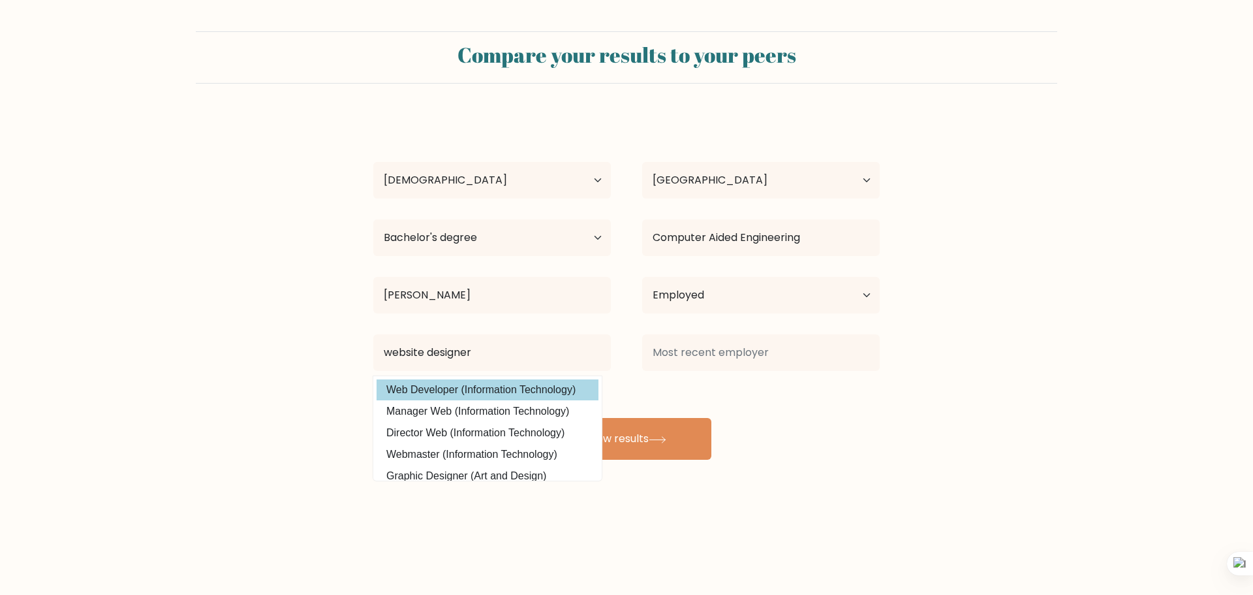
click at [424, 385] on div "Marie Frenchesqa Garrido Age Under 18 years old 18-24 years old 25-34 years old…" at bounding box center [627, 287] width 522 height 345
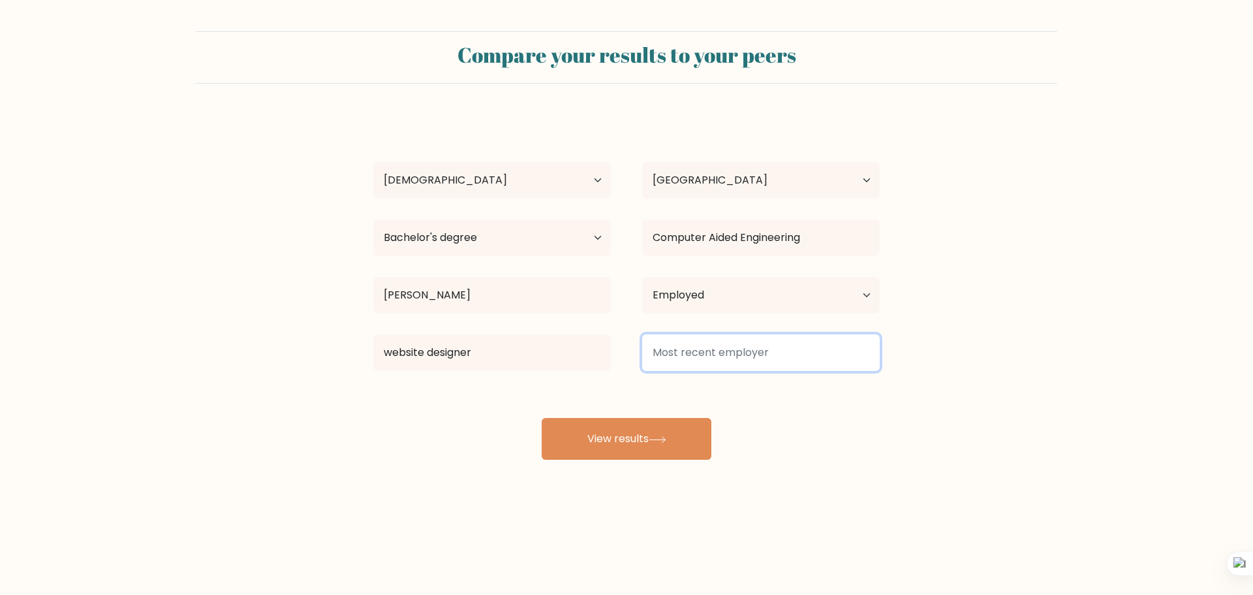
click at [728, 361] on input at bounding box center [761, 352] width 238 height 37
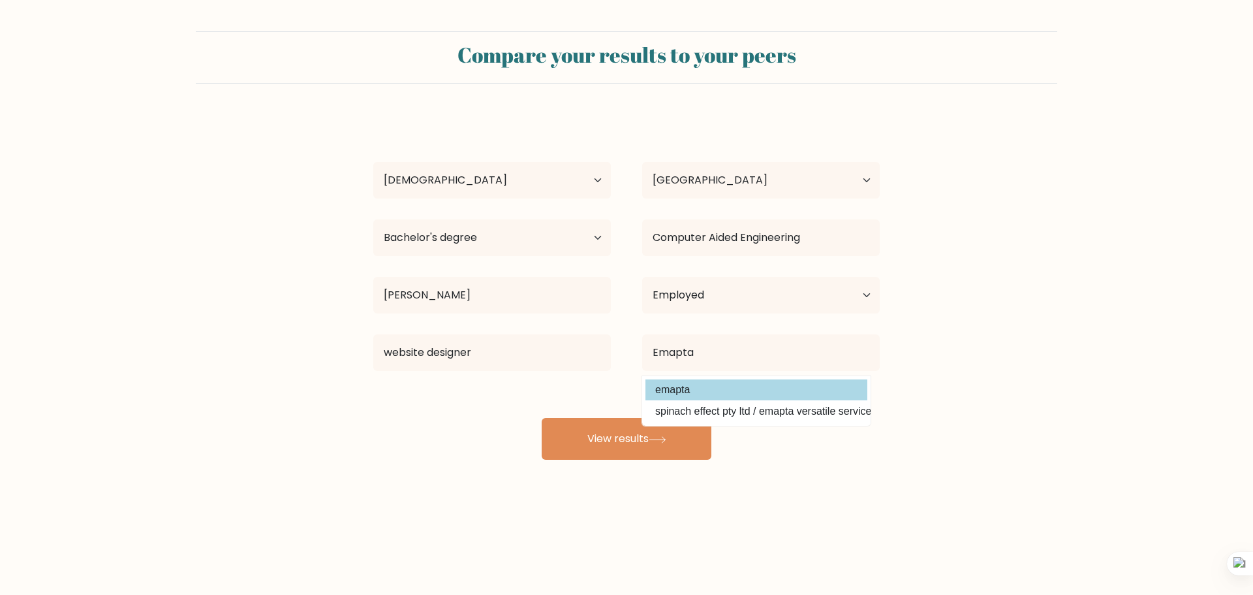
click at [694, 390] on option "emapta" at bounding box center [757, 389] width 222 height 21
type input "emapta"
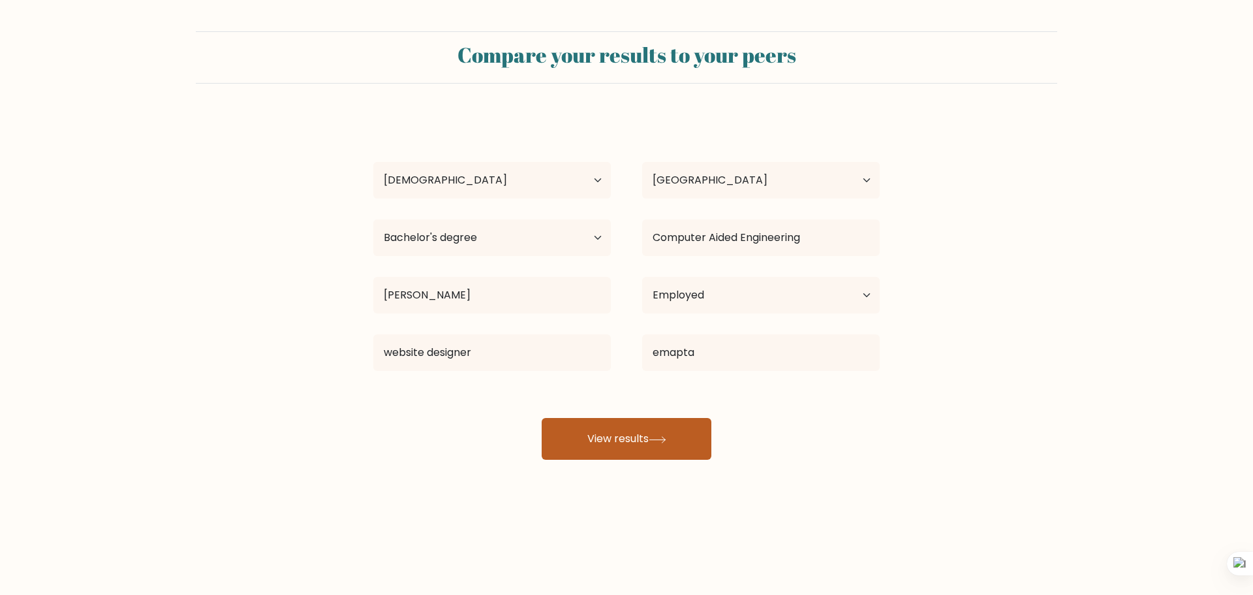
click at [614, 436] on button "View results" at bounding box center [627, 439] width 170 height 42
